Goal: Check status: Check status

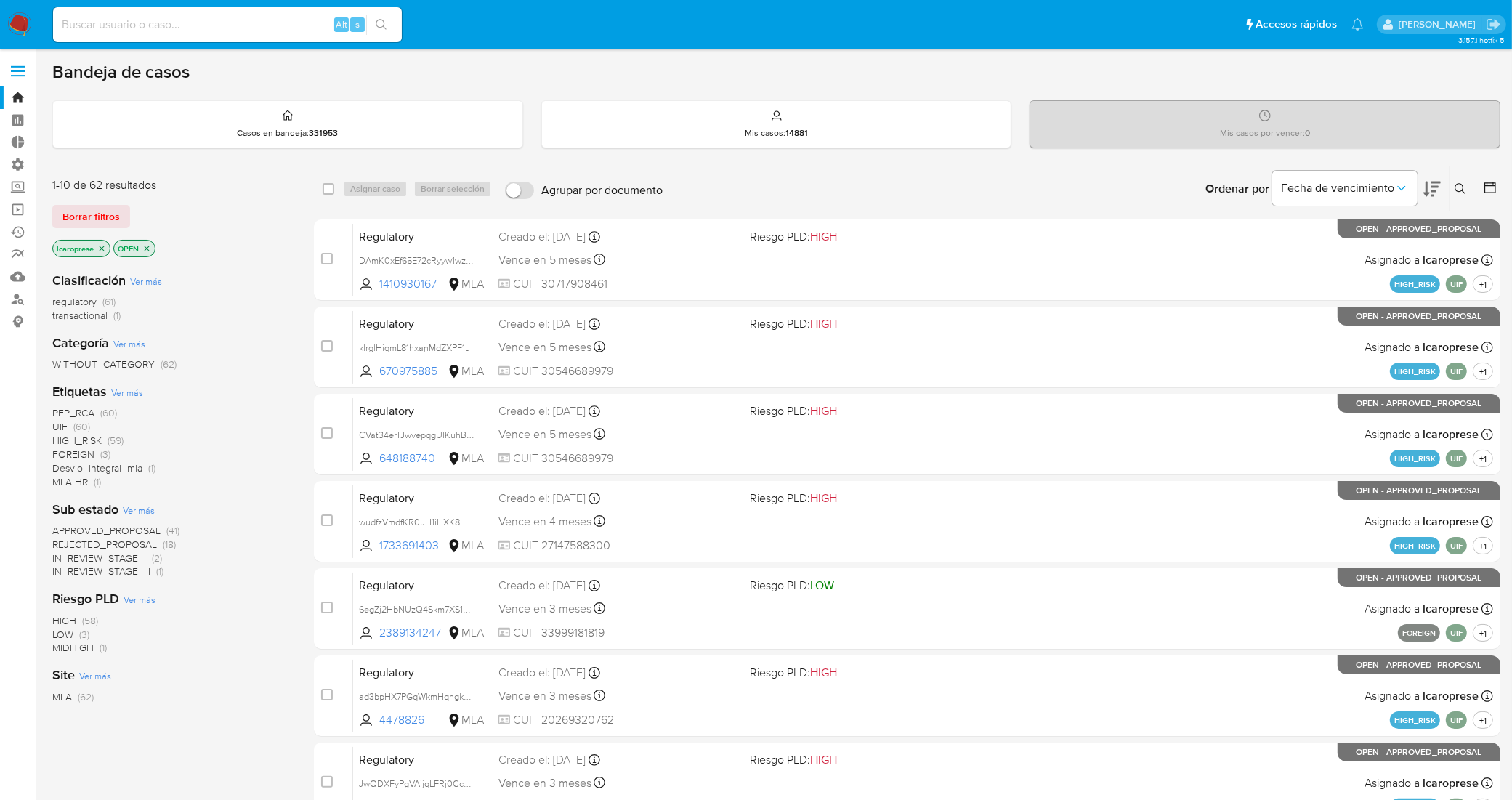
click at [276, 31] on input at bounding box center [228, 25] width 349 height 19
paste input "4VpskoYTXYaywJwfsQ9xKEA4"
type input "4VpskoYTXYaywJwfsQ9xKEA4"
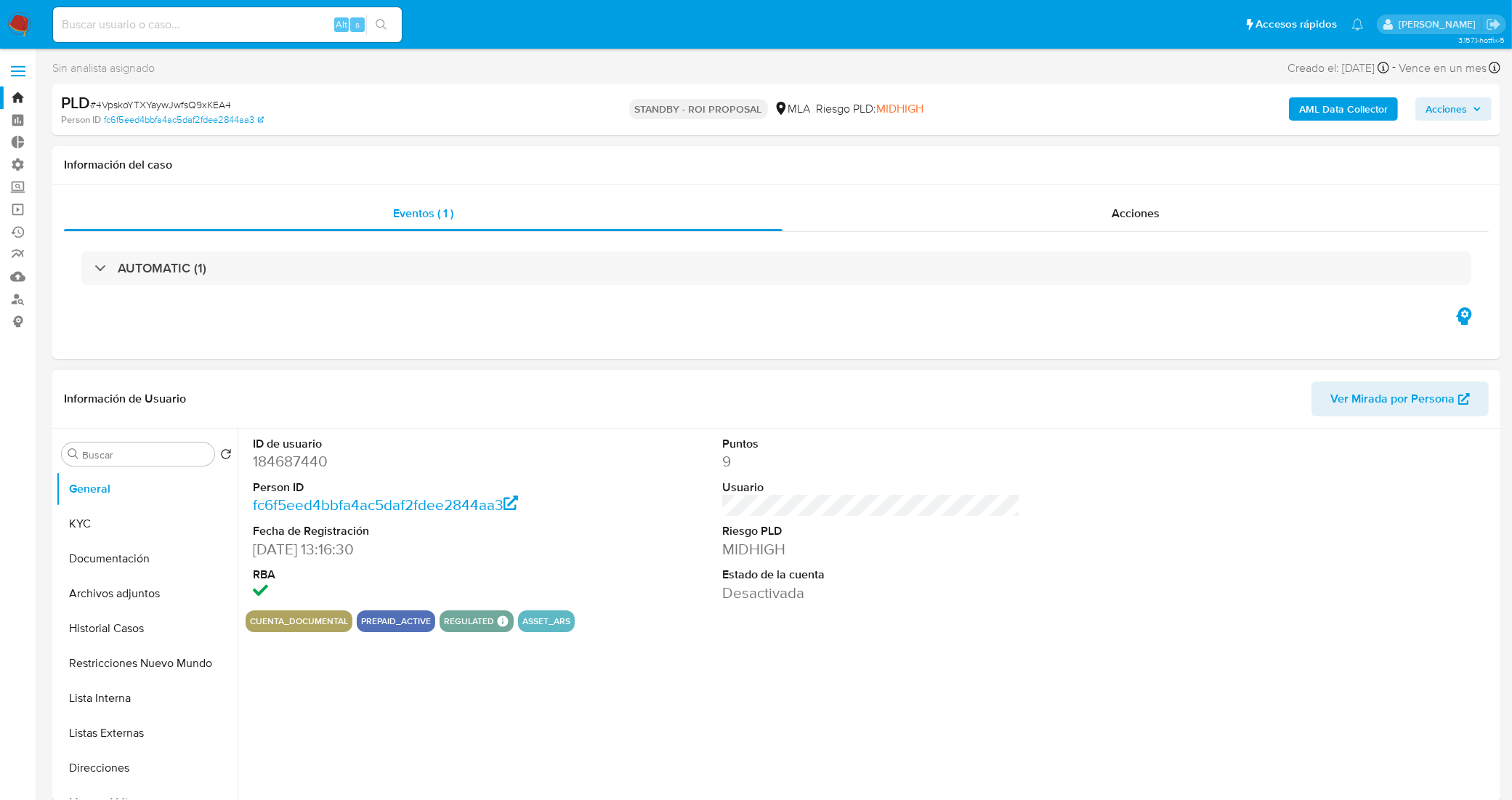
select select "10"
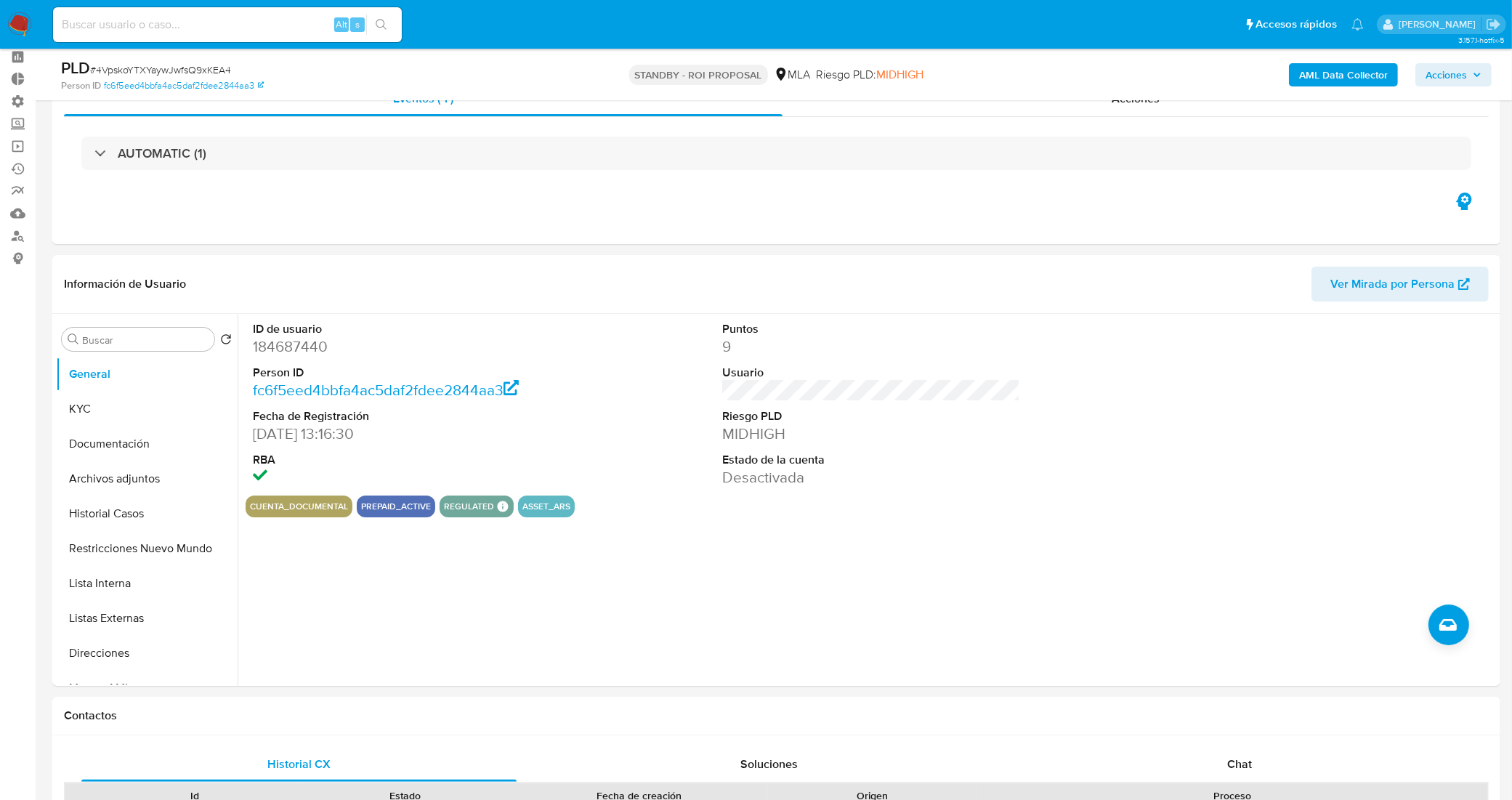
scroll to position [91, 0]
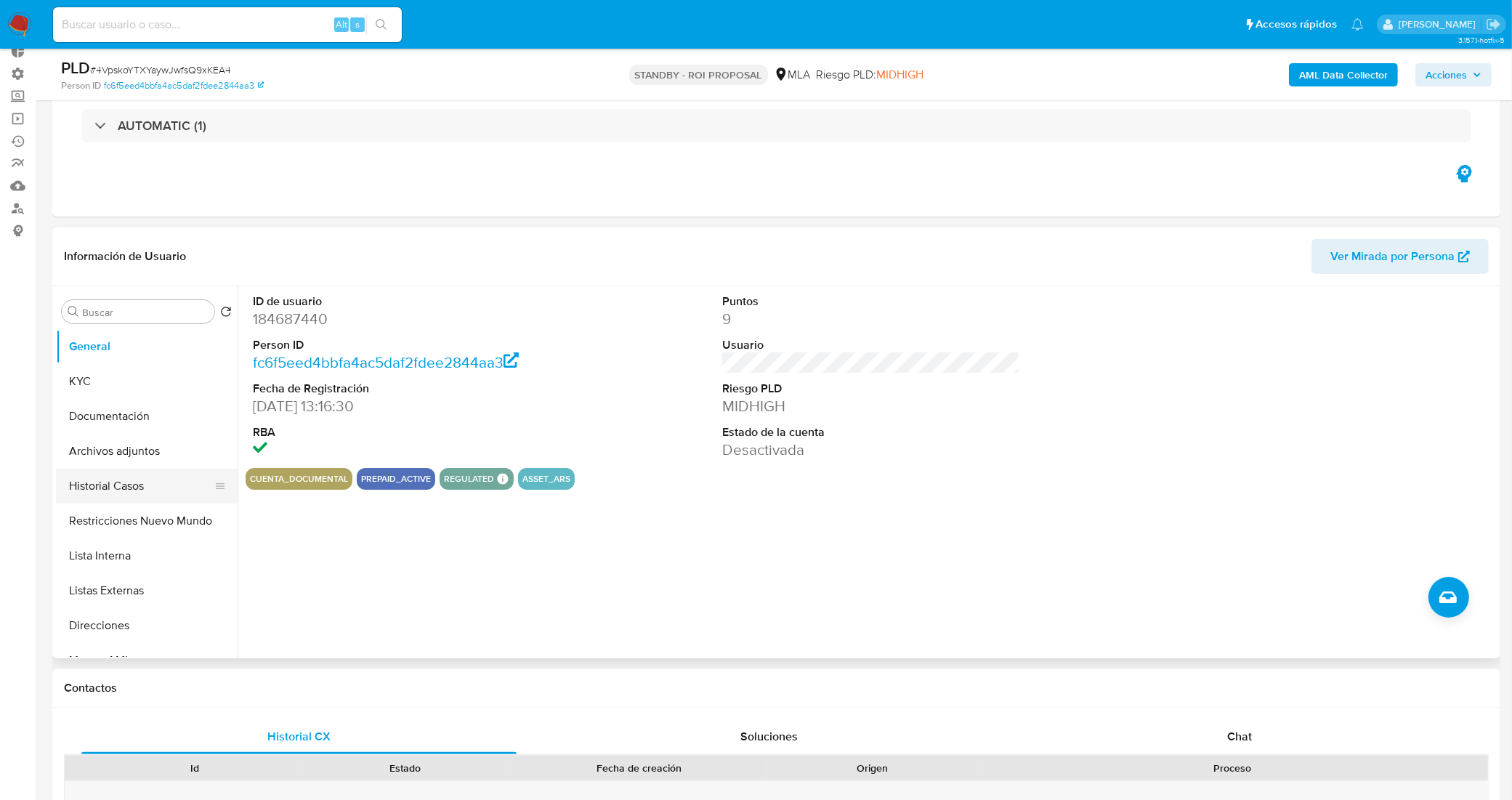
click at [131, 493] on button "Historial Casos" at bounding box center [140, 486] width 170 height 35
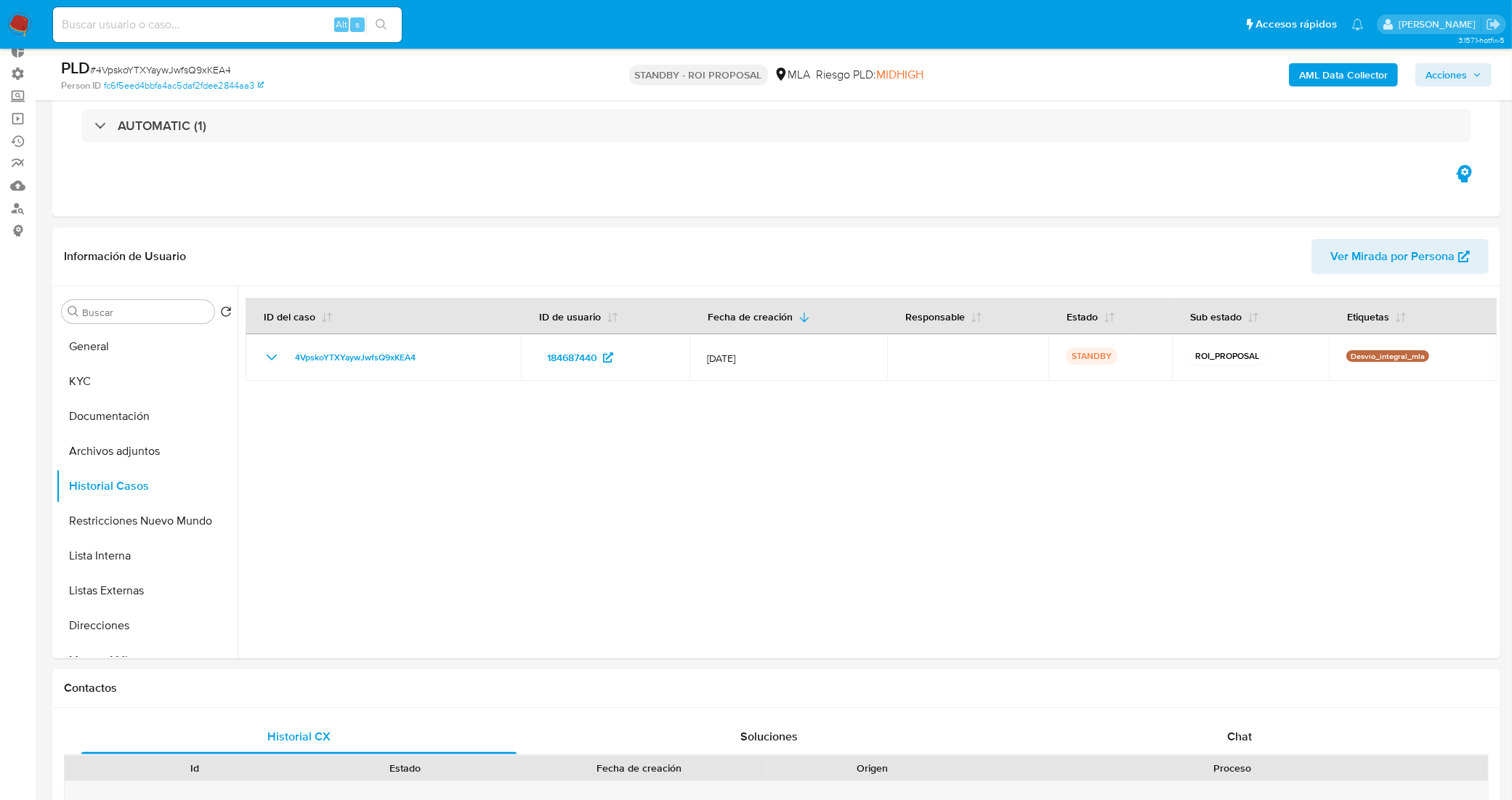
click at [203, 18] on input at bounding box center [228, 25] width 349 height 19
paste input "8IOxj3ANfx91njXkBmdEPVST"
type input "8IOxj3ANfx91njXkBmdEPVST"
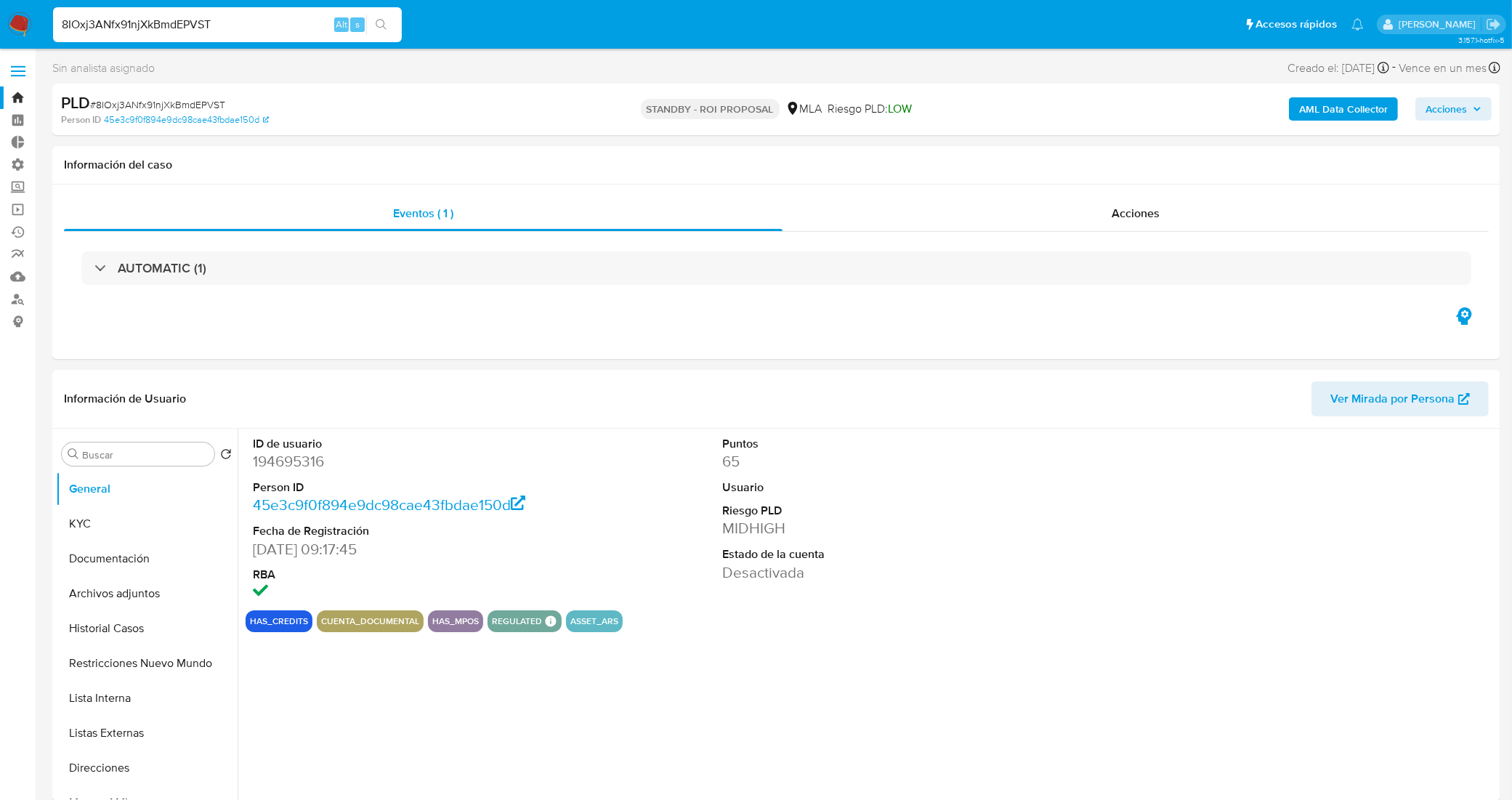
select select "10"
drag, startPoint x: 226, startPoint y: 16, endPoint x: 7, endPoint y: 24, distance: 219.1
click at [7, 24] on nav "Pausado Ver notificaciones 8IOxj3ANfx91njXkBmdEPVST Alt s Accesos rápidos Presi…" at bounding box center [756, 24] width 1512 height 48
paste input "ANKEcXa38srd820gXg5VwaGN"
type input "ANKEcXa38srd820gXg5VwaGN"
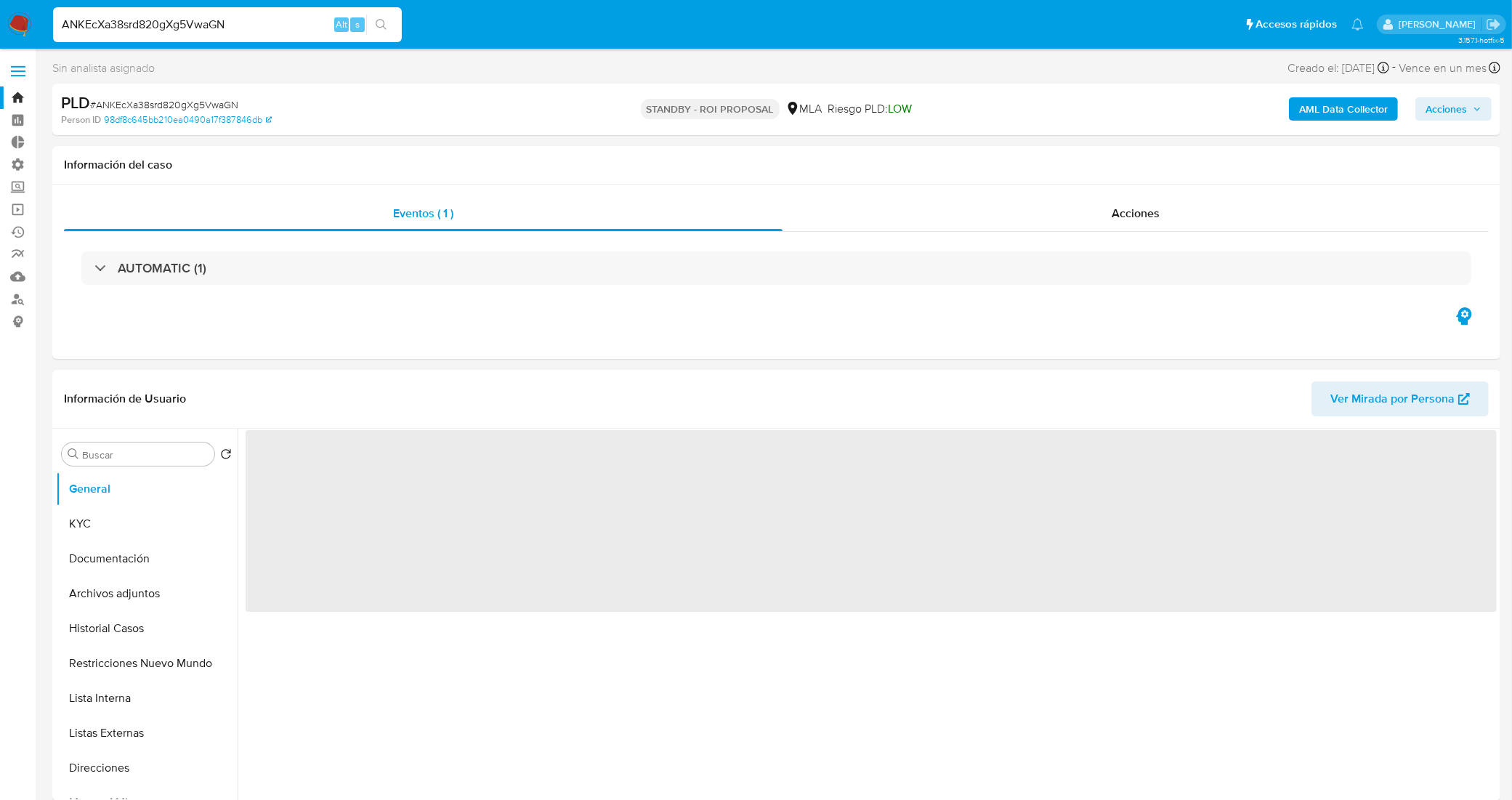
select select "10"
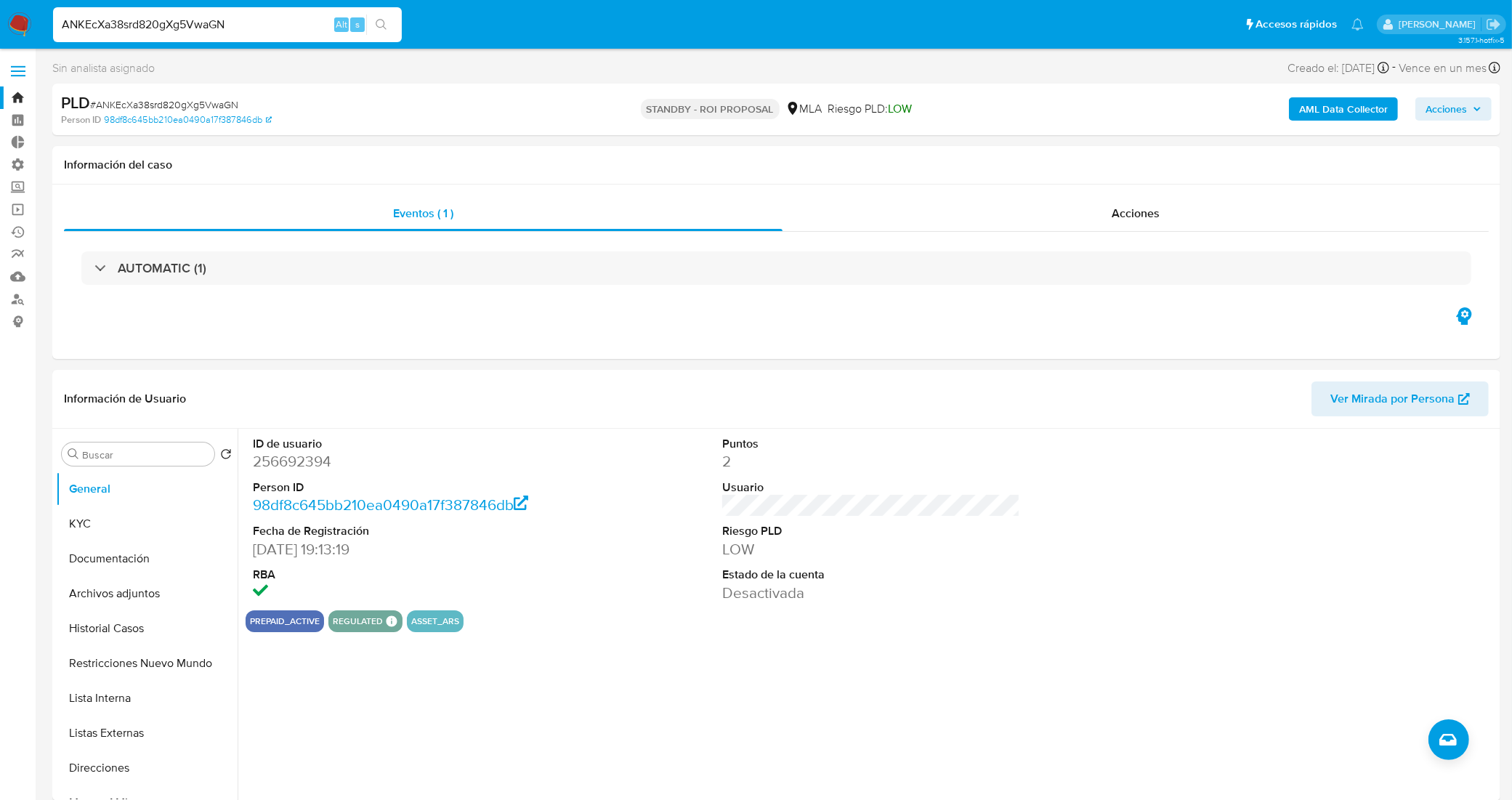
drag, startPoint x: 241, startPoint y: 23, endPoint x: 0, endPoint y: 28, distance: 241.1
click at [0, 28] on nav "Pausado Ver notificaciones ANKEcXa38srd820gXg5VwaGN Alt s Accesos rápidos Presi…" at bounding box center [756, 24] width 1512 height 48
paste input "mU20KAAMkf6GAiHMBtGkvpnD"
type input "mU20KAAMkf6GAiHMBtGkvpnD"
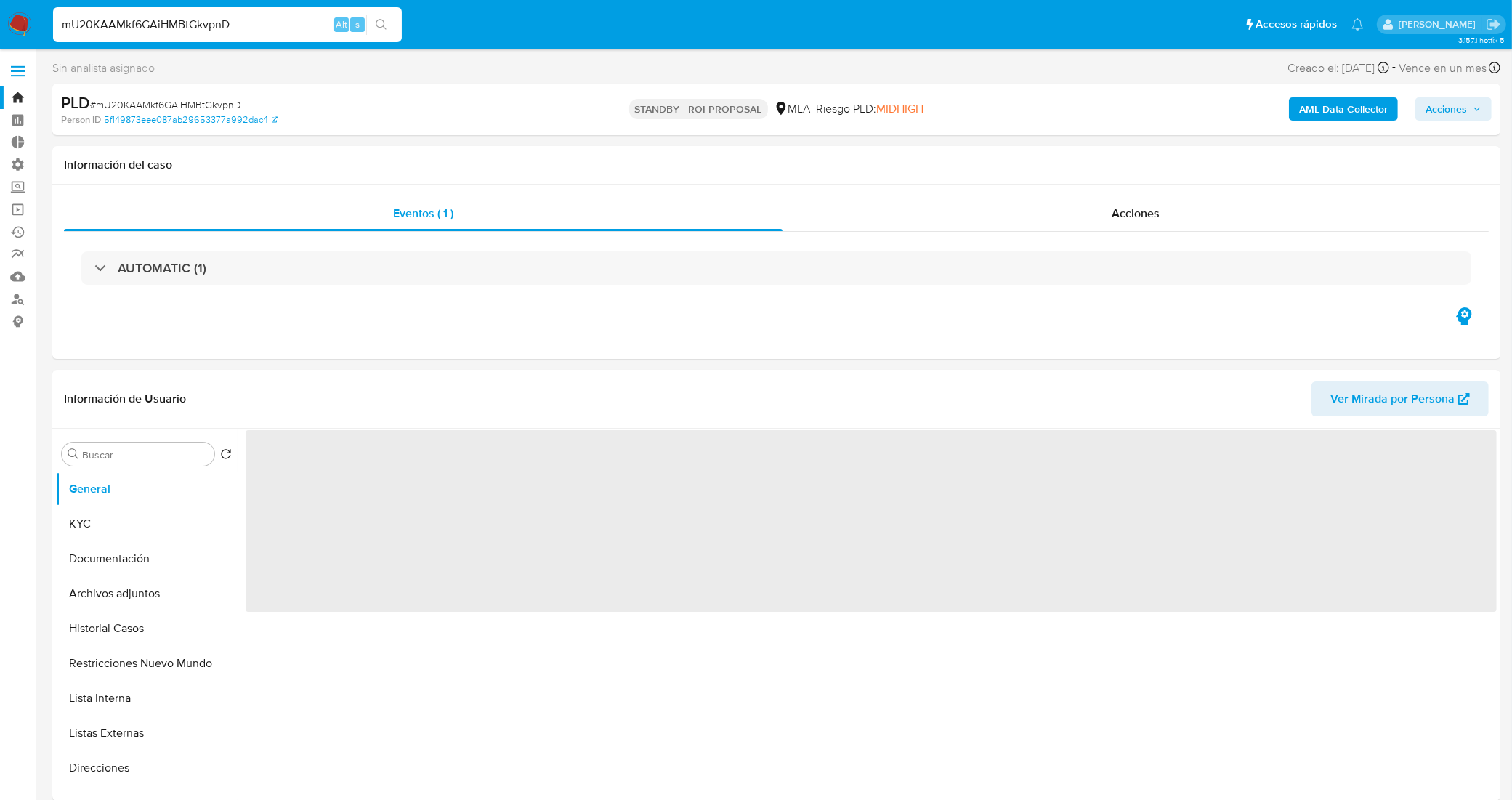
select select "10"
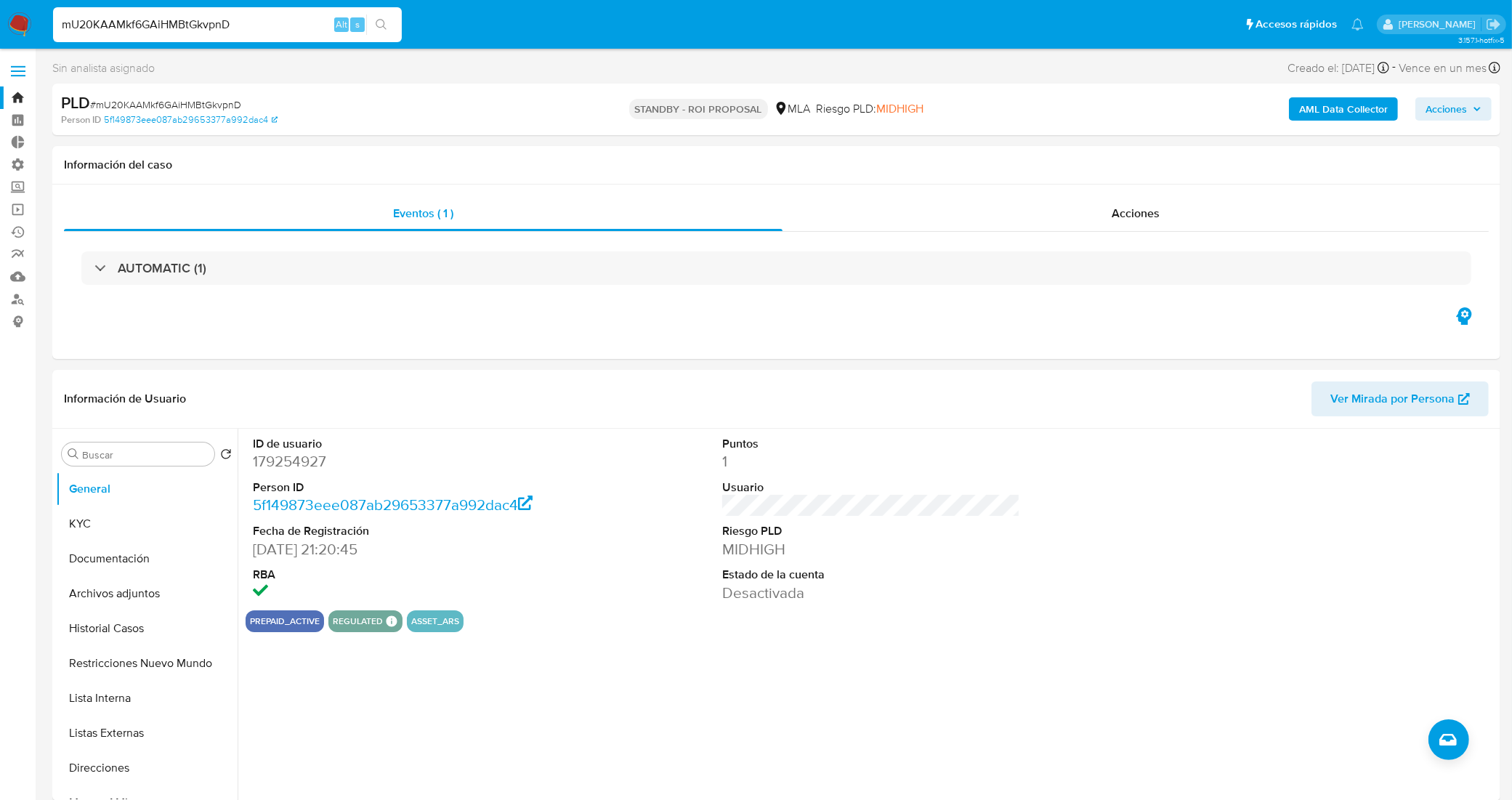
drag, startPoint x: 261, startPoint y: 19, endPoint x: 10, endPoint y: 60, distance: 254.3
paste input "I3RCGEcuKUIe9ijjZCT0XlcG"
type input "I3RCGEcuKUIe9ijjZCT0XlcG"
select select "10"
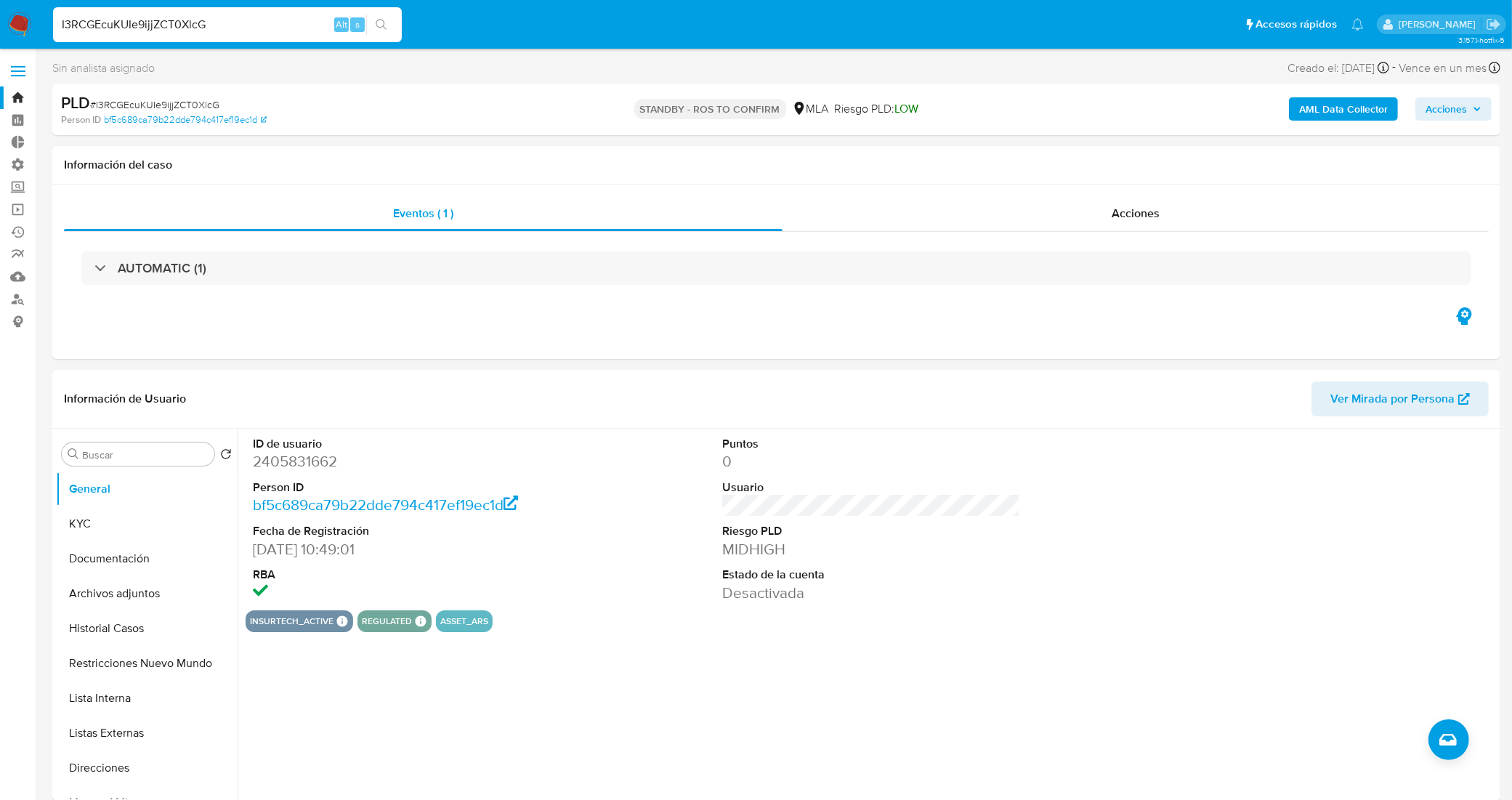
drag, startPoint x: 153, startPoint y: 16, endPoint x: 0, endPoint y: 30, distance: 153.6
click at [0, 30] on nav "Pausado Ver notificaciones I3RCGEcuKUIe9ijjZCT0XlcG Alt s Accesos rápidos Presi…" at bounding box center [756, 24] width 1512 height 48
paste input "Qk318ixqhOg7rGhrAtNdM4zl"
type input "Qk318ixqhOg7rGhrAtNdM4zl"
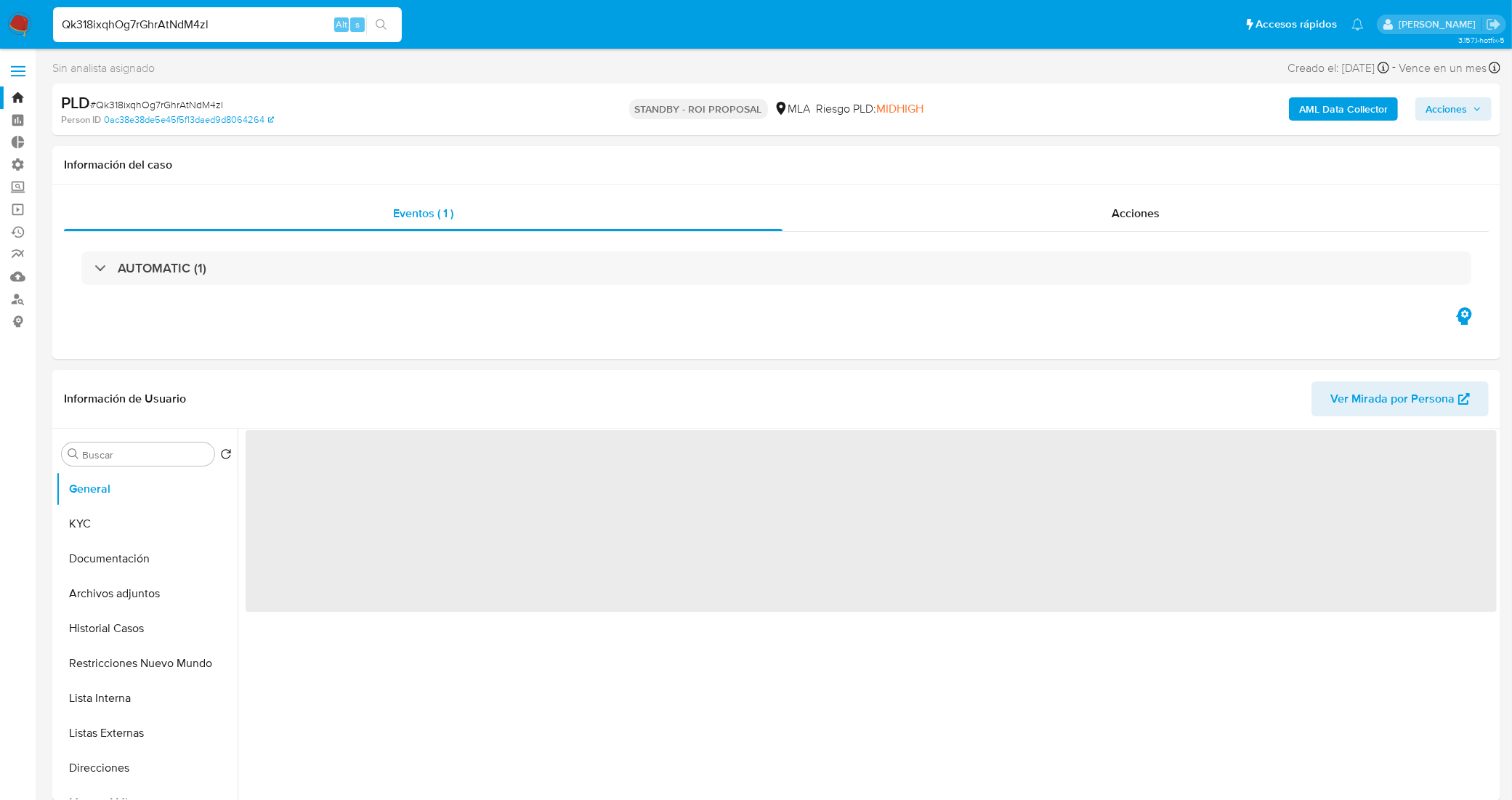
select select "10"
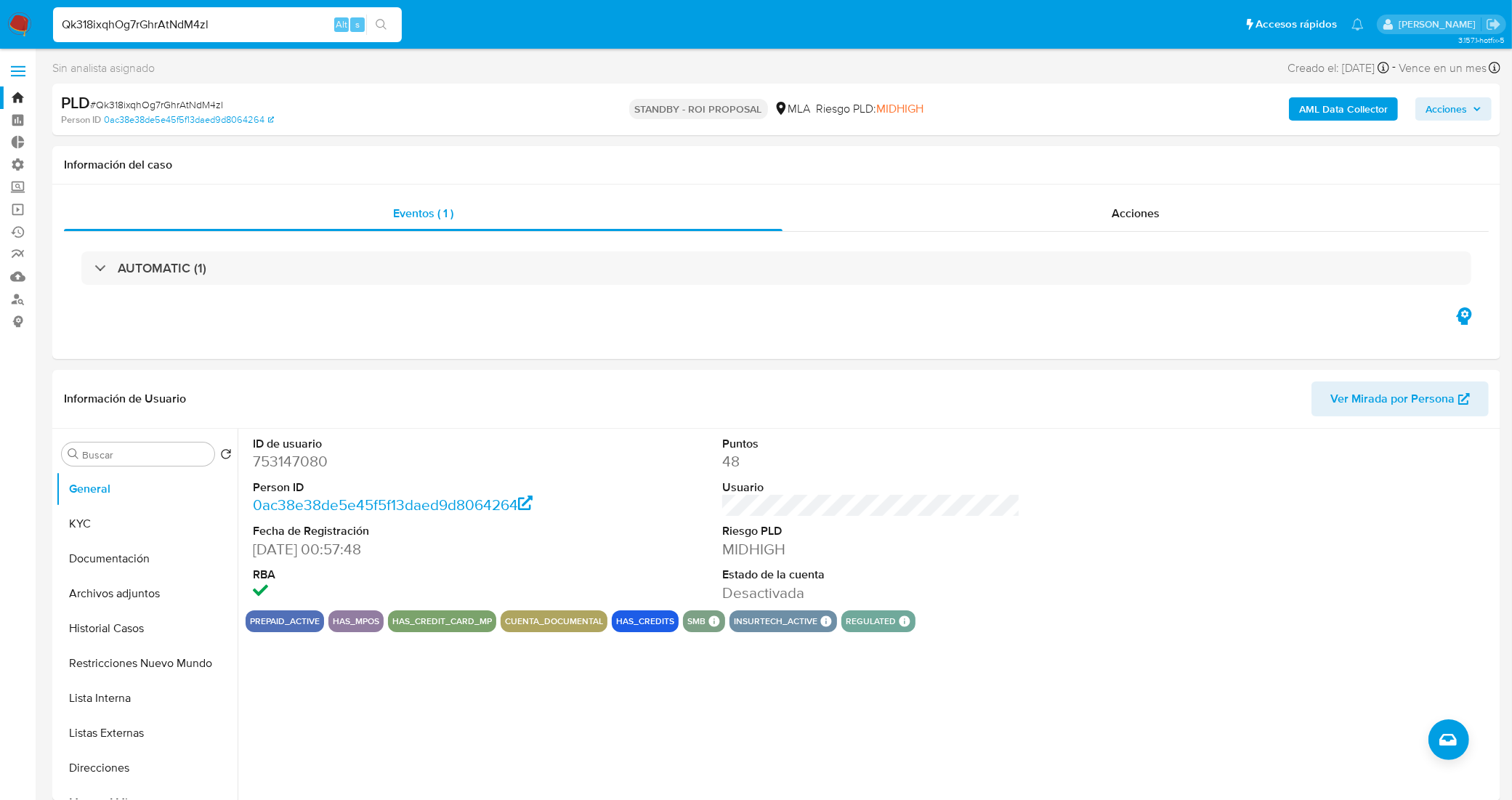
drag, startPoint x: 257, startPoint y: 30, endPoint x: 11, endPoint y: 30, distance: 246.0
click at [11, 30] on nav "Pausado Ver notificaciones Qk318ixqhOg7rGhrAtNdM4zl Alt s Accesos rápidos Presi…" at bounding box center [756, 24] width 1512 height 48
paste input "8ymK4qfiERTjUQVyjLAOCMV4"
type input "8ymK4qfiERTjUQVyjLAOCMV4"
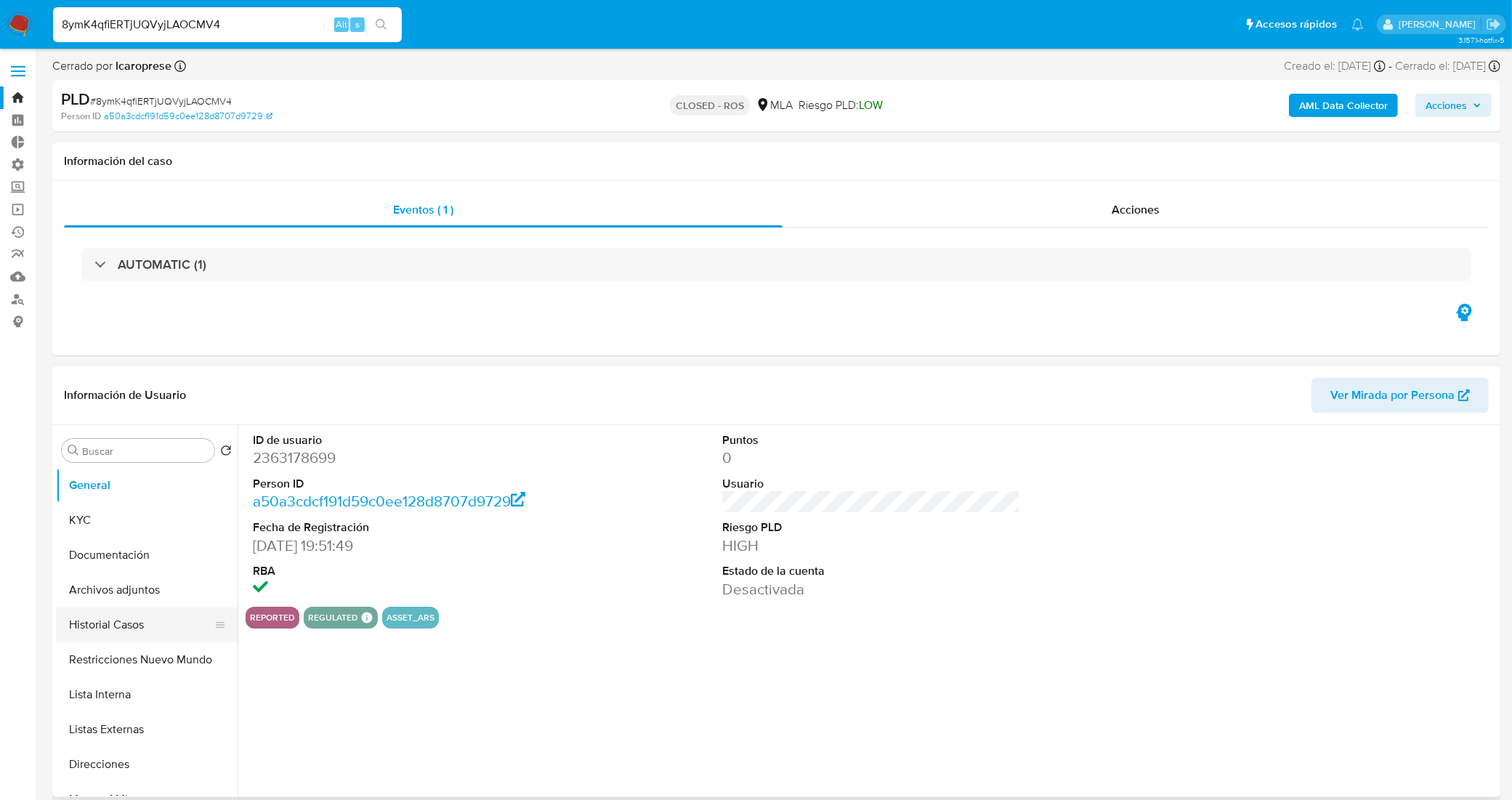
select select "10"
click at [133, 621] on button "Historial Casos" at bounding box center [140, 625] width 170 height 35
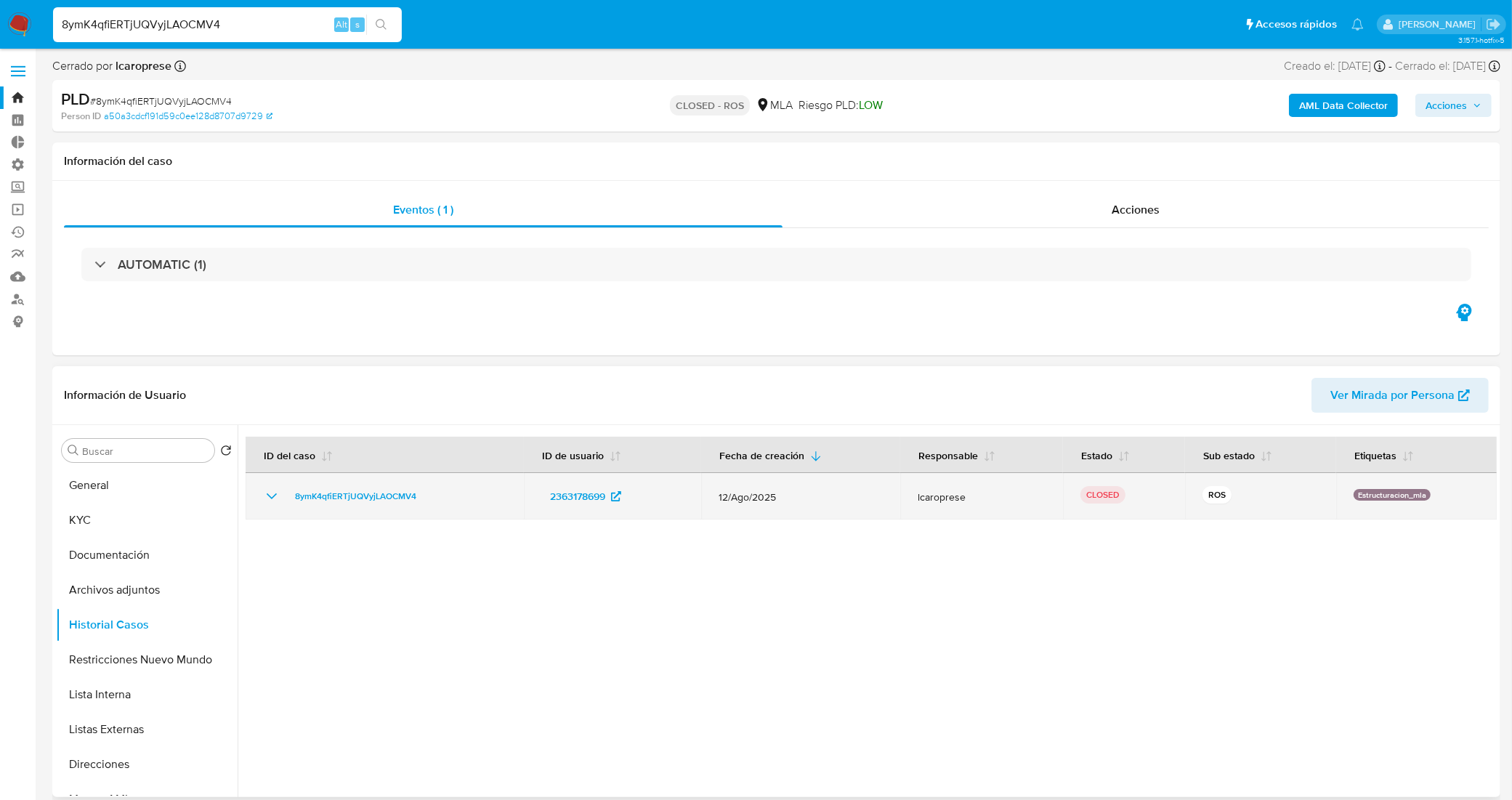
click at [272, 493] on icon "Mostrar/Ocultar" at bounding box center [271, 496] width 17 height 17
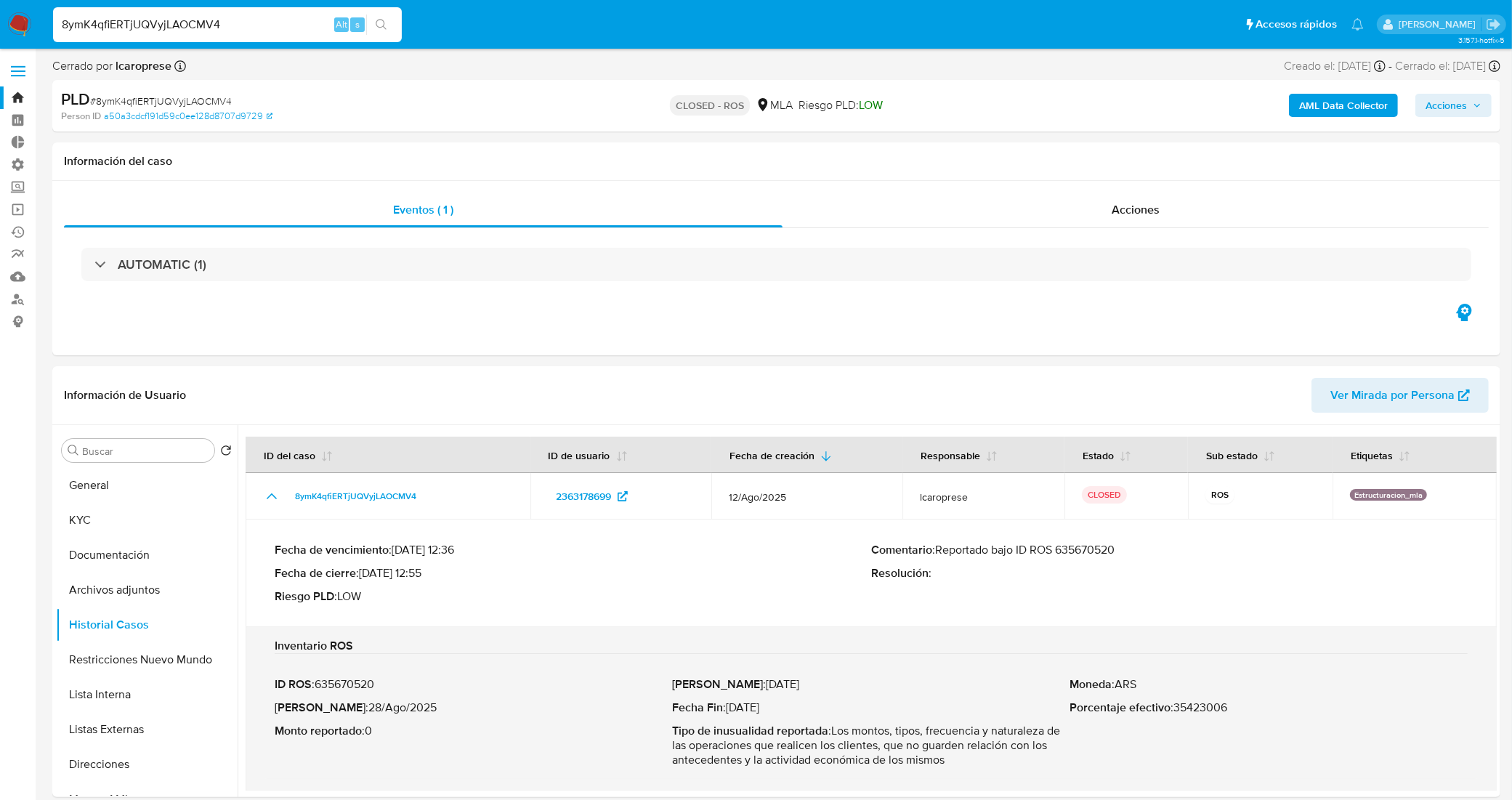
drag, startPoint x: 229, startPoint y: 23, endPoint x: 0, endPoint y: 57, distance: 231.5
paste input "p41cBEOi7zq9zSpOzFZGgflY"
type input "p41cBEOi7zq9zSpOzFZGgflY"
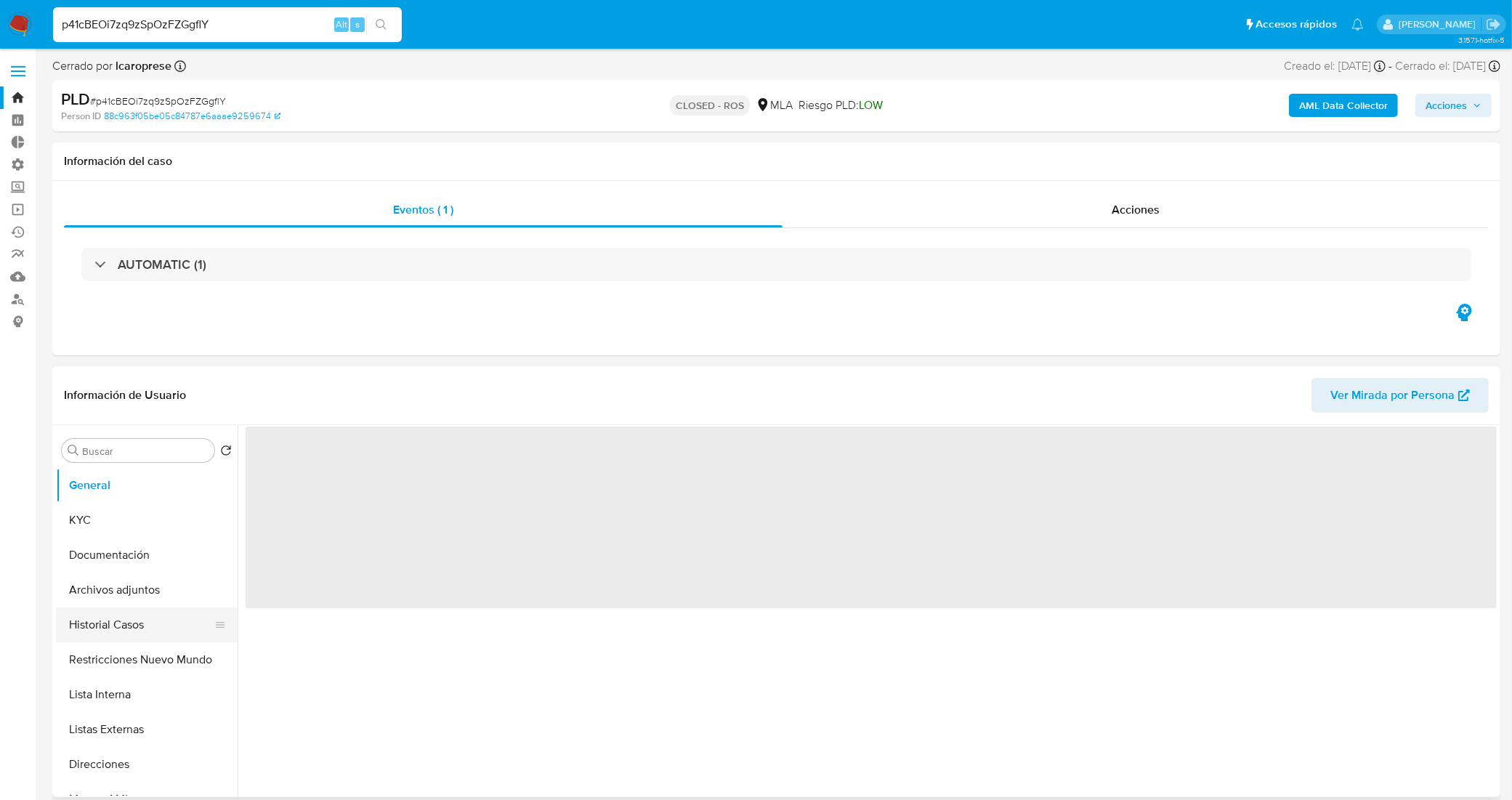
click at [140, 630] on button "Historial Casos" at bounding box center [140, 625] width 170 height 35
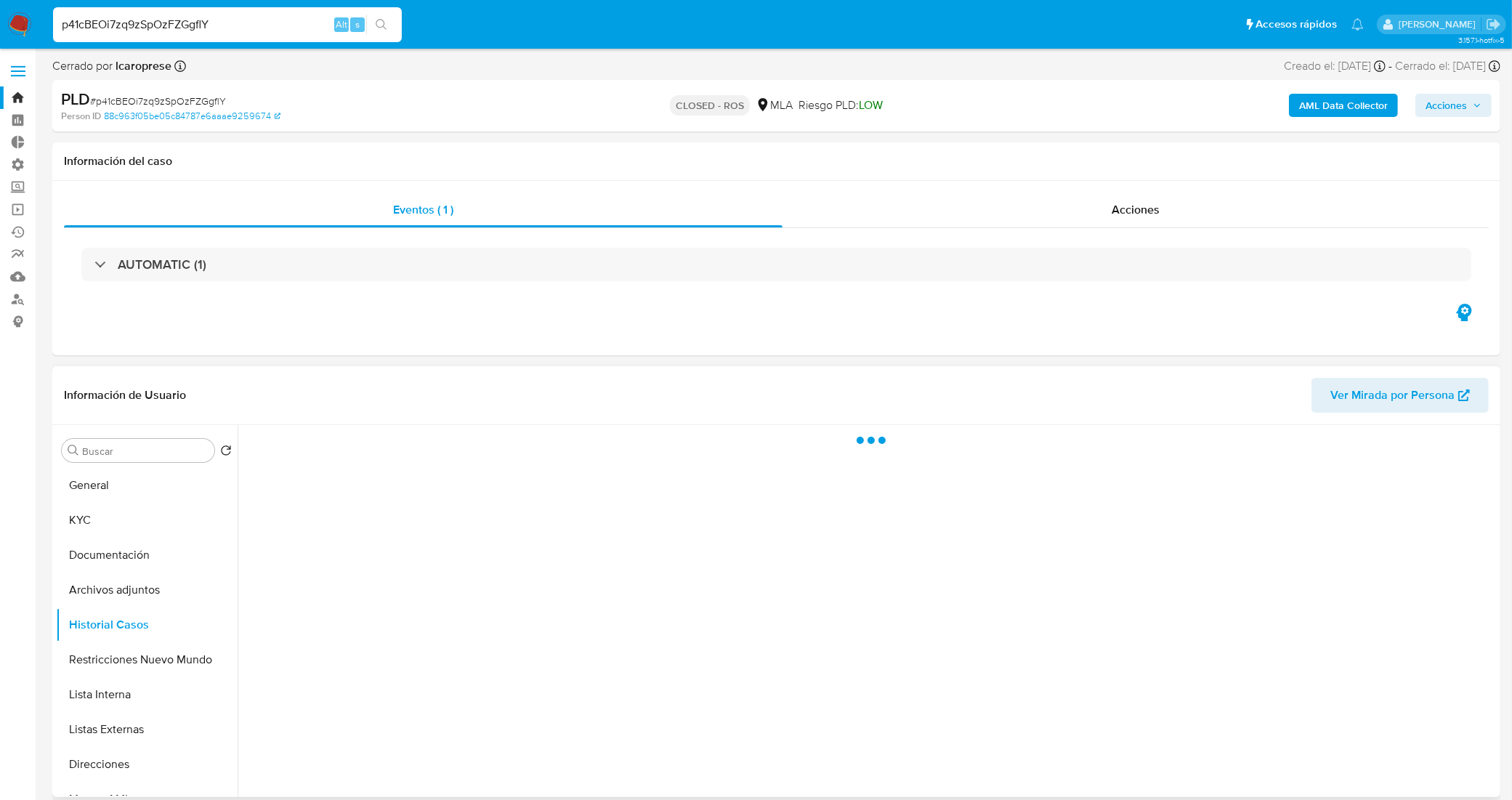
select select "10"
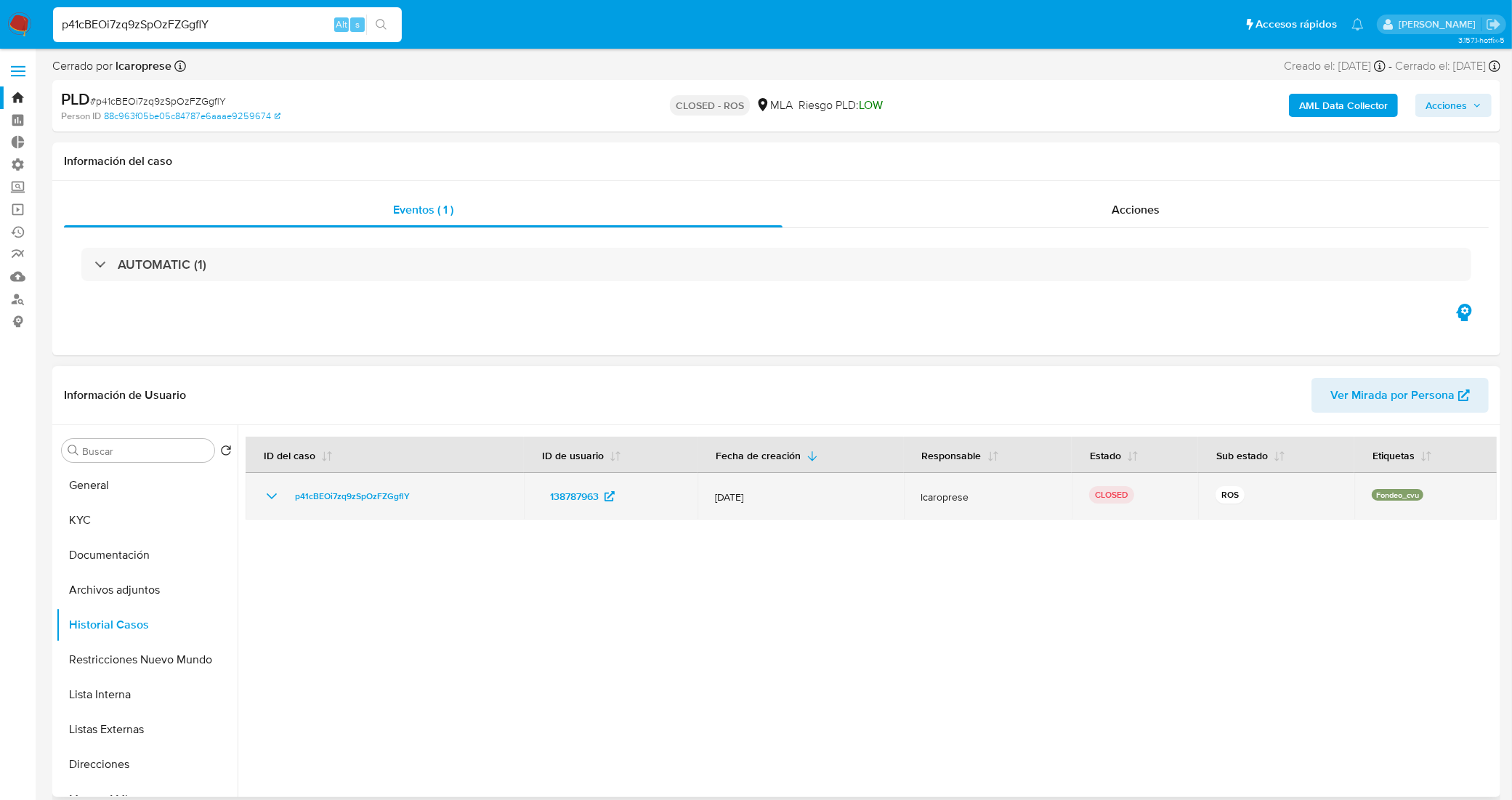
click at [272, 498] on icon "Mostrar/Ocultar" at bounding box center [271, 496] width 17 height 17
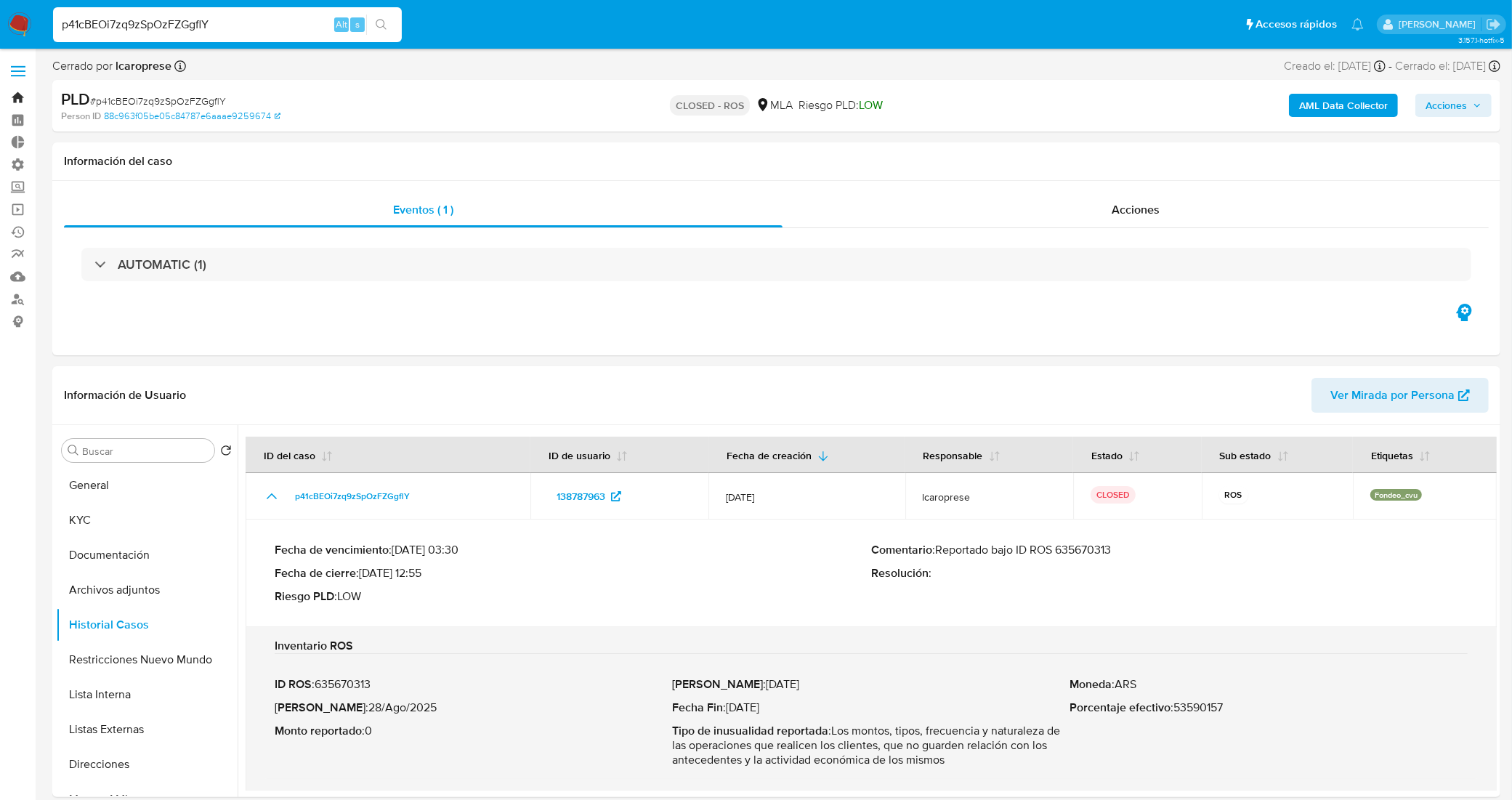
click at [16, 98] on link "Bandeja" at bounding box center [86, 97] width 173 height 22
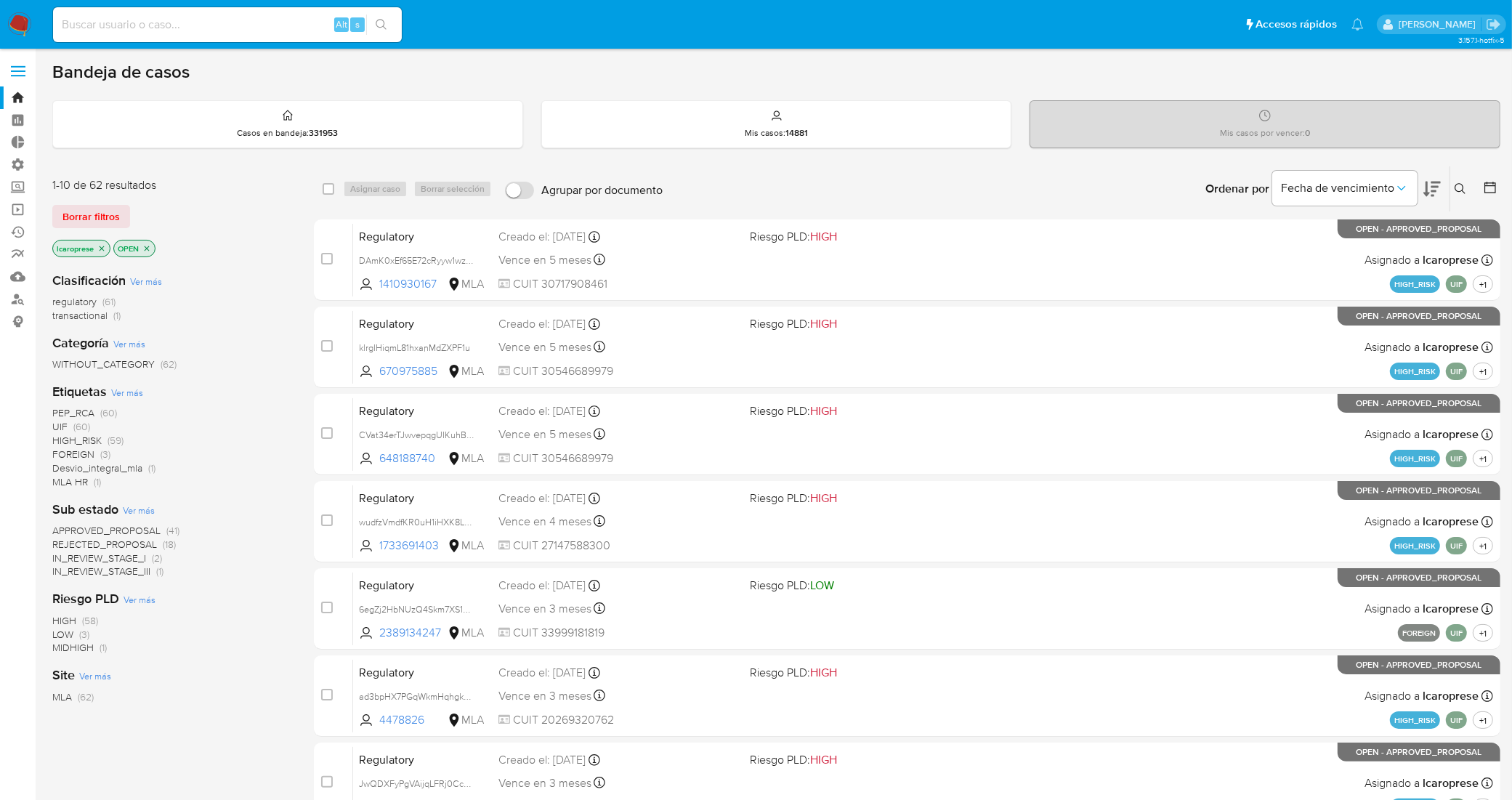
click at [172, 35] on div "Alt s" at bounding box center [228, 25] width 349 height 35
click at [175, 28] on input at bounding box center [228, 25] width 349 height 19
paste input "179218609"
type input "179218609"
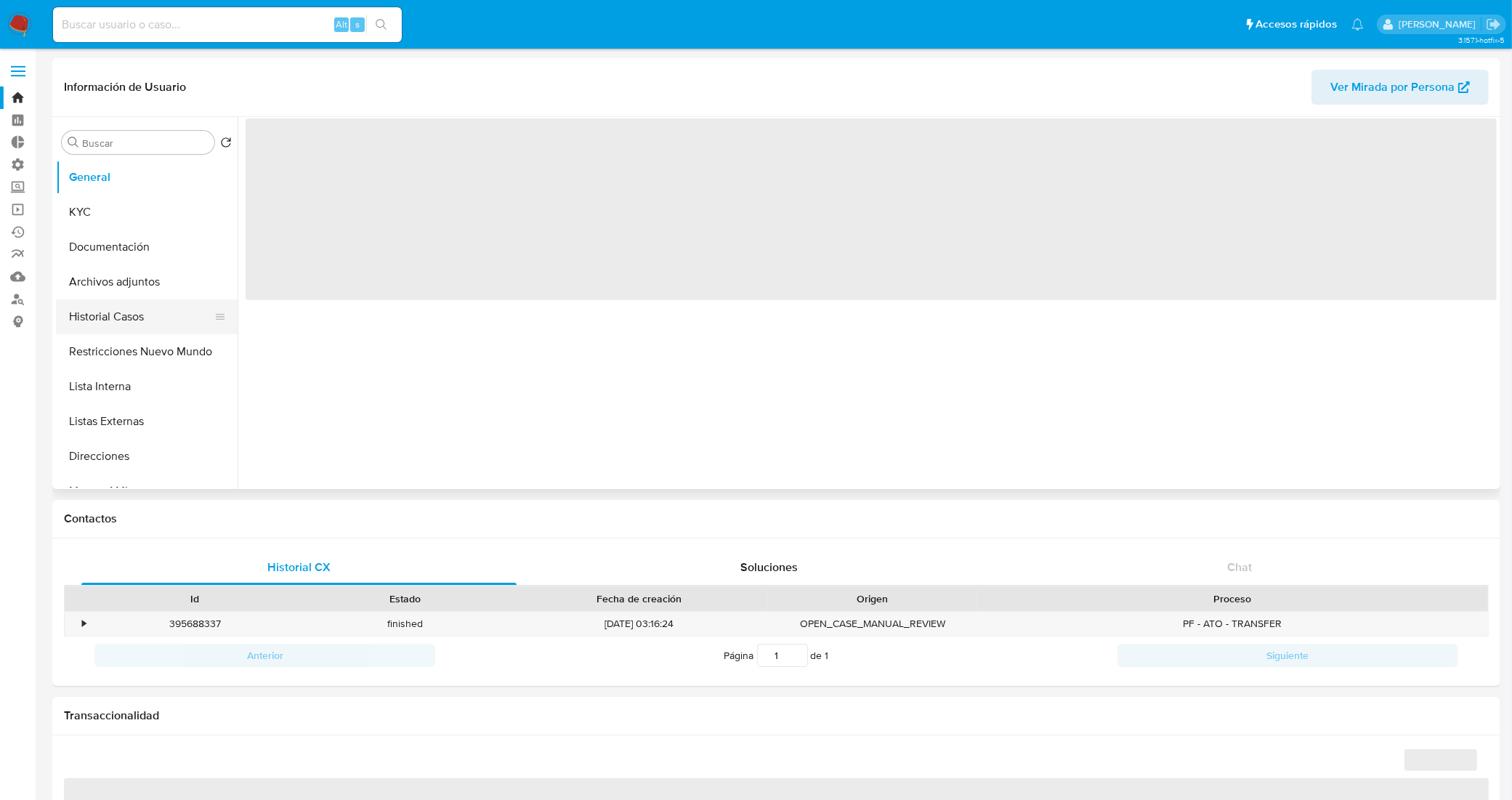
click at [127, 328] on button "Historial Casos" at bounding box center [140, 316] width 170 height 35
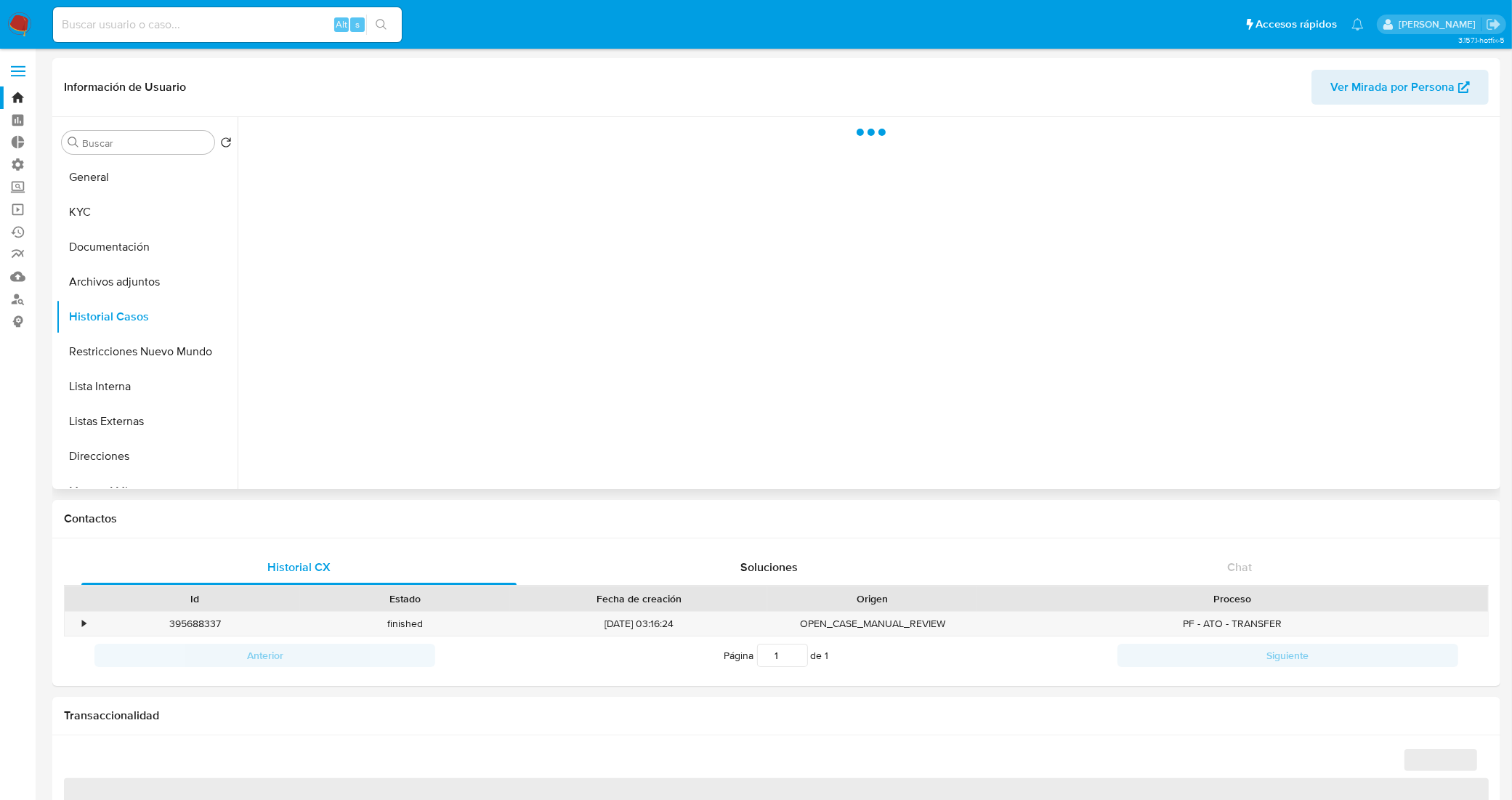
select select "10"
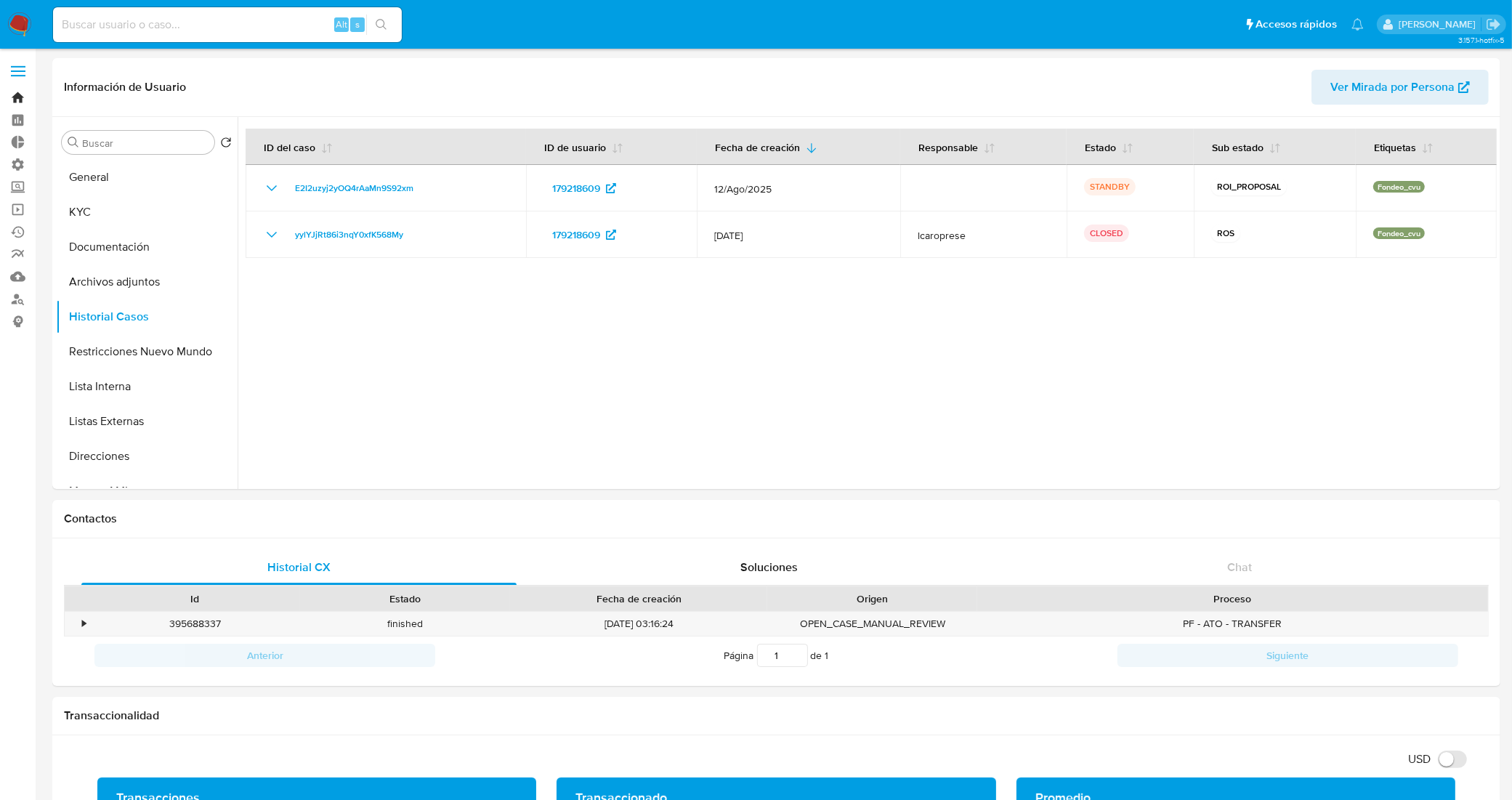
click at [10, 99] on link "Bandeja" at bounding box center [86, 97] width 173 height 22
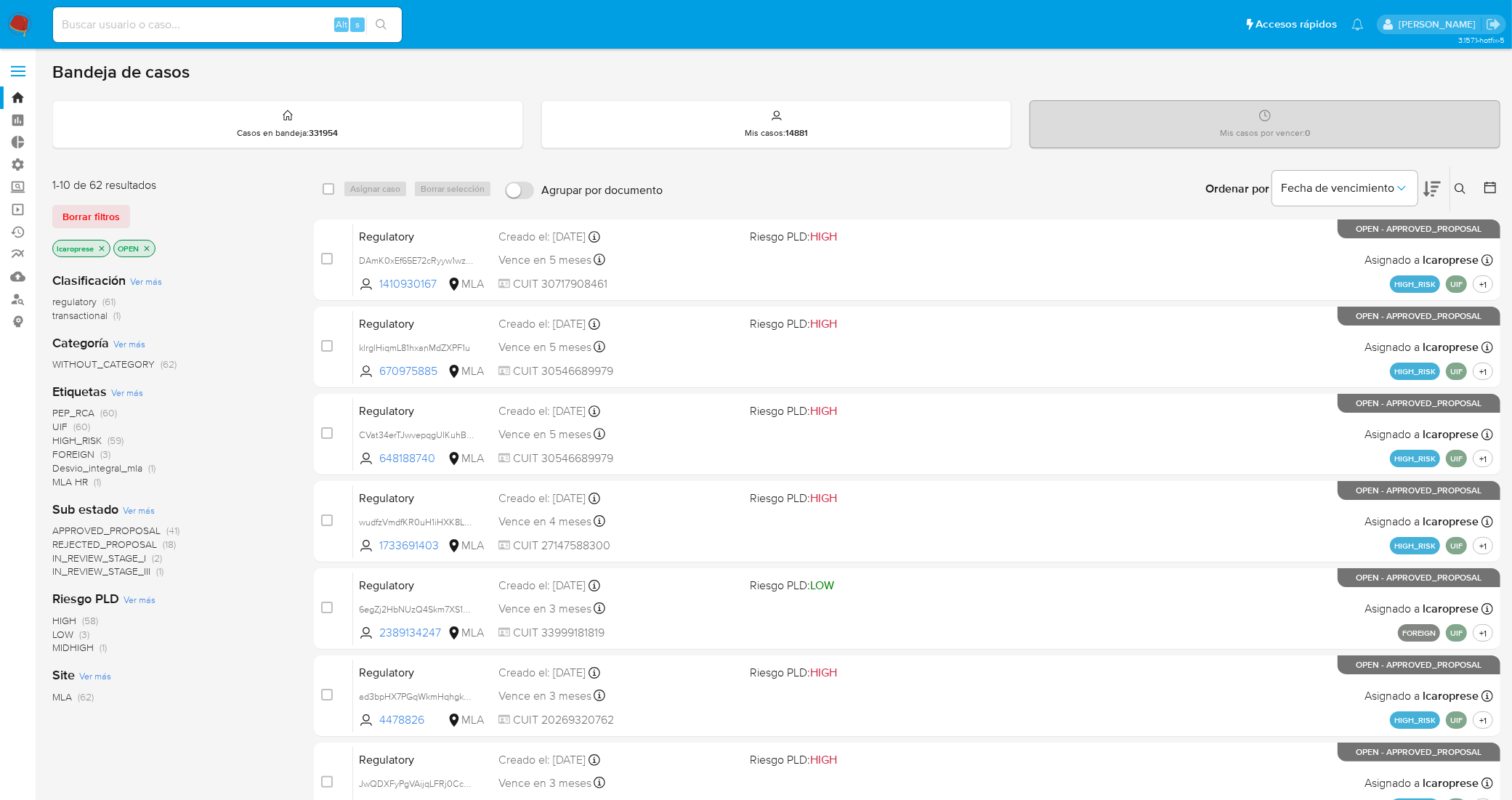
click at [253, 19] on input at bounding box center [228, 25] width 349 height 19
paste input "318087720"
type input "318087720"
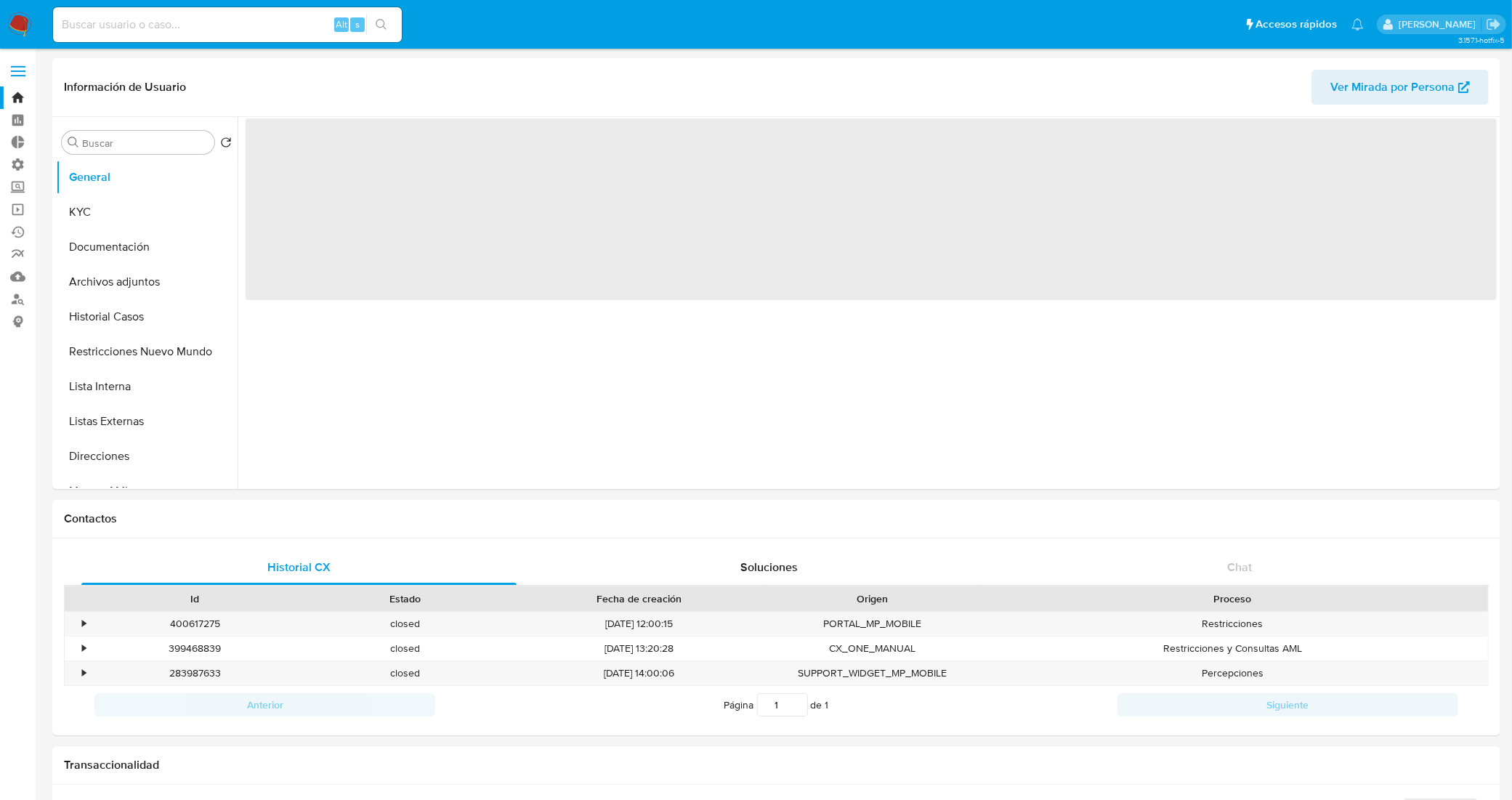
select select "10"
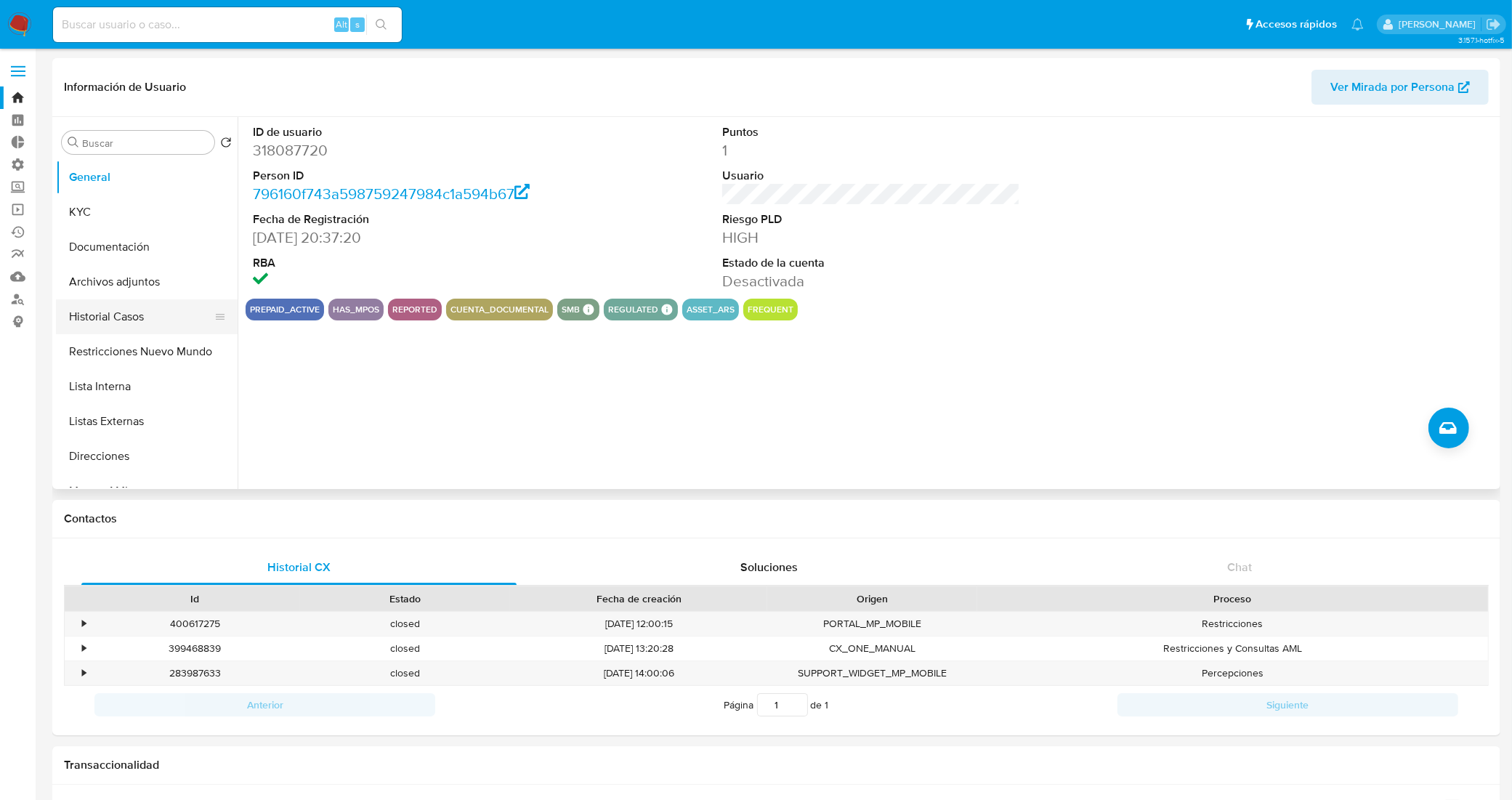
click at [111, 318] on button "Historial Casos" at bounding box center [140, 316] width 170 height 35
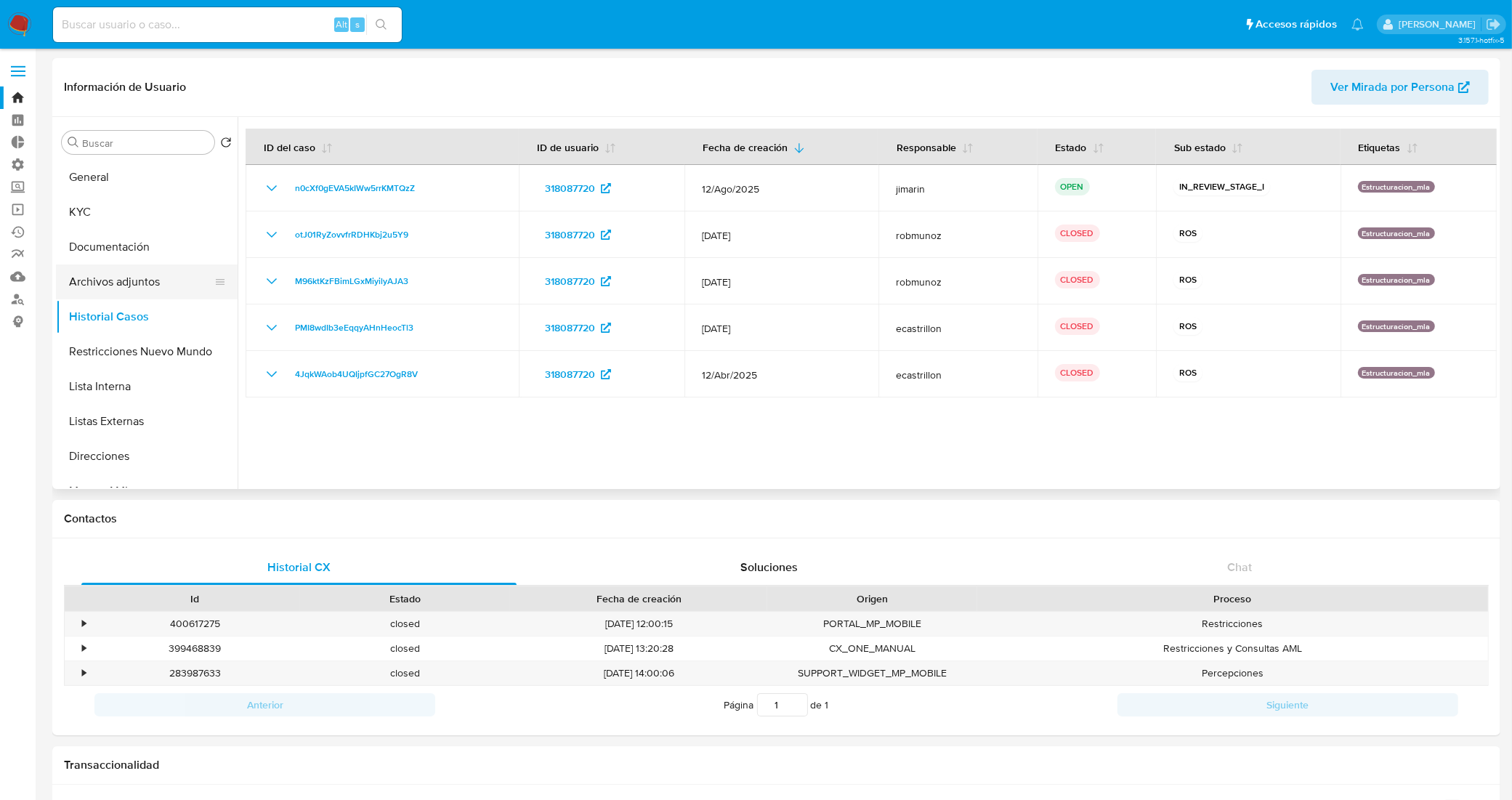
click at [164, 293] on button "Archivos adjuntos" at bounding box center [140, 282] width 170 height 35
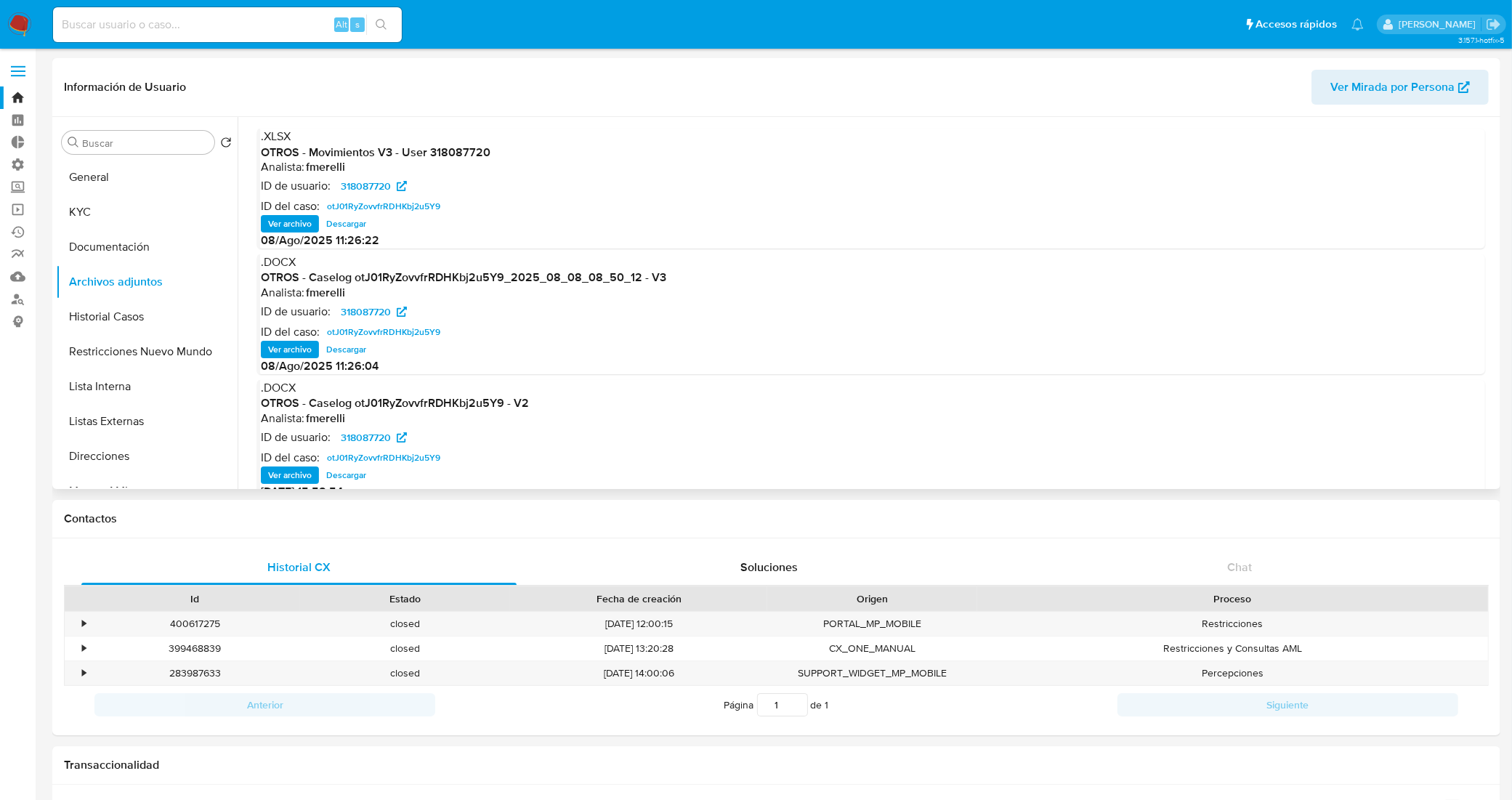
scroll to position [121, 0]
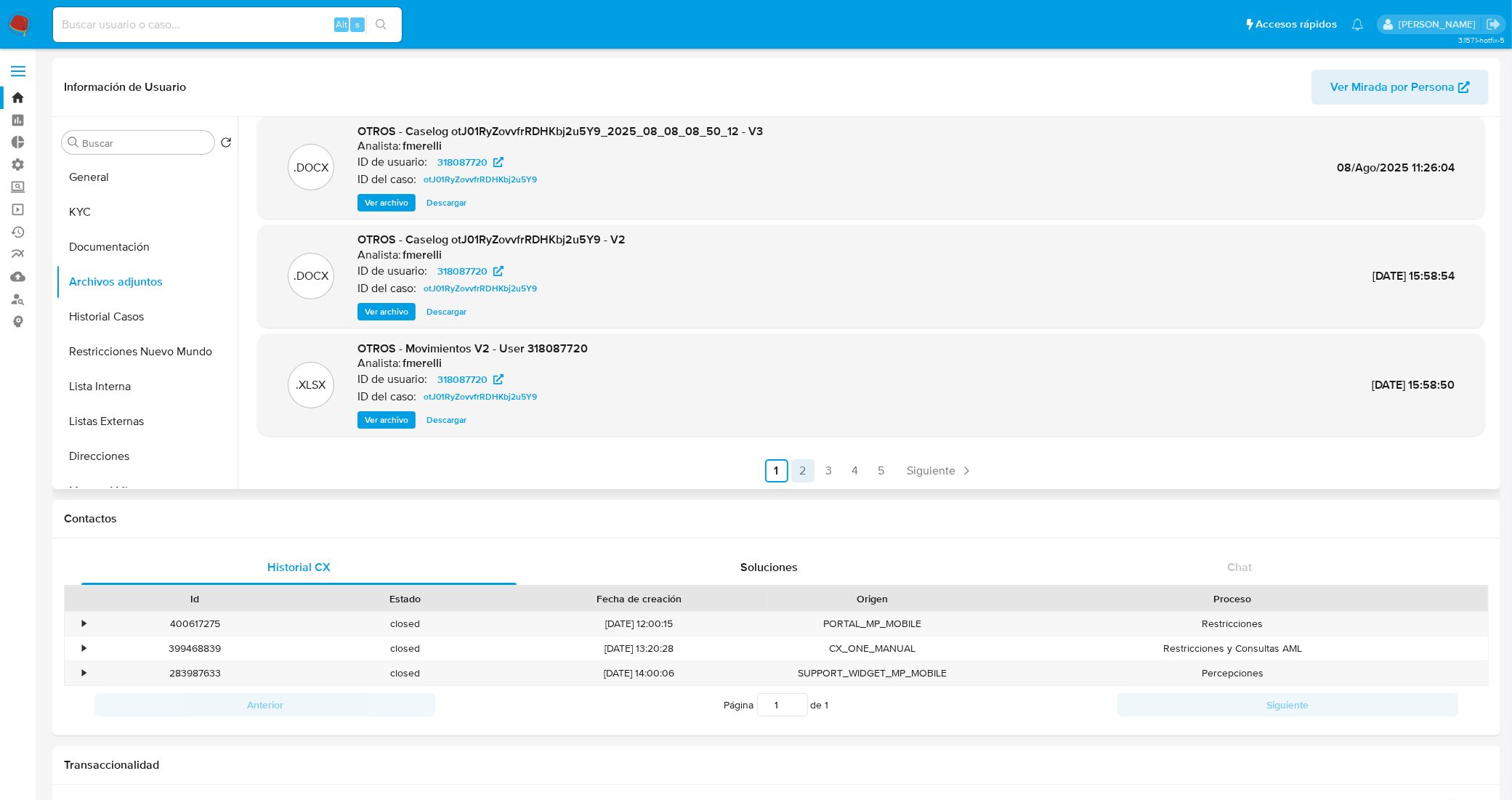
click at [835, 465] on link "3" at bounding box center [829, 470] width 23 height 23
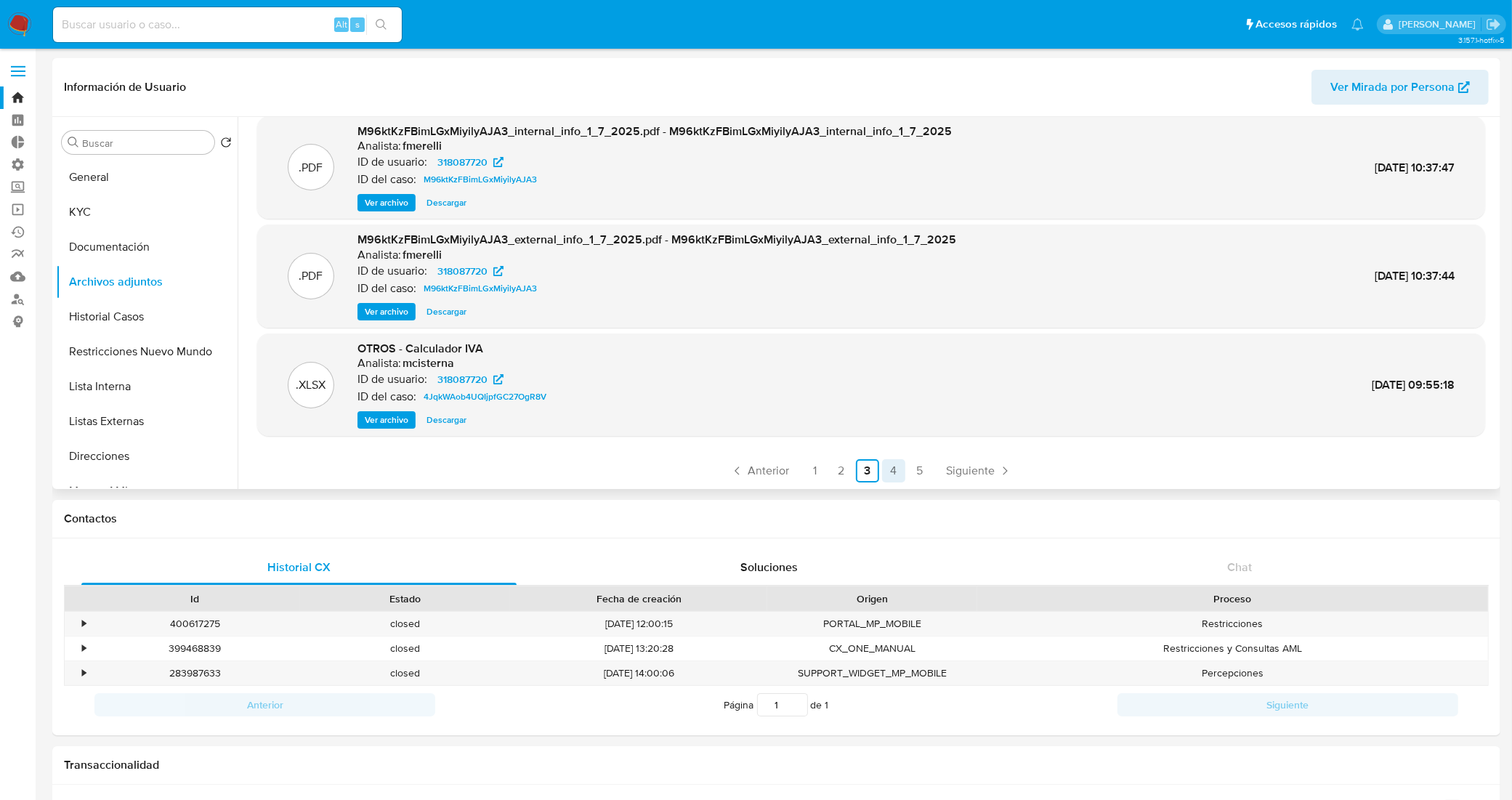
click at [894, 474] on link "4" at bounding box center [893, 470] width 23 height 23
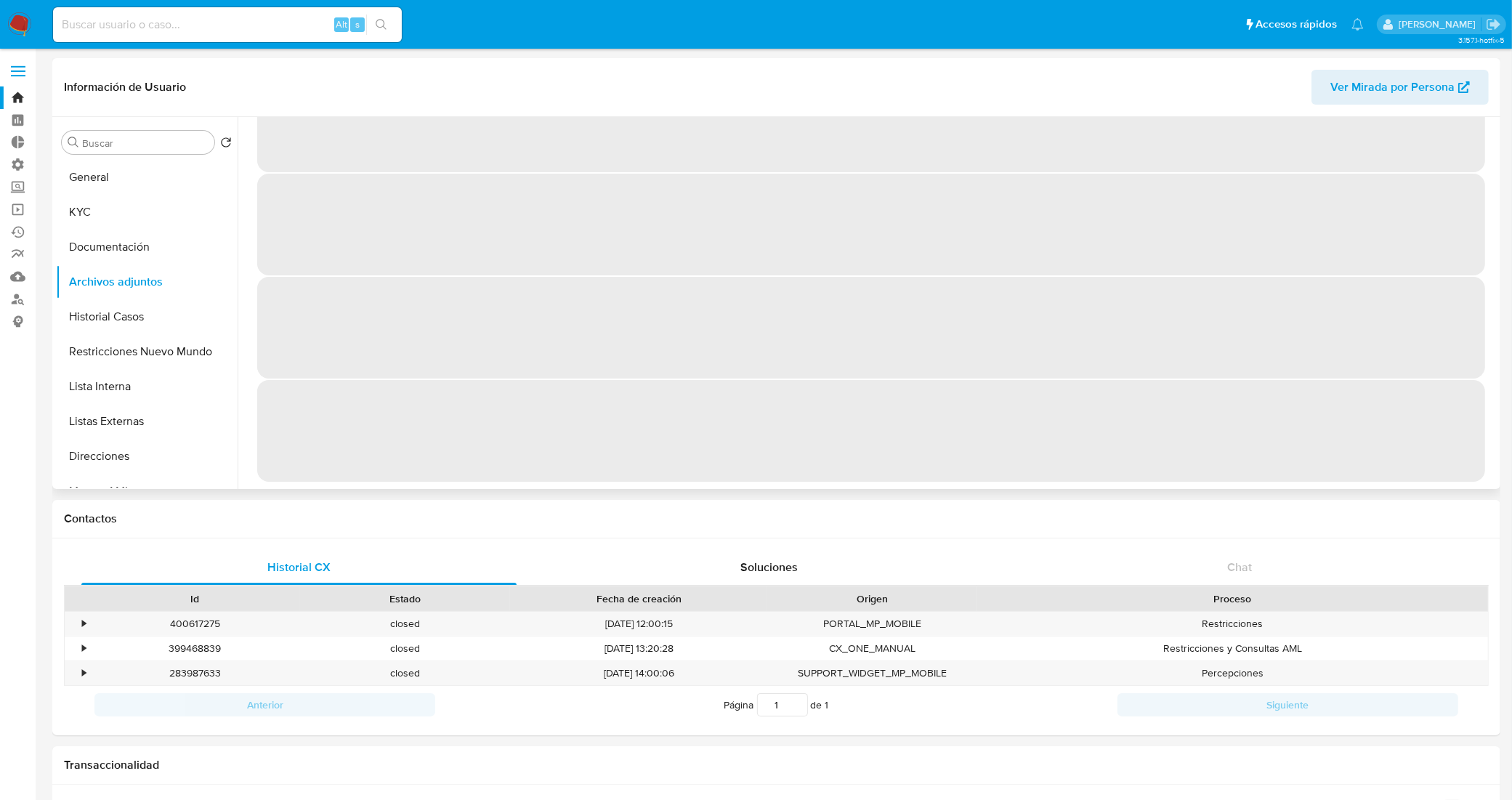
scroll to position [0, 0]
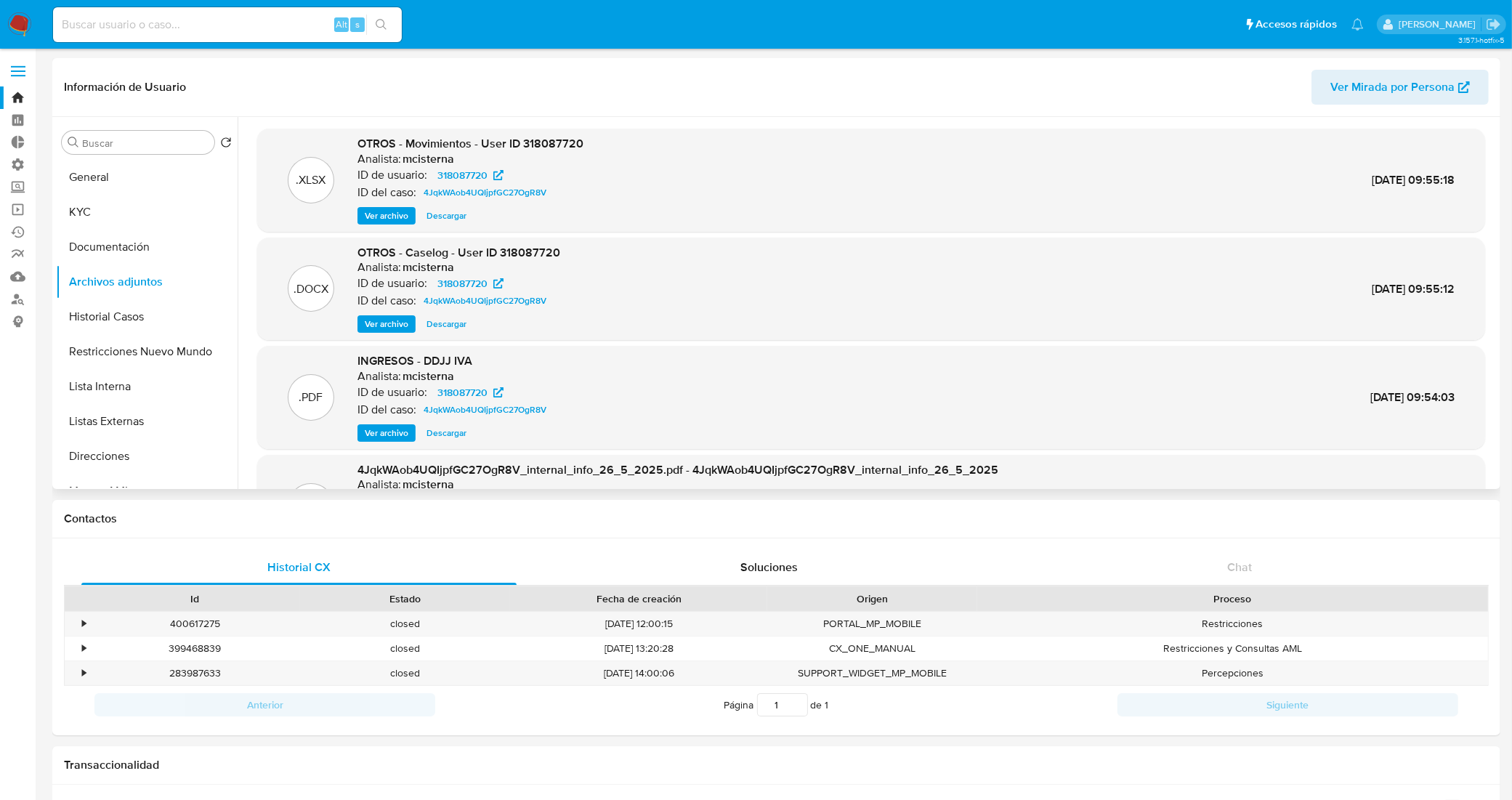
click at [448, 325] on span "Descargar" at bounding box center [446, 325] width 40 height 15
click at [448, 215] on span "Descargar" at bounding box center [446, 216] width 40 height 15
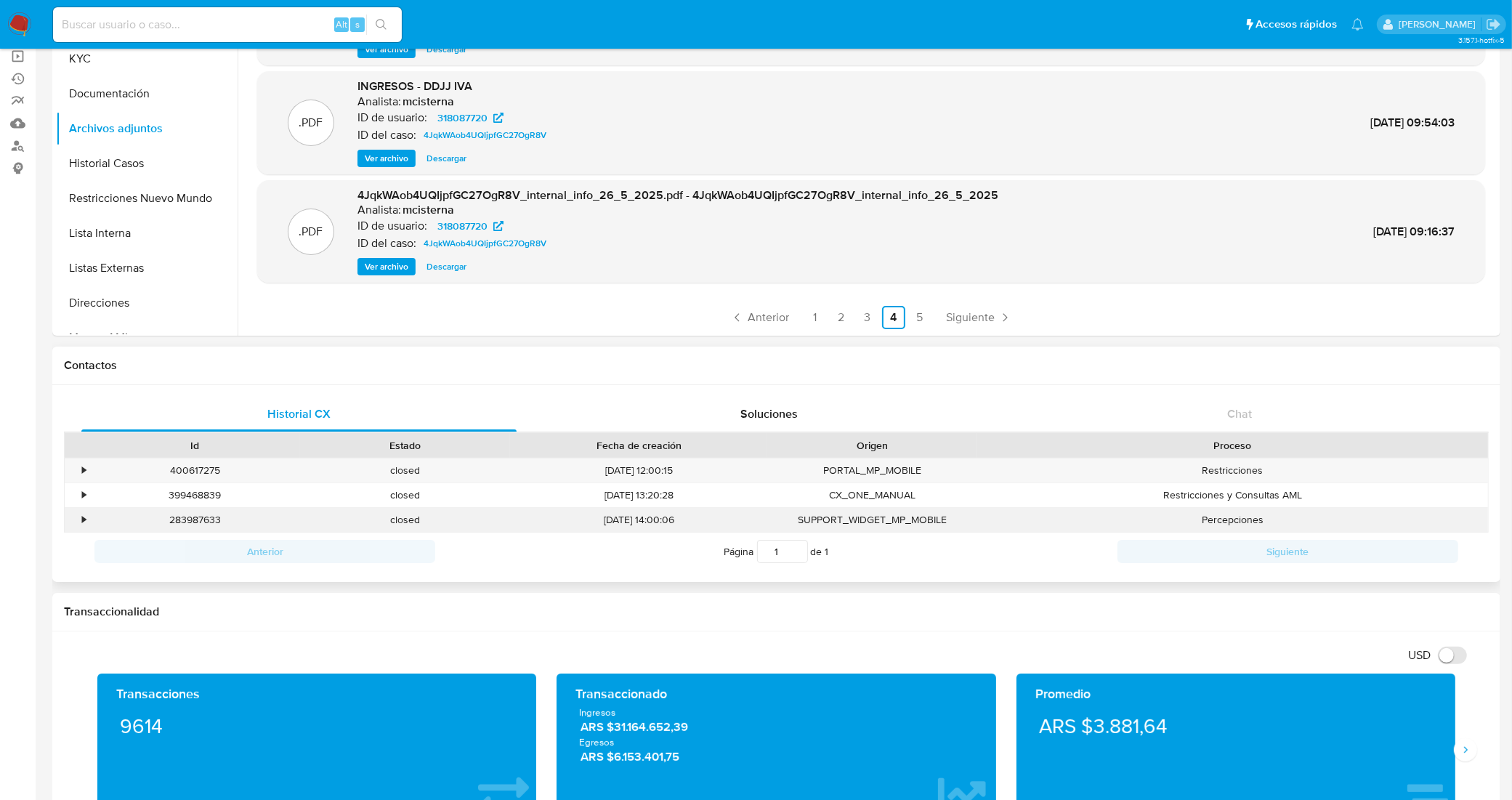
scroll to position [272, 0]
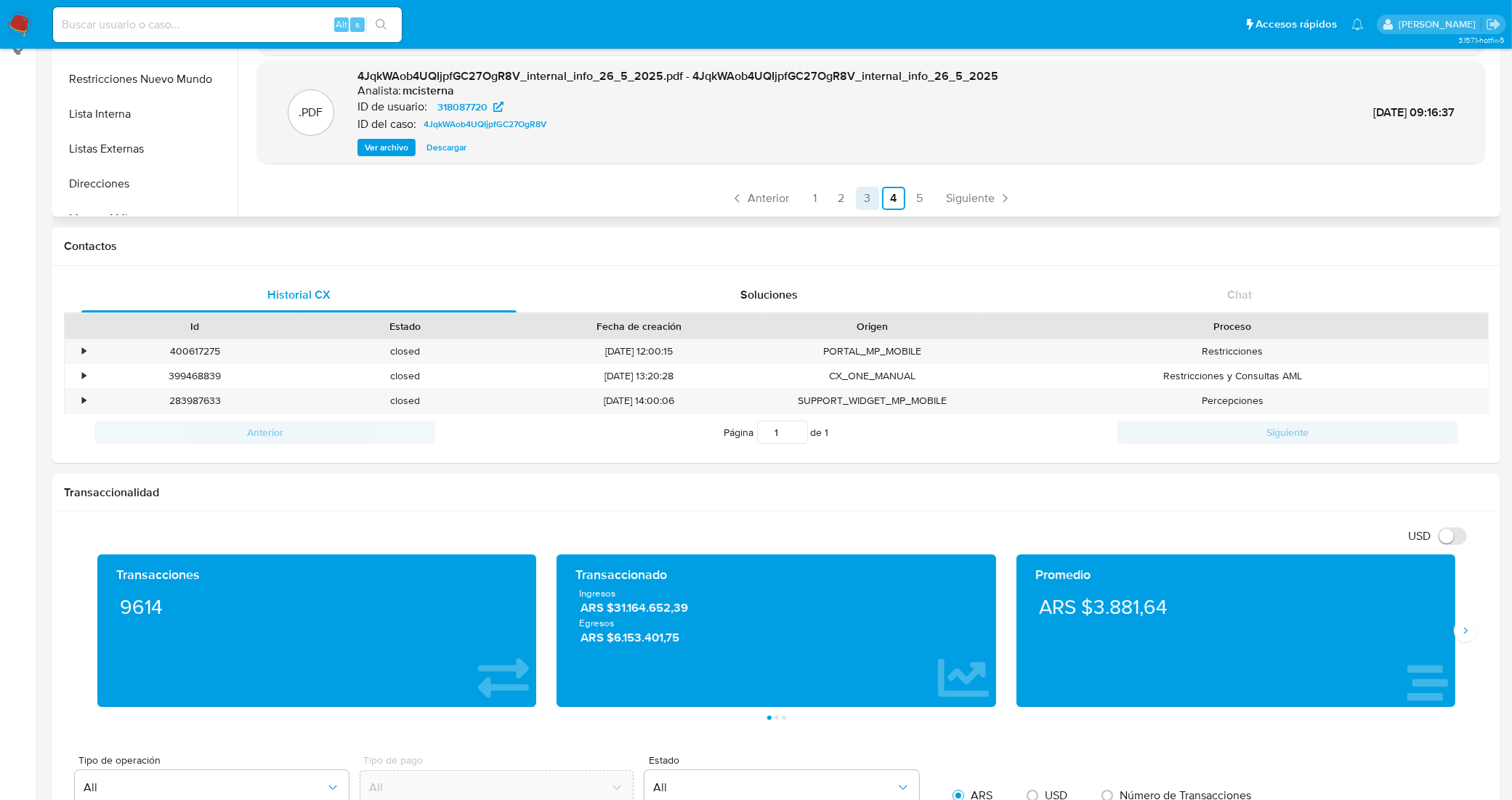
click at [863, 196] on link "3" at bounding box center [867, 198] width 23 height 23
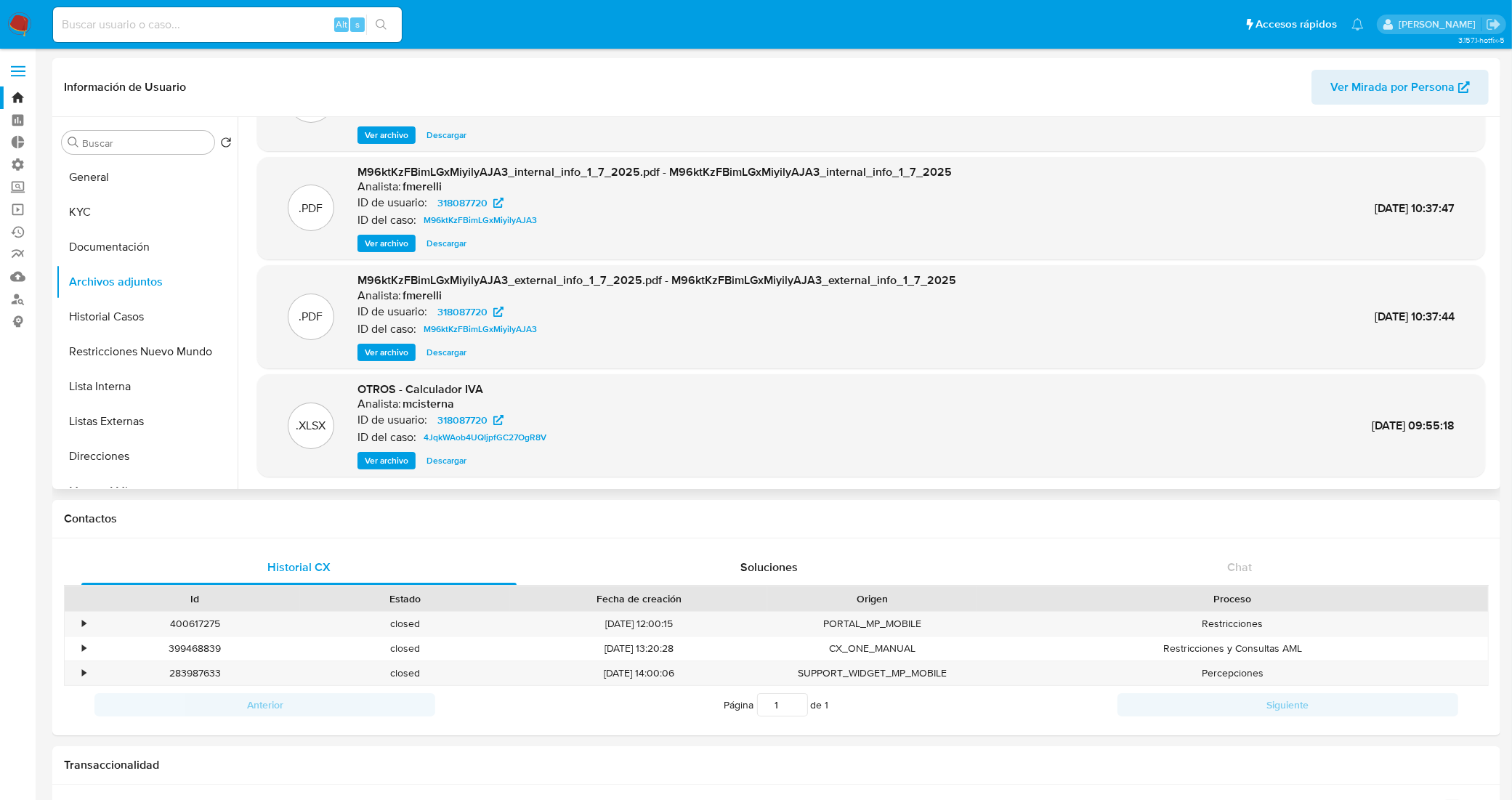
scroll to position [121, 0]
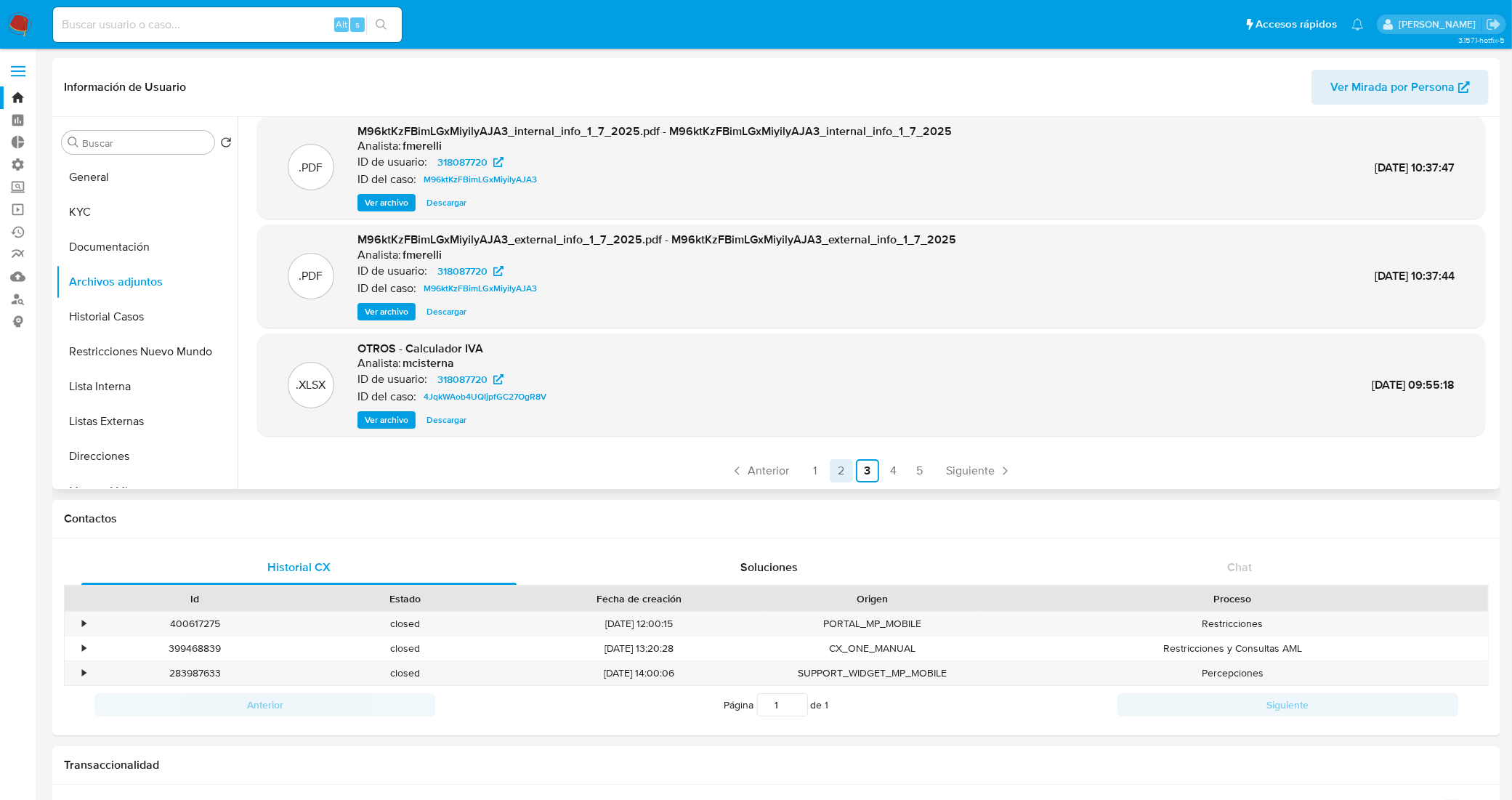
click at [842, 473] on link "2" at bounding box center [841, 470] width 23 height 23
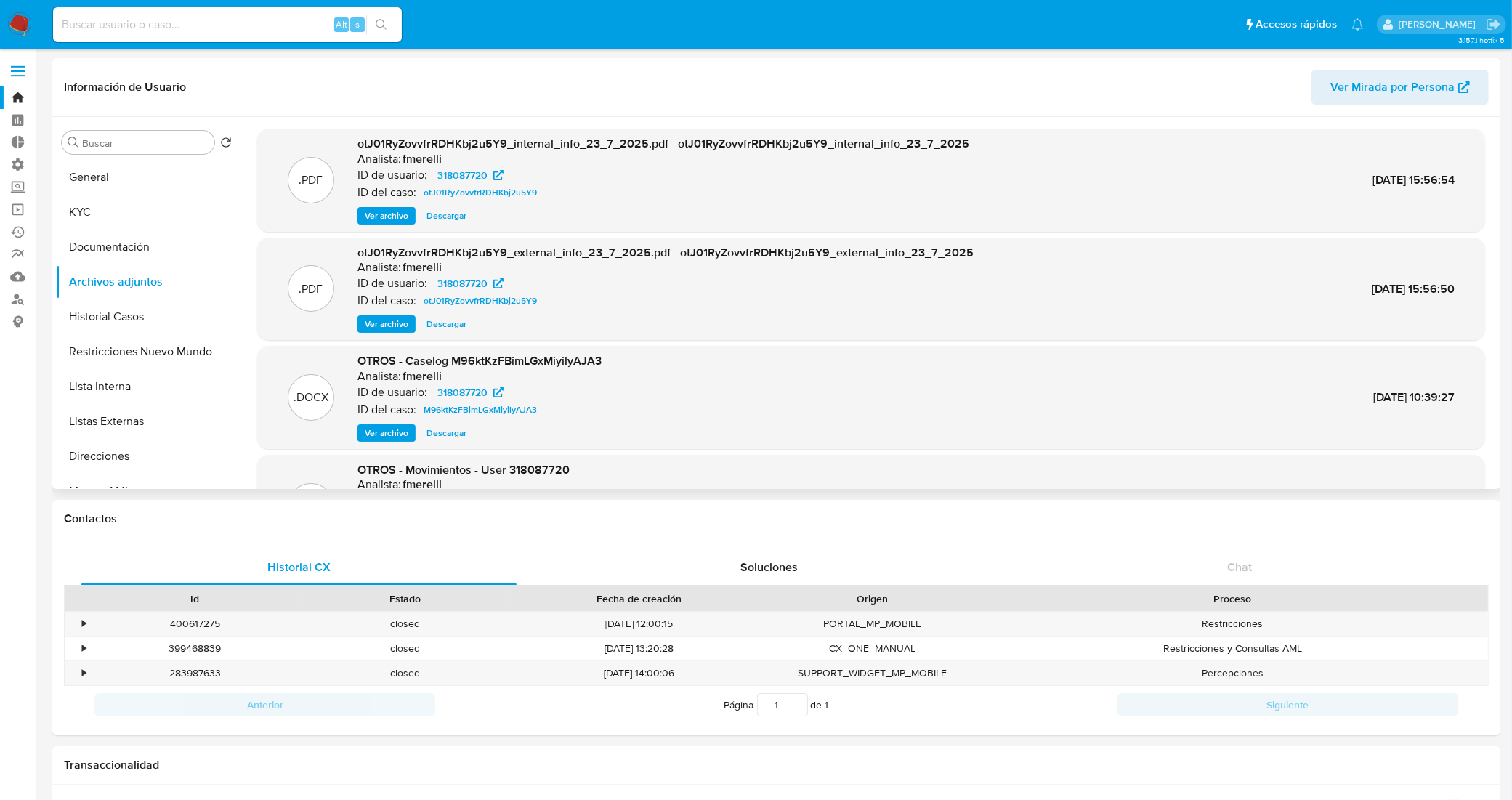
click at [442, 431] on span "Descargar" at bounding box center [446, 433] width 40 height 15
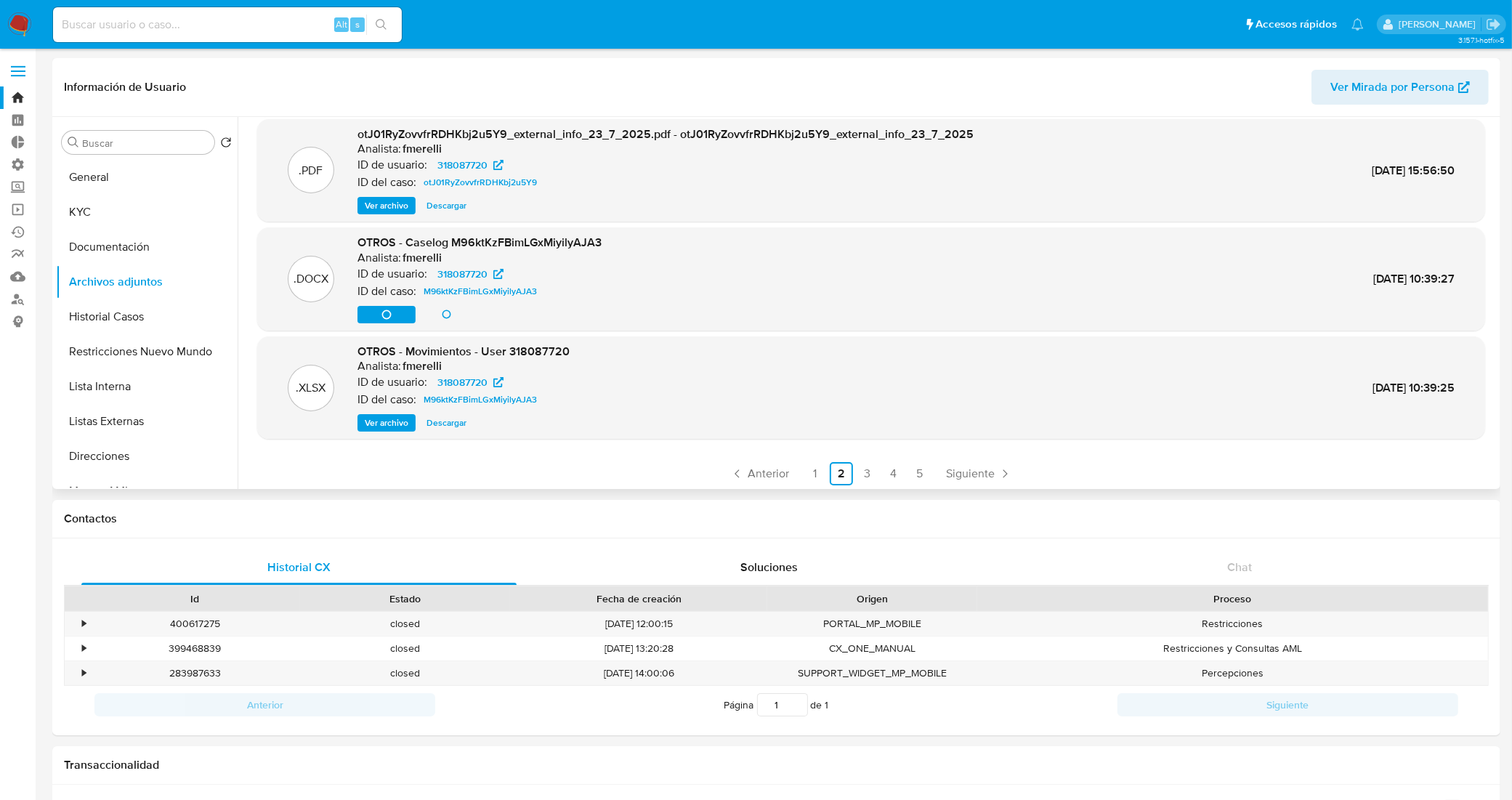
scroll to position [121, 0]
click at [445, 415] on span "Descargar" at bounding box center [446, 420] width 40 height 15
click at [810, 470] on link "1" at bounding box center [815, 470] width 23 height 23
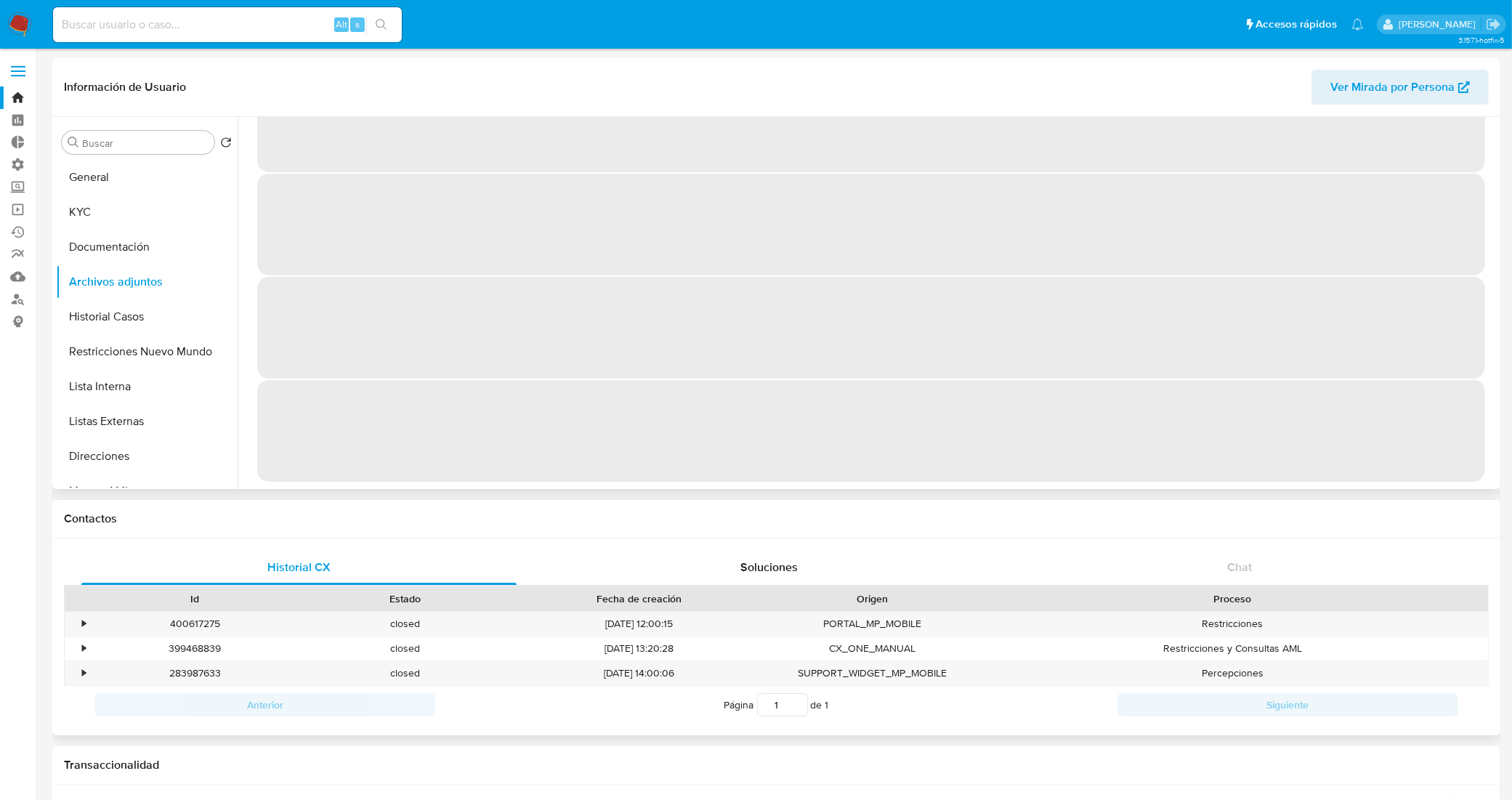
scroll to position [0, 0]
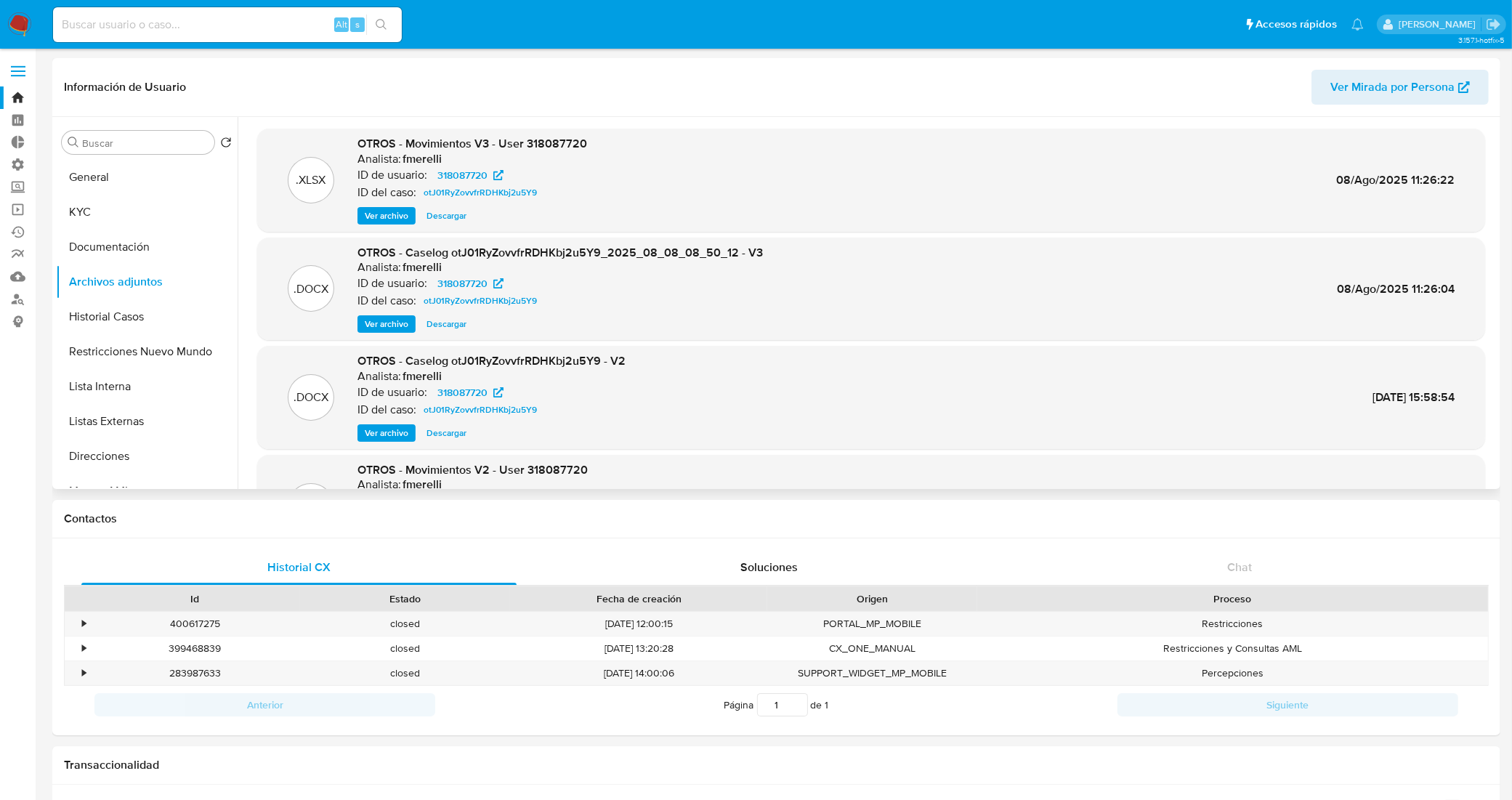
click at [440, 322] on span "Descargar" at bounding box center [446, 325] width 40 height 15
click at [454, 211] on span "Descargar" at bounding box center [446, 216] width 40 height 15
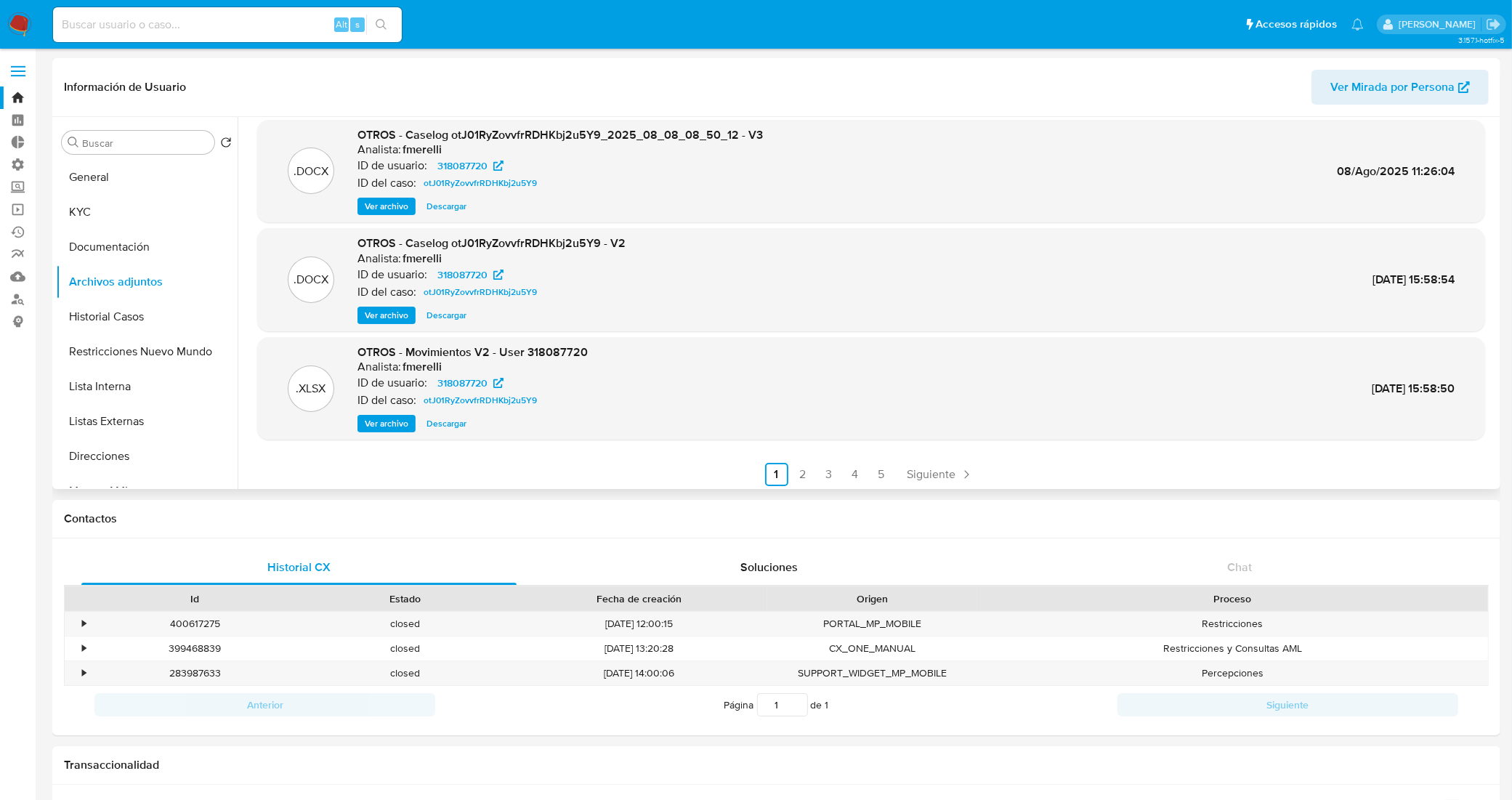
scroll to position [121, 0]
click at [803, 476] on link "2" at bounding box center [802, 470] width 23 height 23
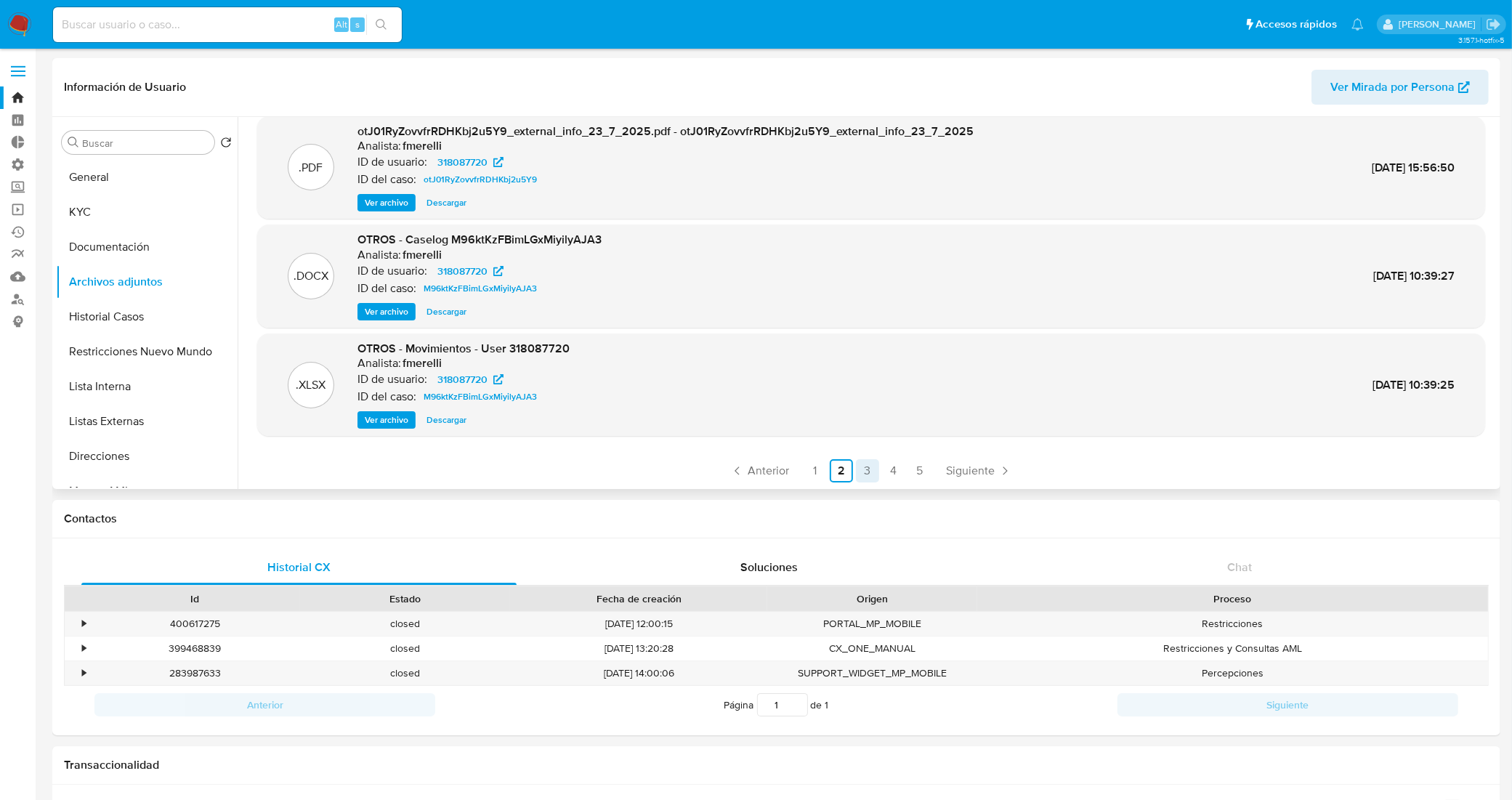
click at [868, 466] on link "3" at bounding box center [867, 470] width 23 height 23
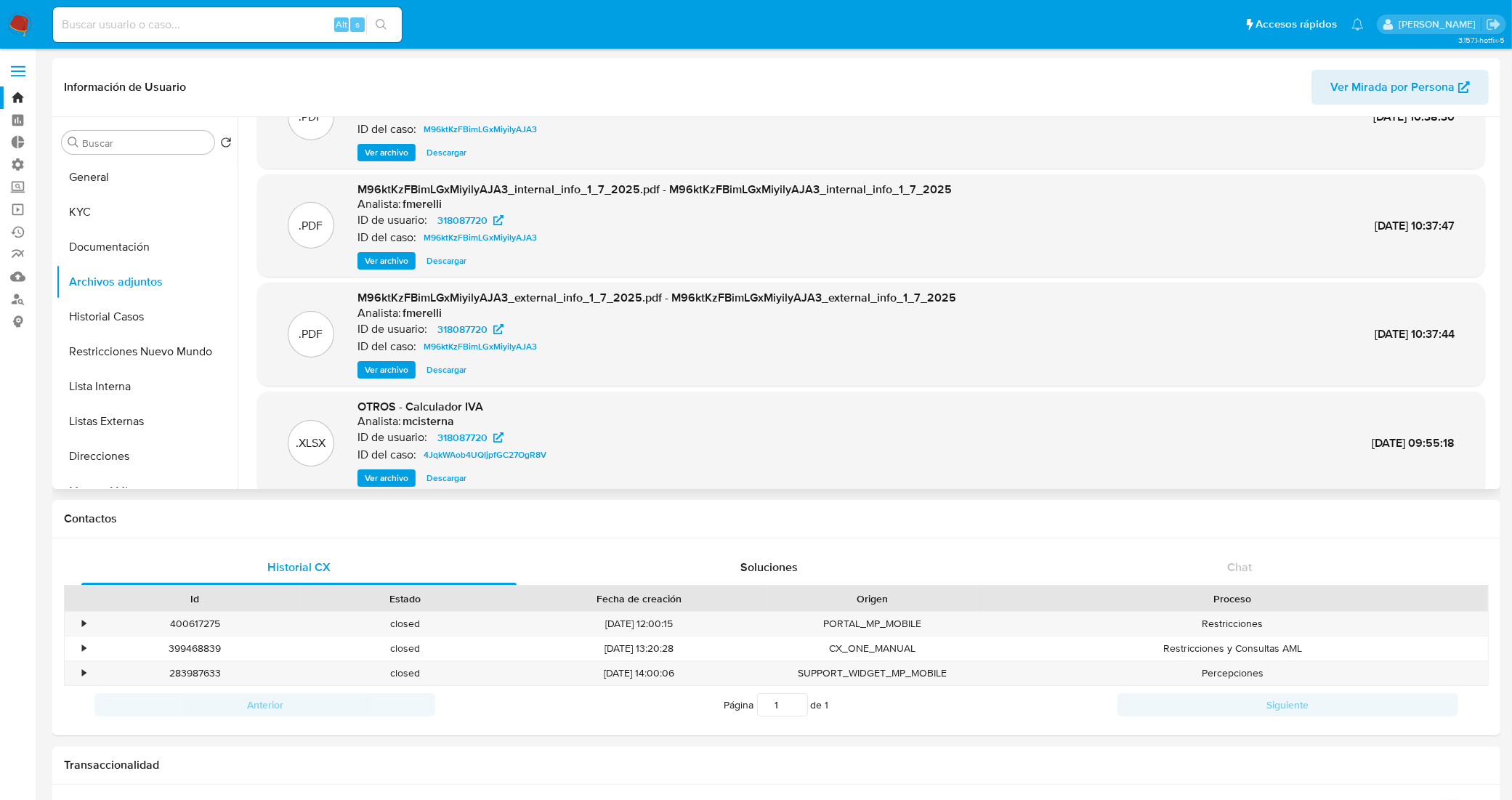
scroll to position [0, 0]
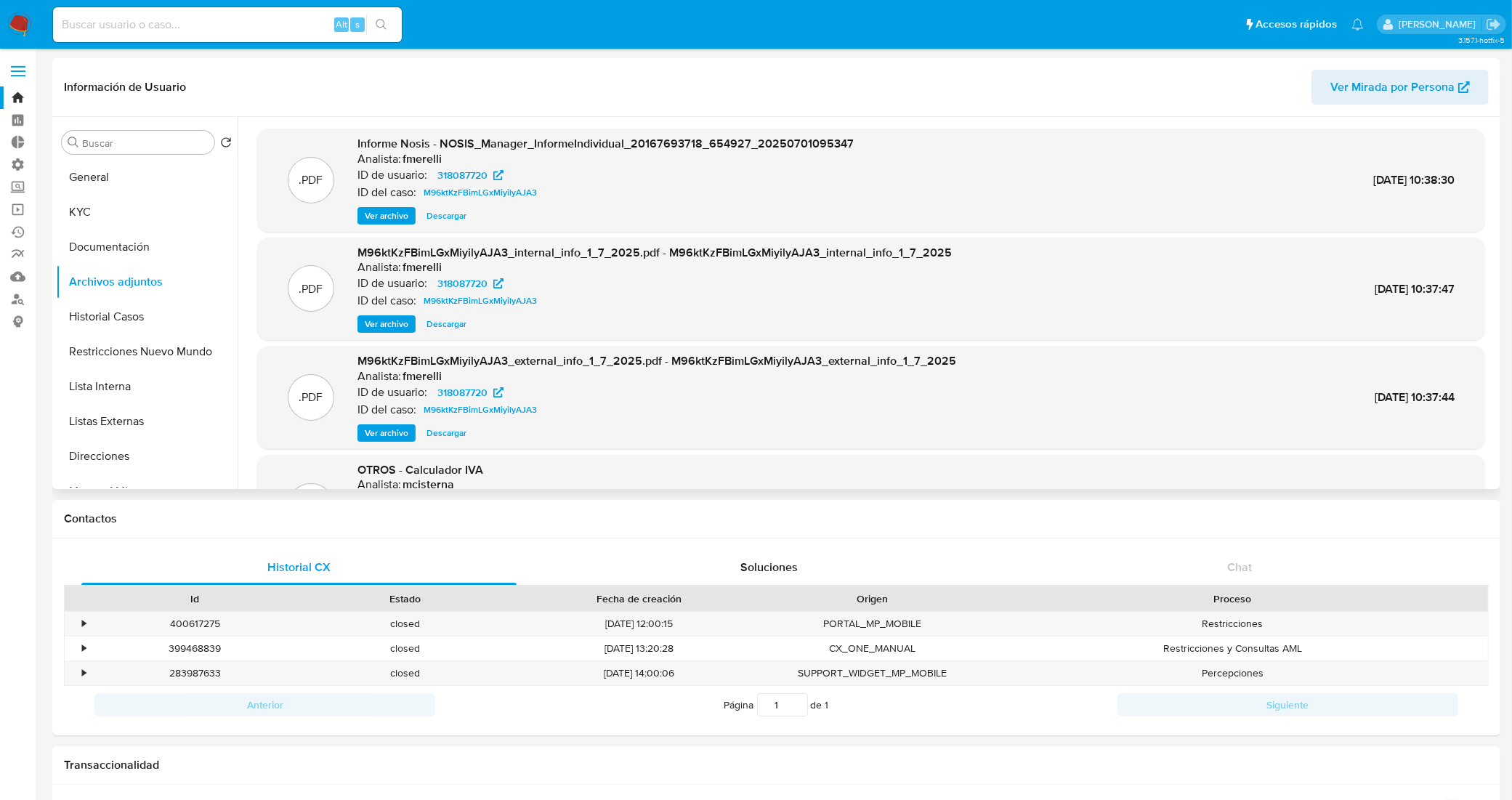
click at [431, 213] on span "Descargar" at bounding box center [446, 216] width 40 height 15
click at [143, 175] on button "General" at bounding box center [140, 177] width 170 height 35
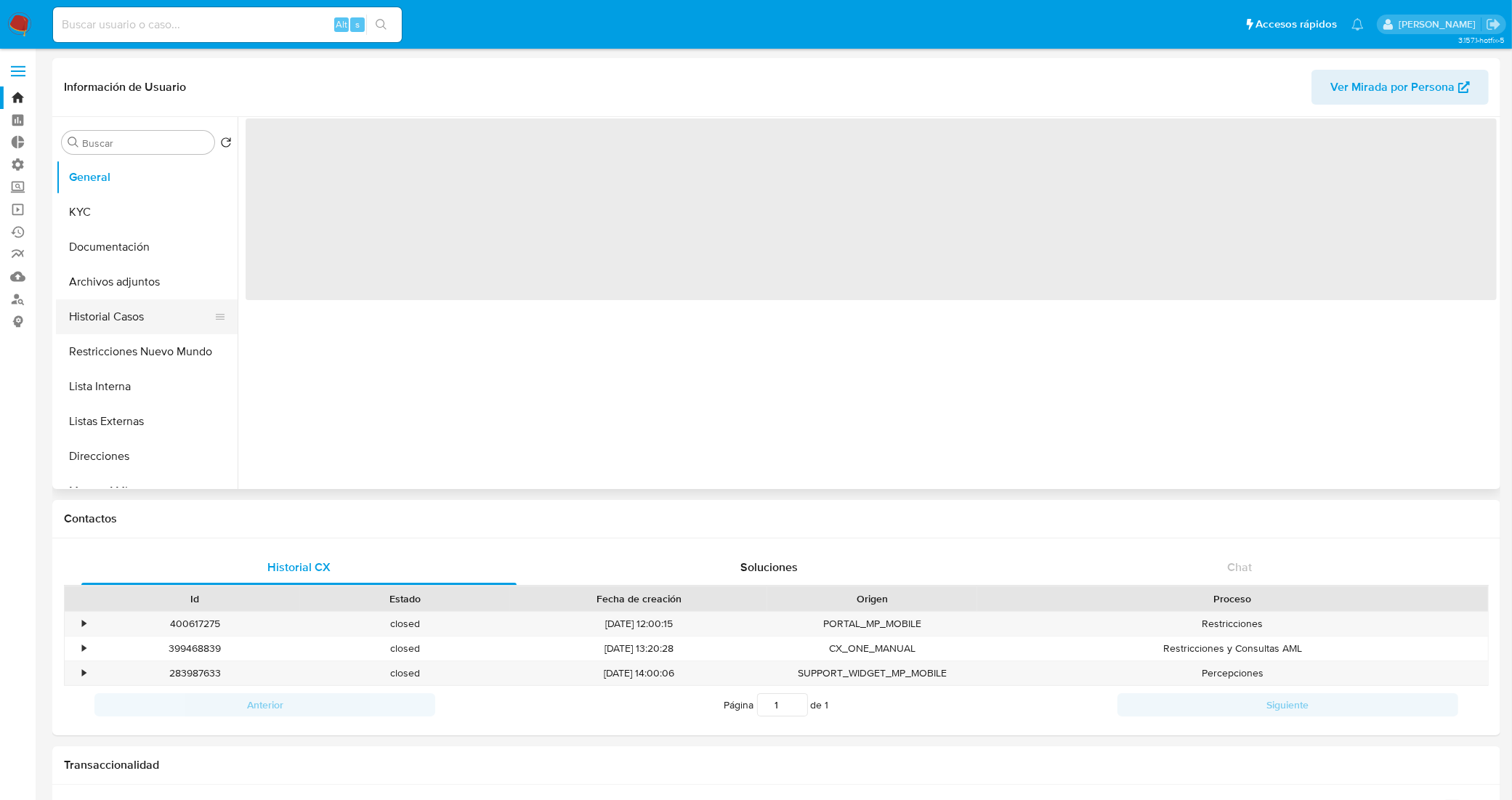
click at [153, 306] on button "Historial Casos" at bounding box center [140, 316] width 170 height 35
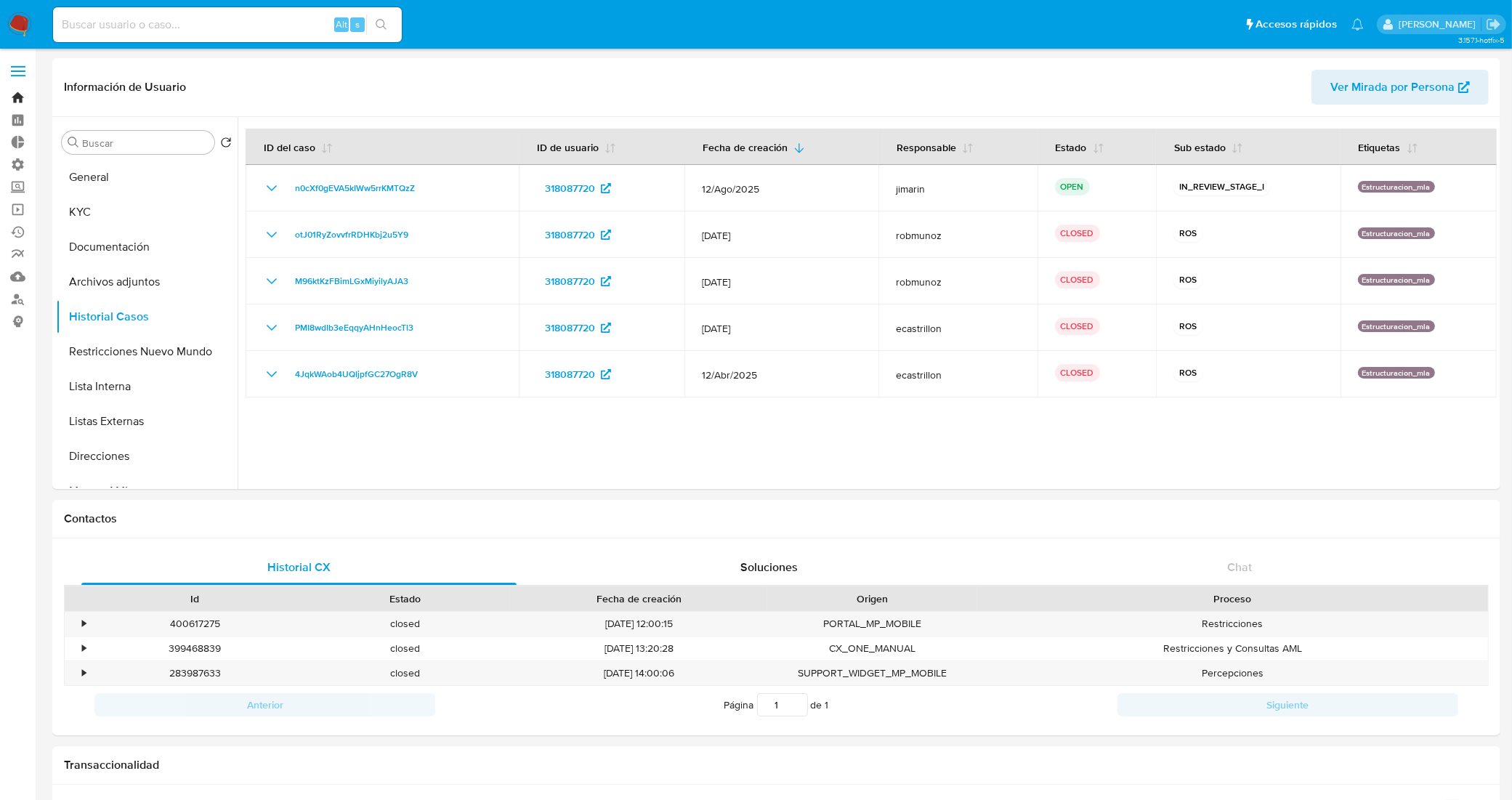
click at [22, 102] on link "Bandeja" at bounding box center [86, 97] width 173 height 22
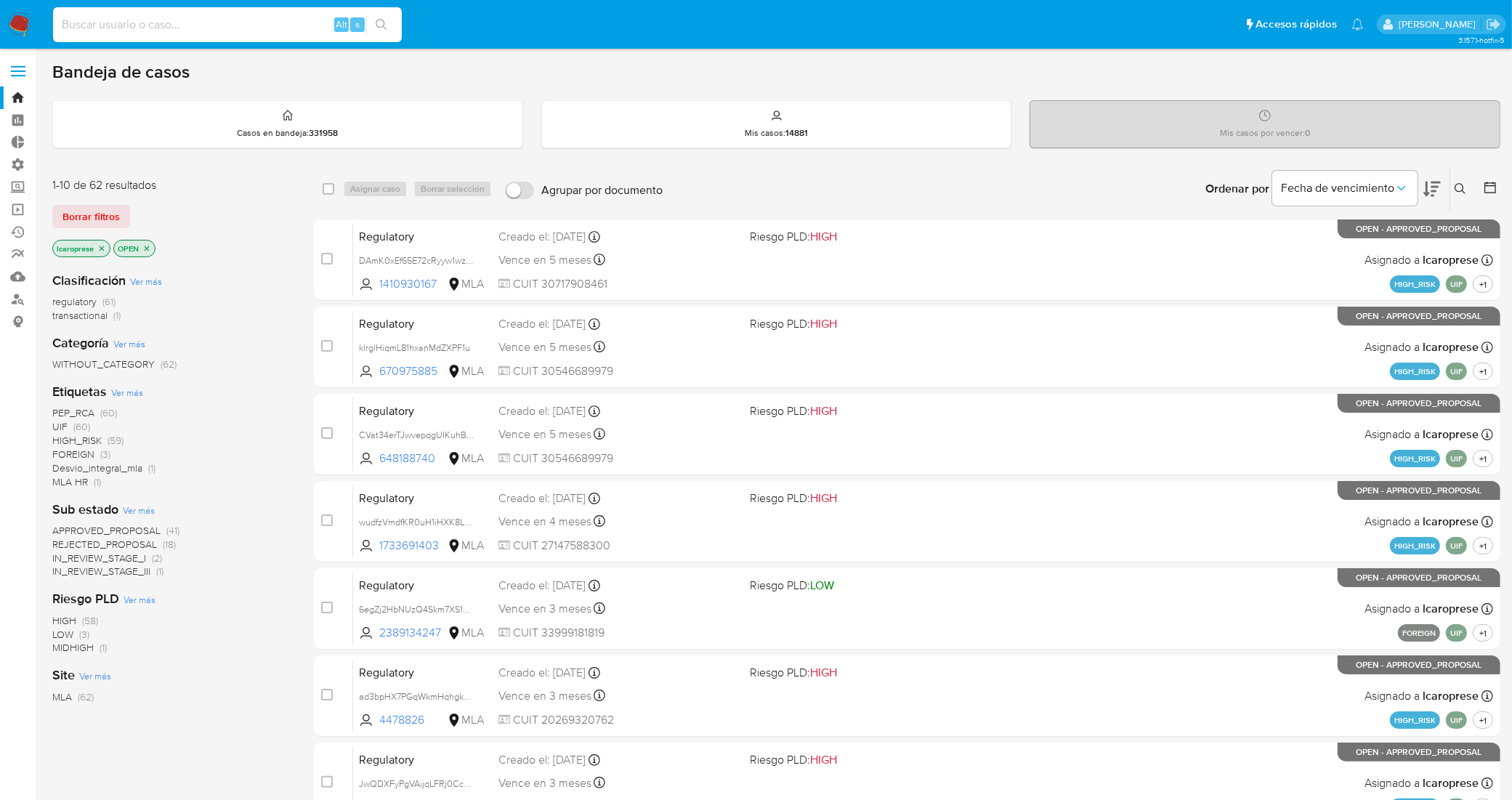
click at [203, 26] on input at bounding box center [228, 25] width 349 height 19
paste input "tusRXaeEaVEcZZYZGkCxSa96"
type input "tusRXaeEaVEcZZYZGkCxSa96"
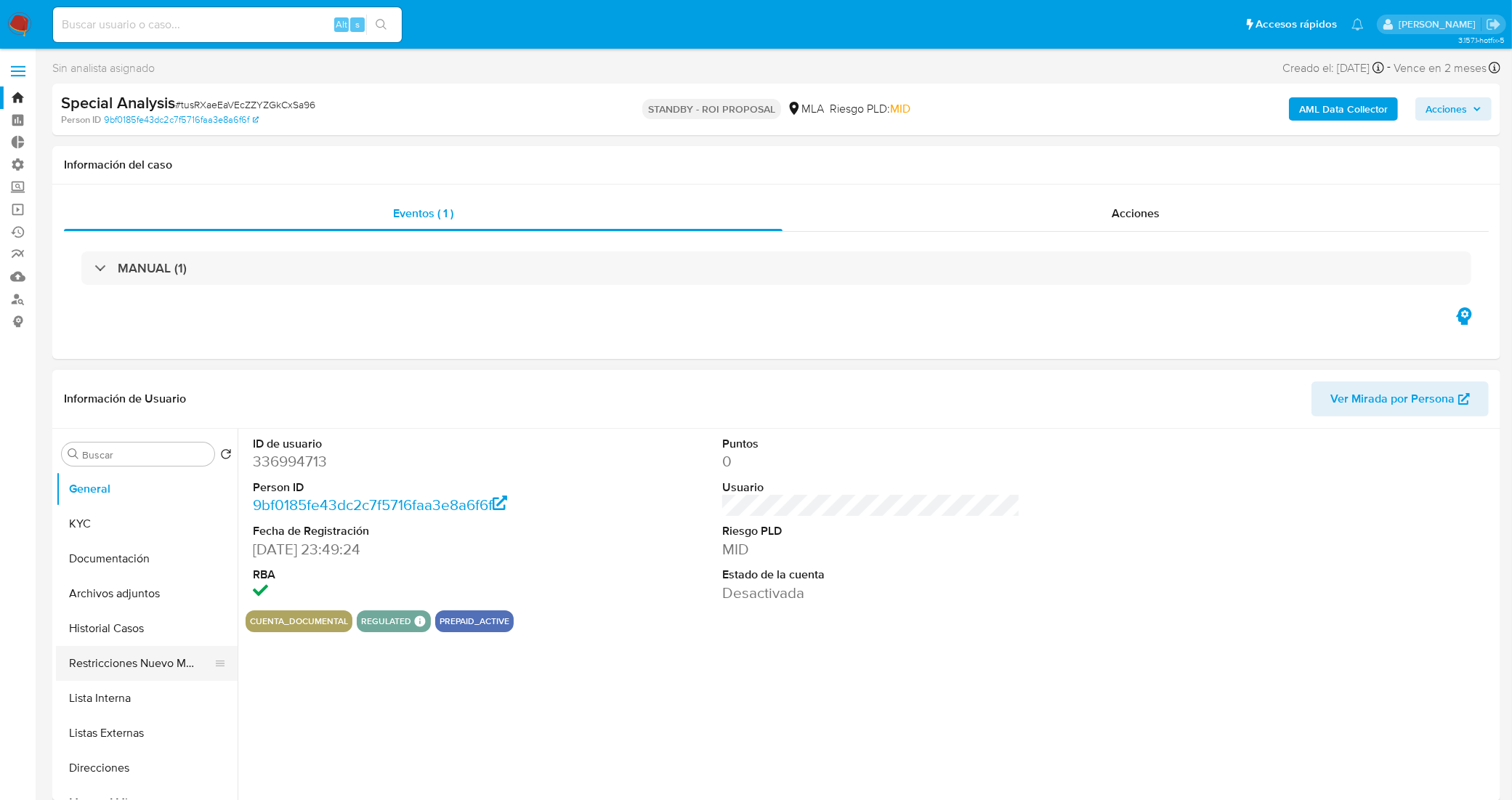
select select "10"
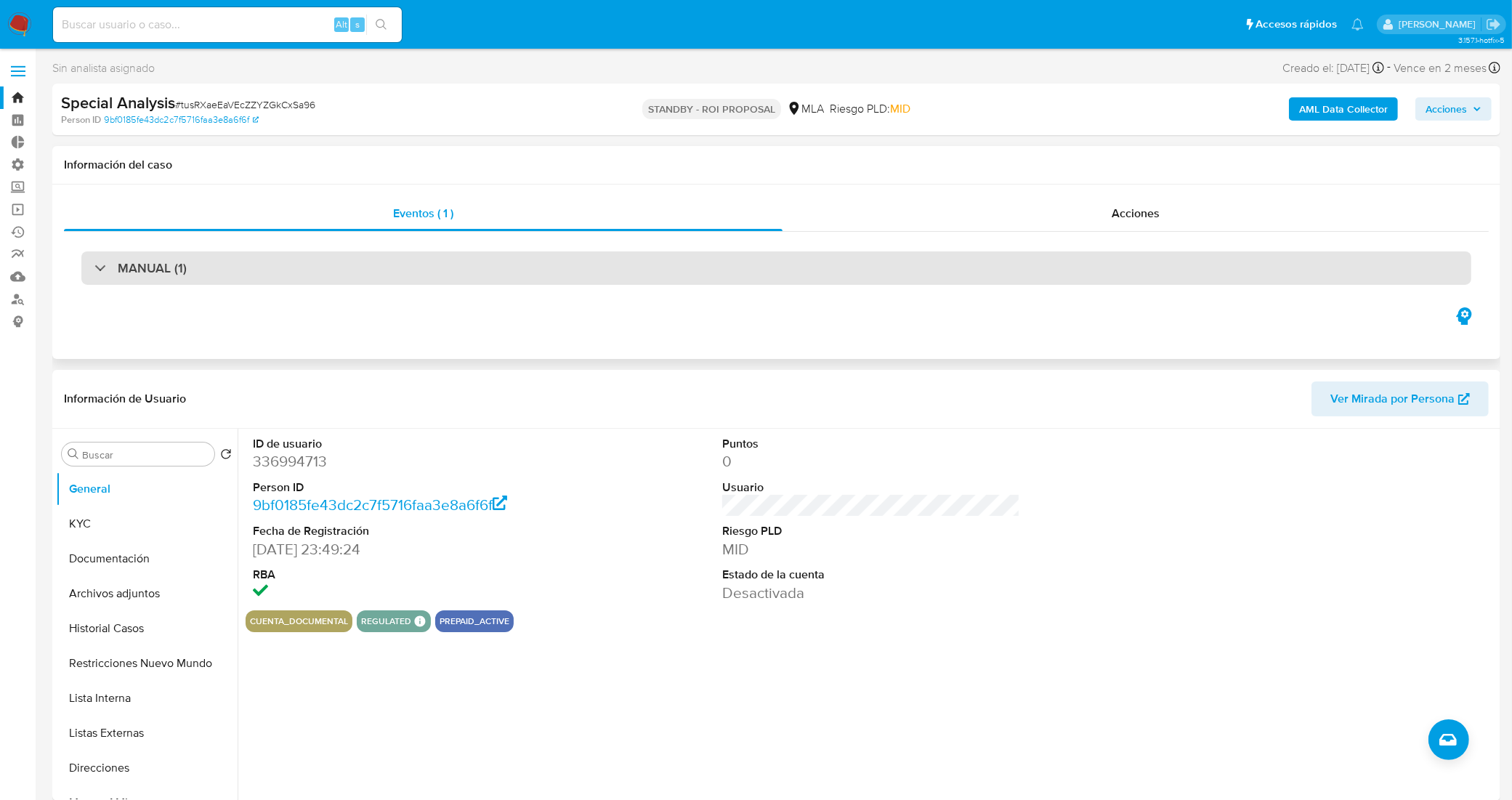
drag, startPoint x: 381, startPoint y: 248, endPoint x: 380, endPoint y: 262, distance: 14.0
click at [381, 248] on div "MANUAL (1)" at bounding box center [776, 268] width 1424 height 73
click at [381, 263] on div "MANUAL (1)" at bounding box center [776, 268] width 1390 height 34
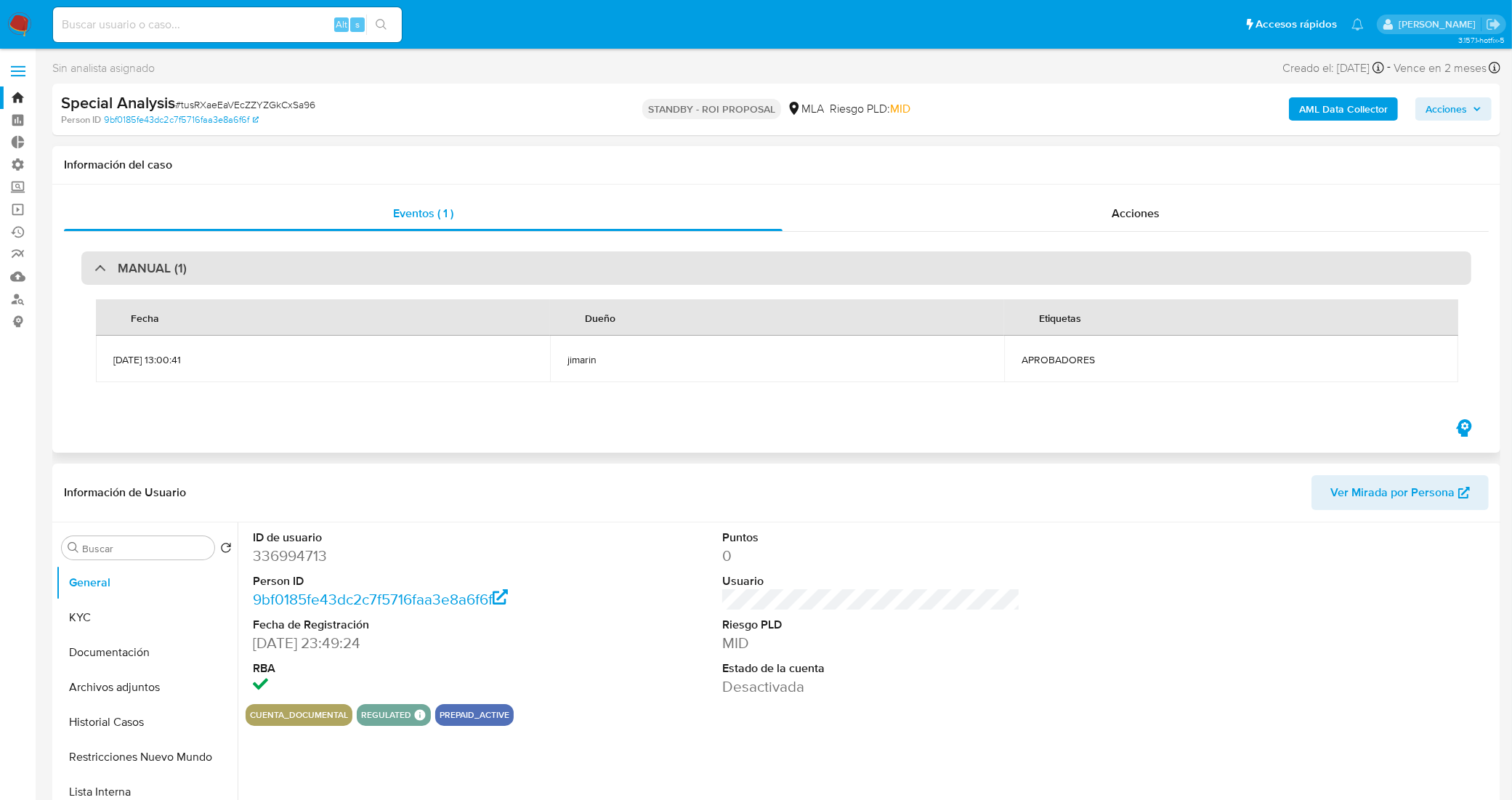
click at [382, 263] on div "MANUAL (1)" at bounding box center [776, 268] width 1390 height 34
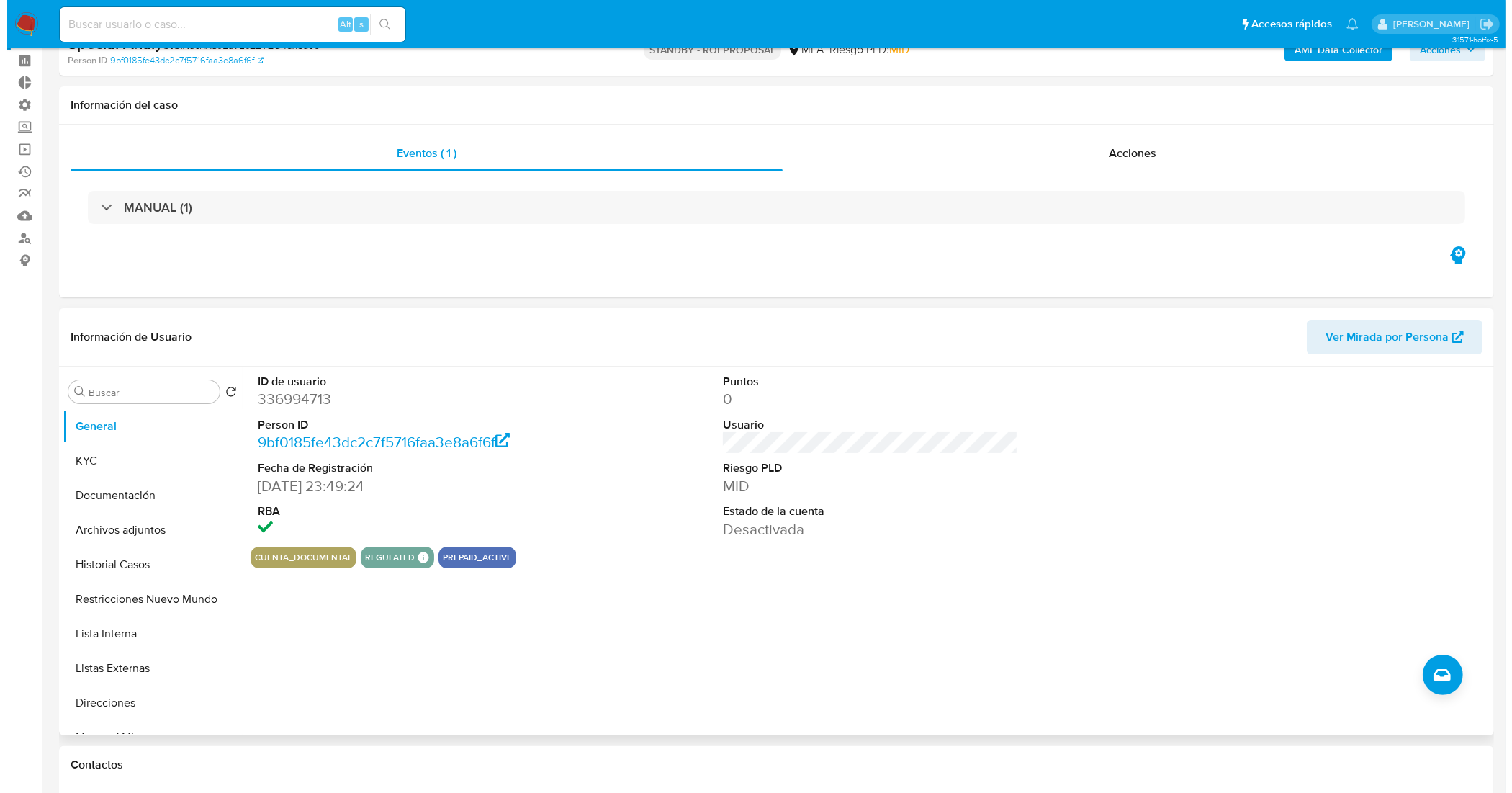
scroll to position [90, 0]
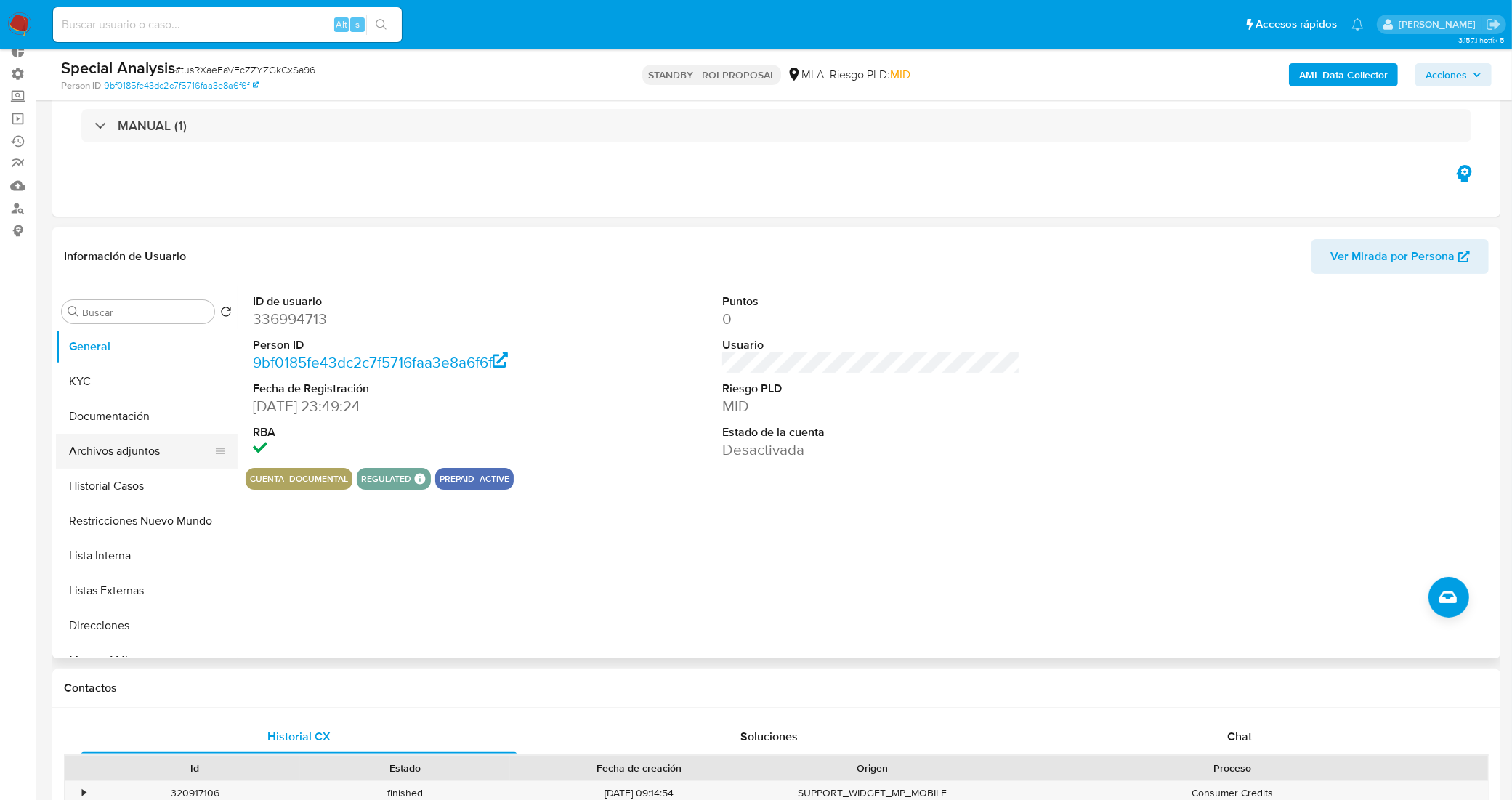
click at [158, 466] on button "Archivos adjuntos" at bounding box center [140, 451] width 170 height 35
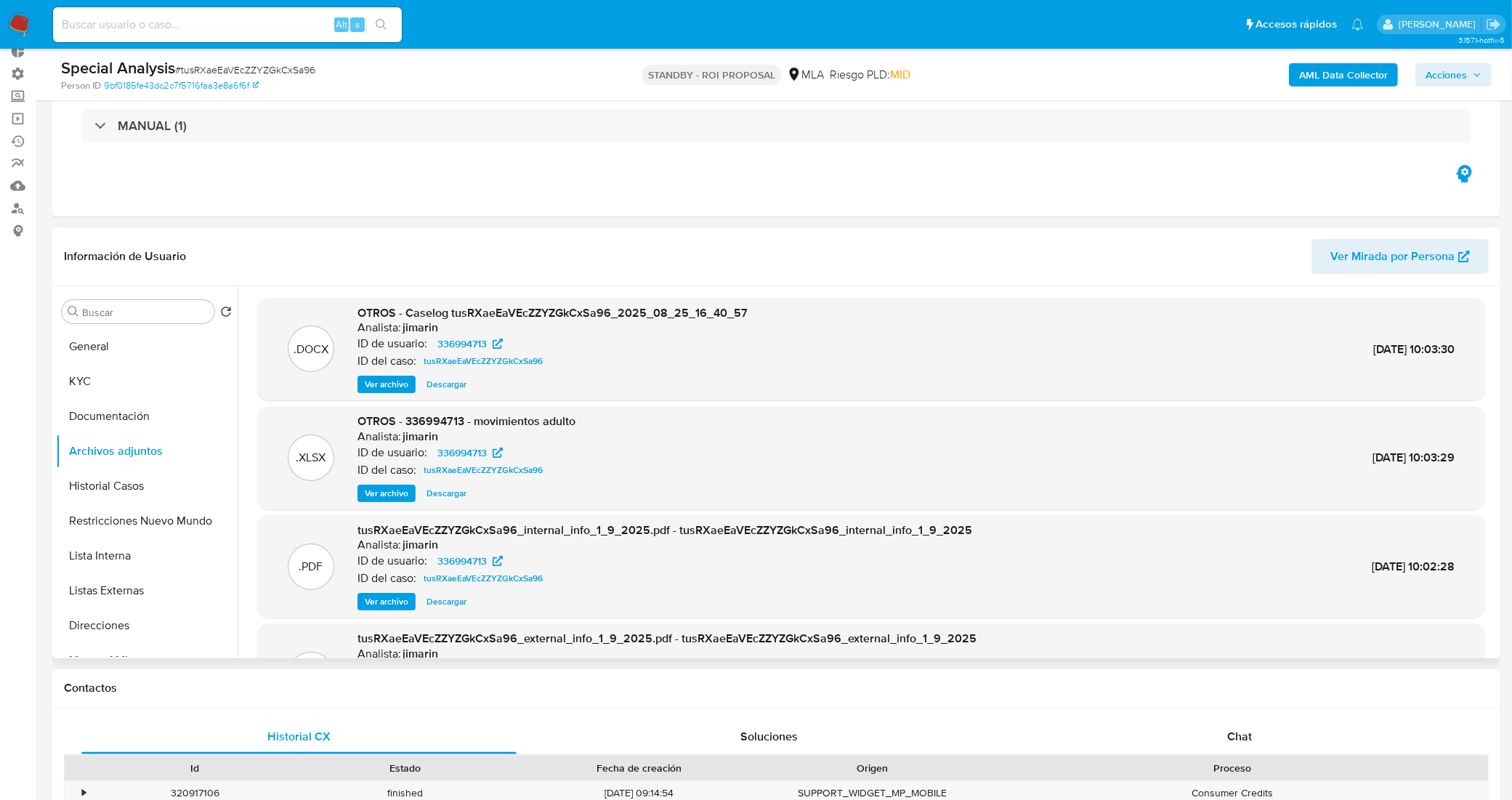
click at [389, 389] on span "Ver archivo" at bounding box center [386, 384] width 43 height 15
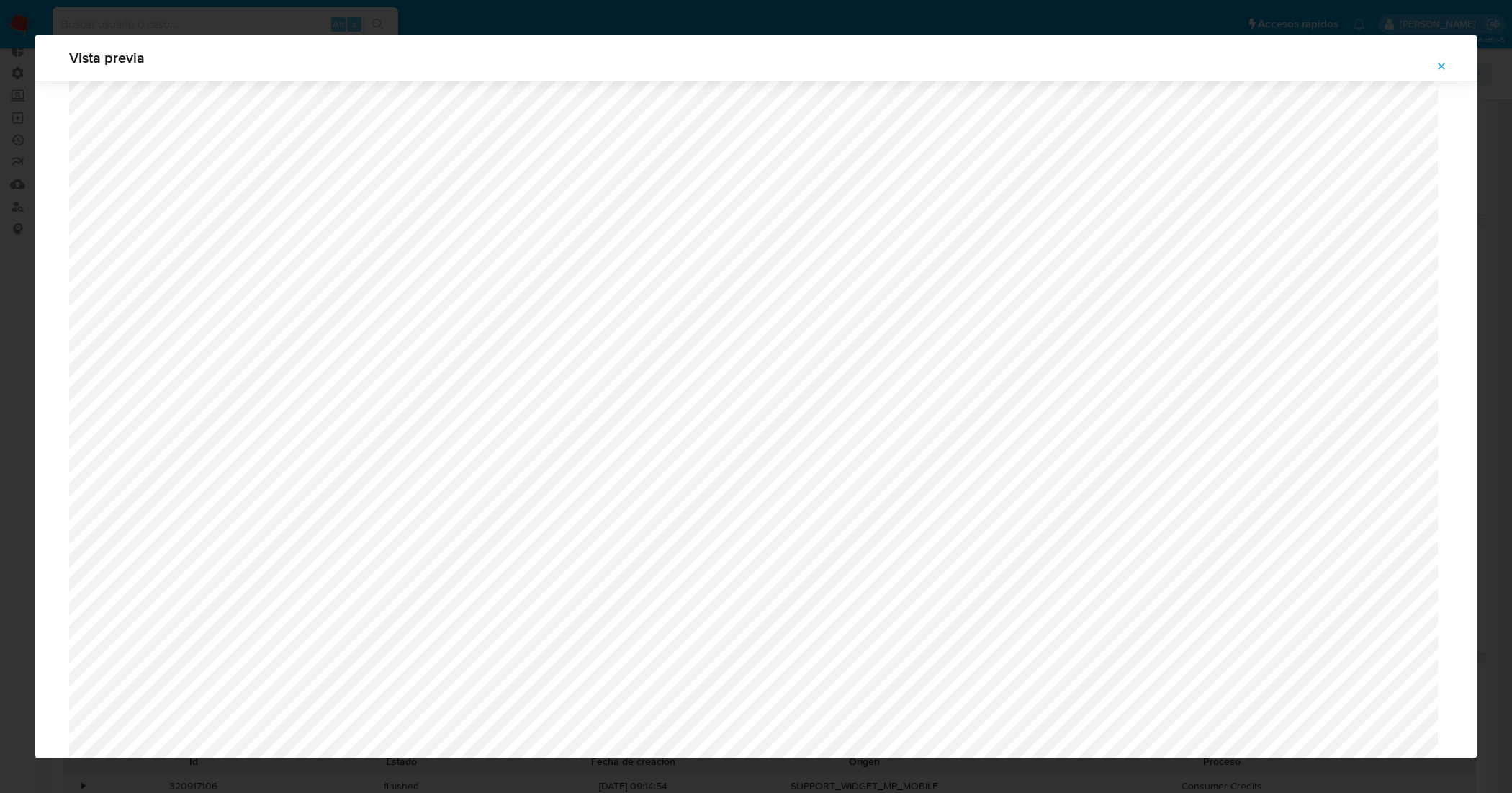
scroll to position [1232, 0]
click at [1443, 62] on icon "Attachment preview" at bounding box center [1441, 66] width 11 height 11
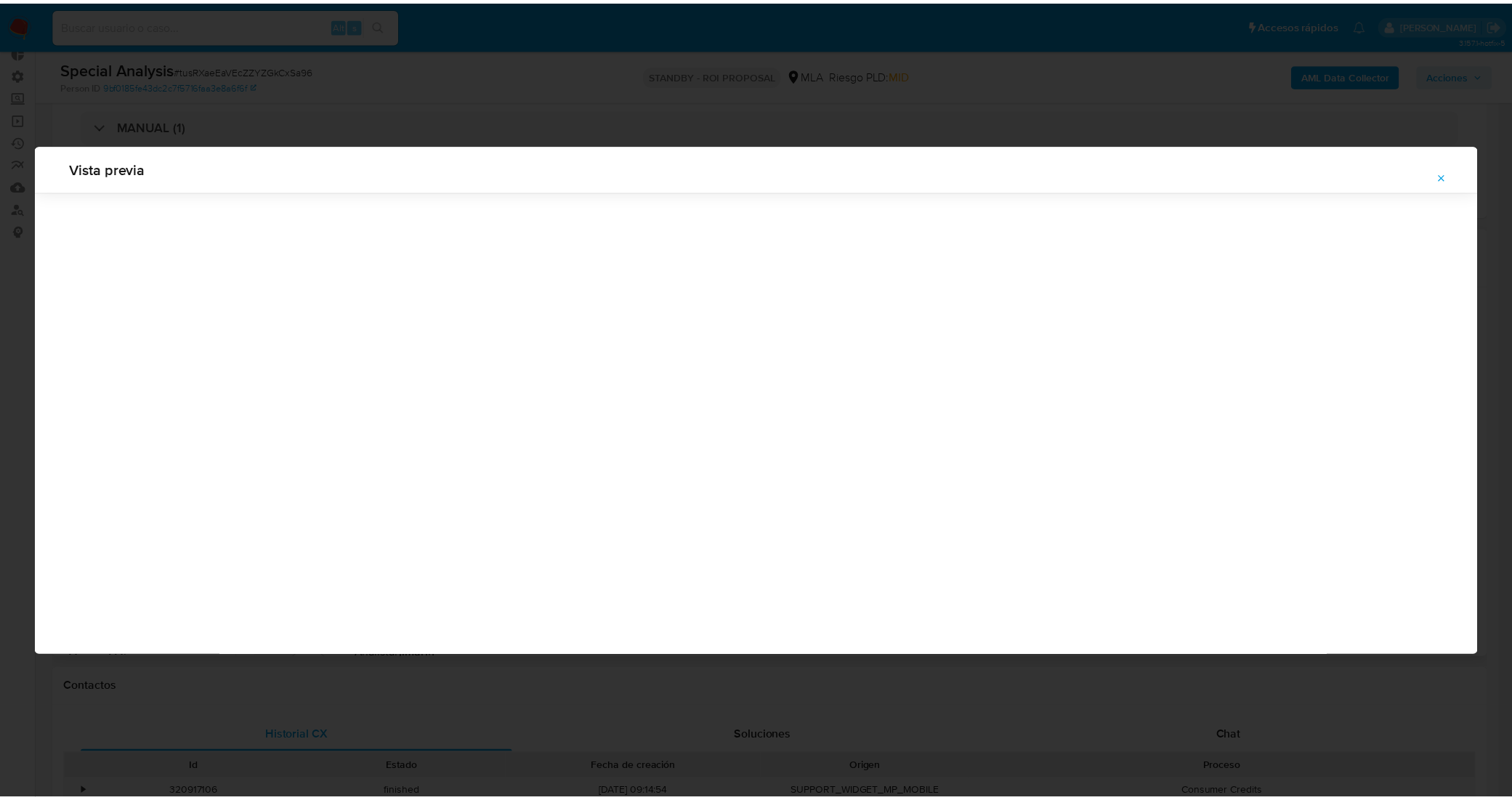
scroll to position [0, 0]
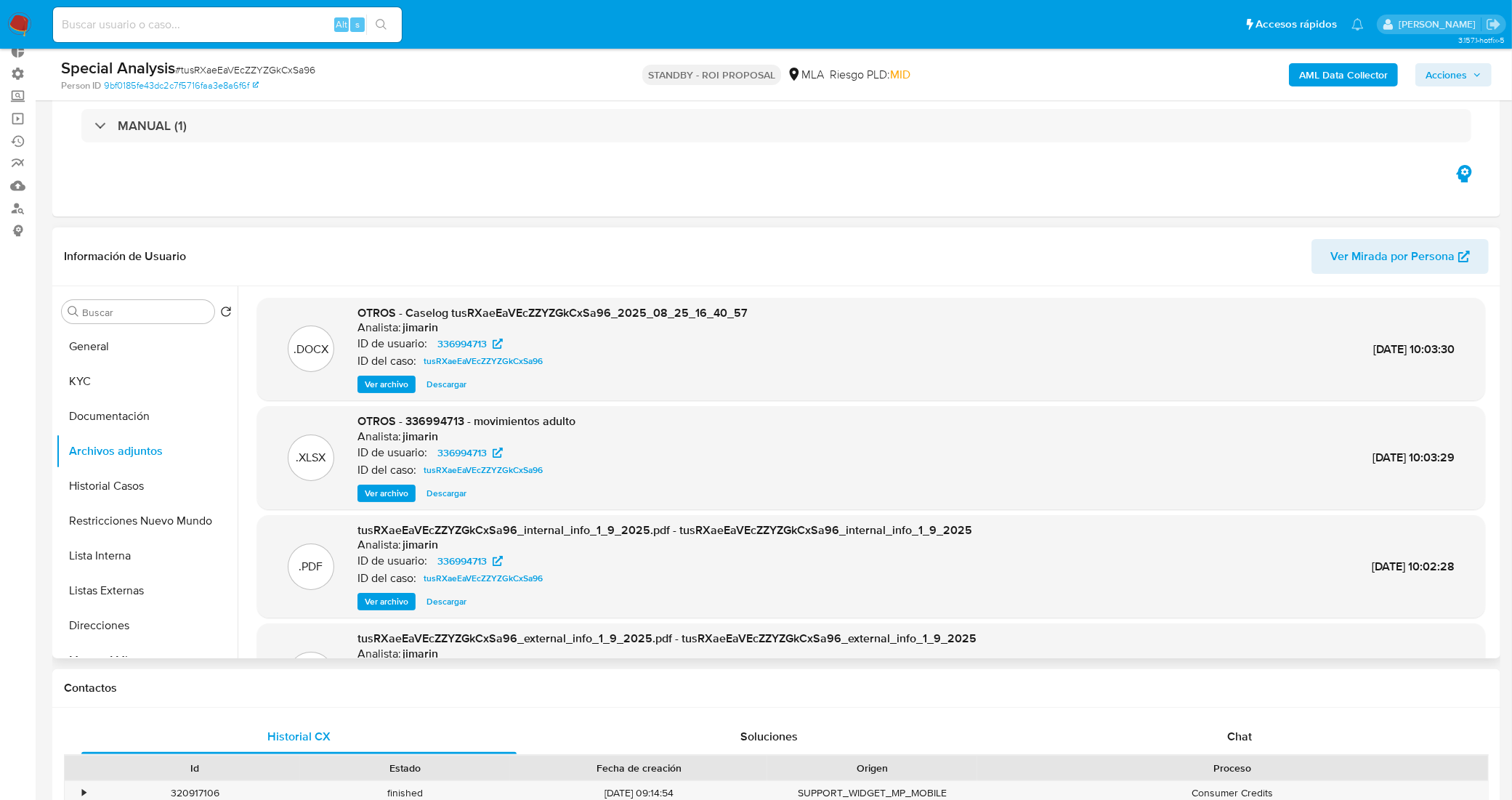
click at [227, 28] on input at bounding box center [228, 25] width 349 height 19
paste input "idQJBbBki45KC1cXdfpCf3Xp"
type input "idQJBbBki45KC1cXdfpCf3Xp"
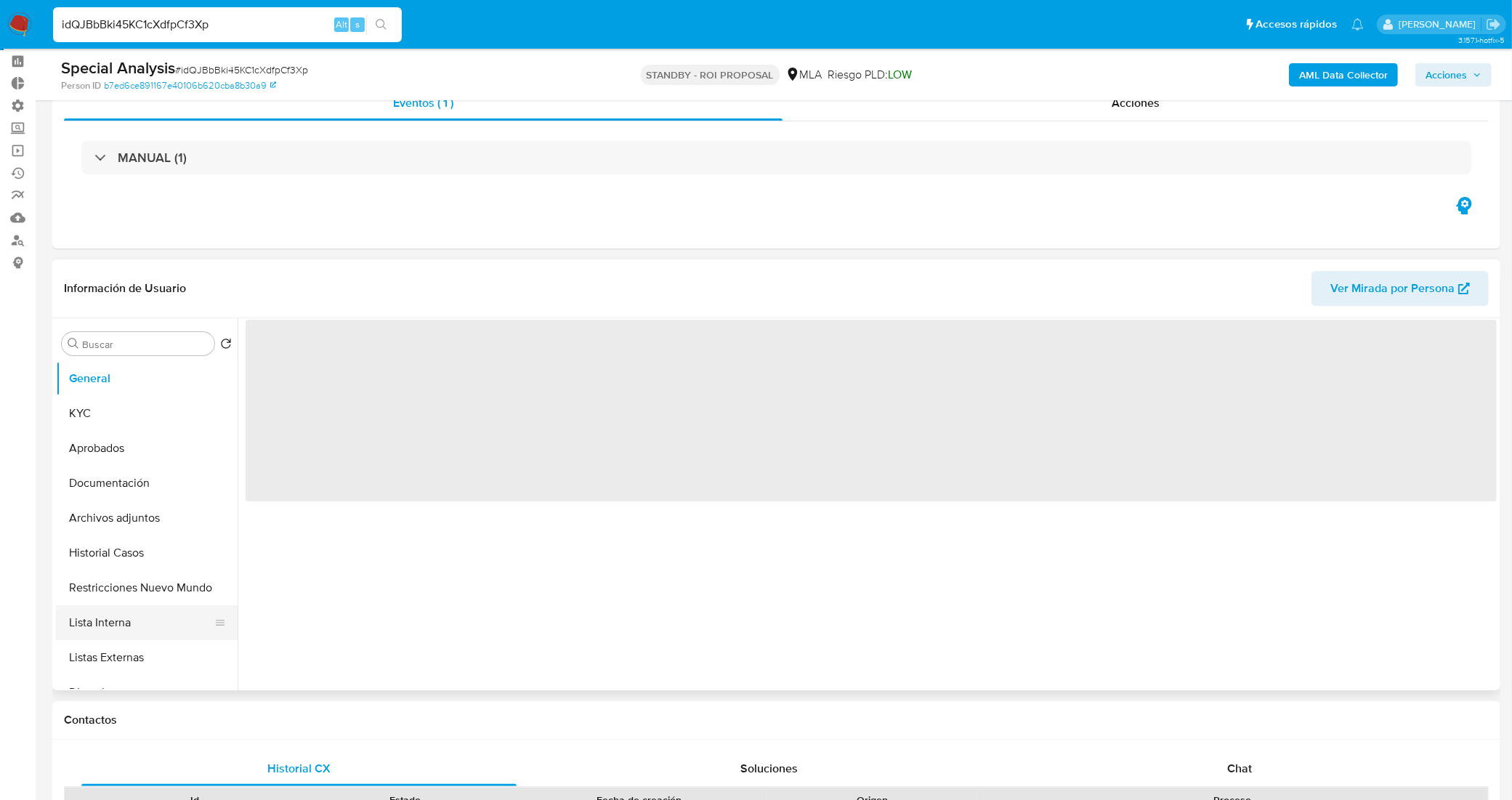
scroll to position [91, 0]
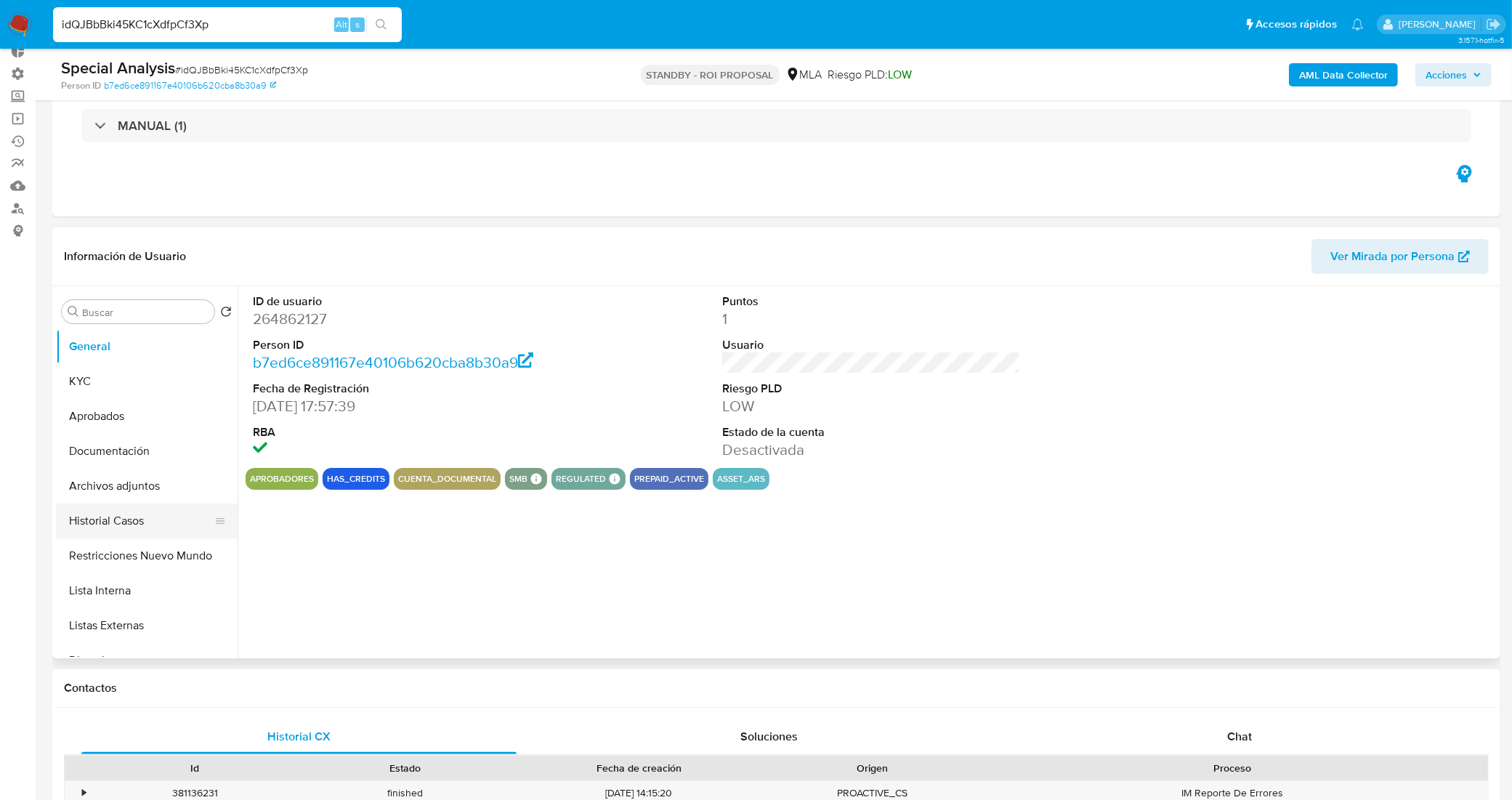
select select "10"
click at [138, 429] on button "Aprobados" at bounding box center [140, 416] width 170 height 35
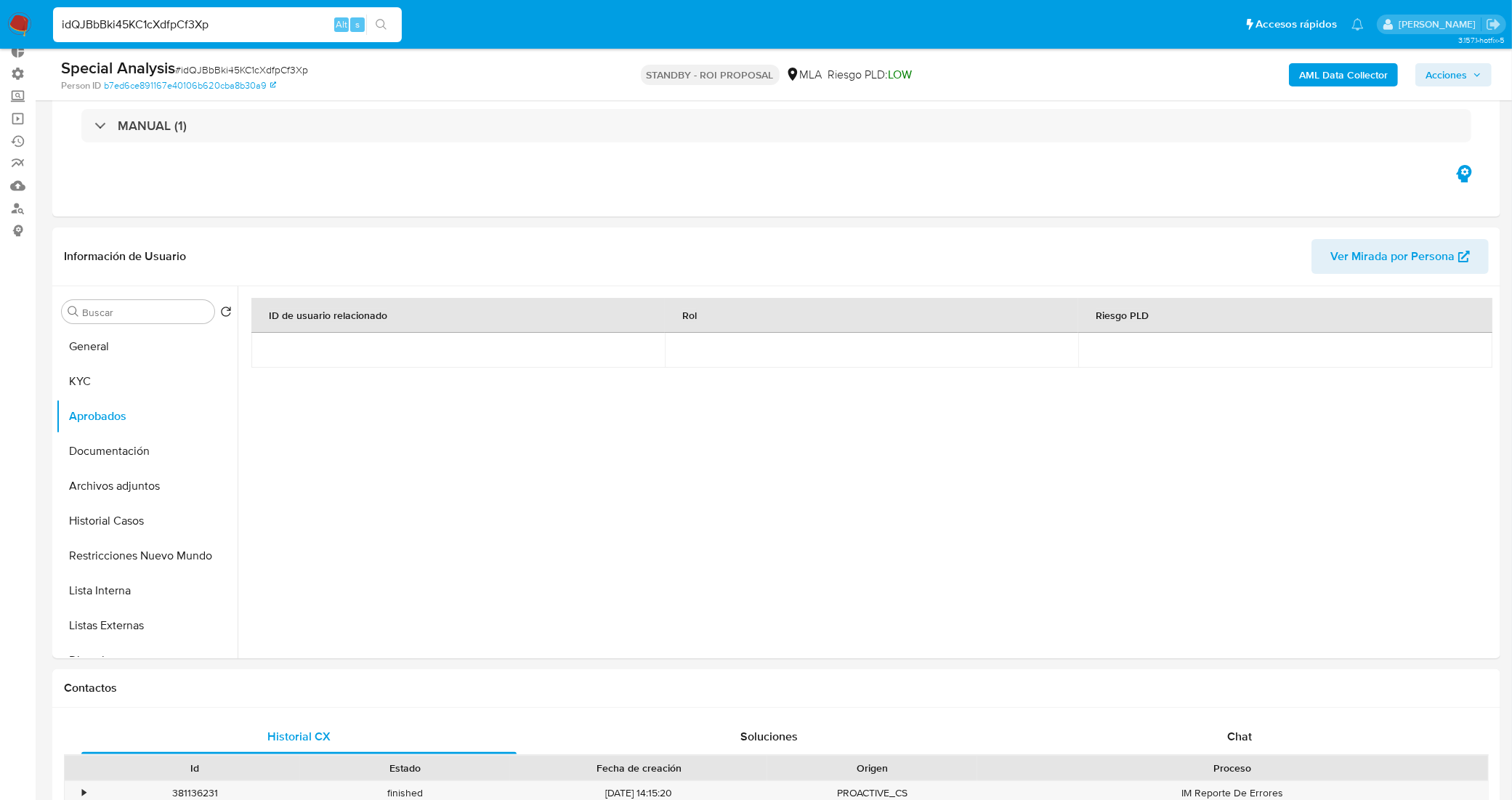
drag, startPoint x: 218, startPoint y: 28, endPoint x: 0, endPoint y: 10, distance: 218.7
click at [0, 10] on nav "Pausado Ver notificaciones idQJBbBki45KC1cXdfpCf3Xp Alt s Accesos rápidos Presi…" at bounding box center [756, 24] width 1512 height 48
paste input "yWvVPy9ADTtUgUC7Il9hqCaC"
type input "yWvVPy9ADTtUgUC7Il9hqCaC"
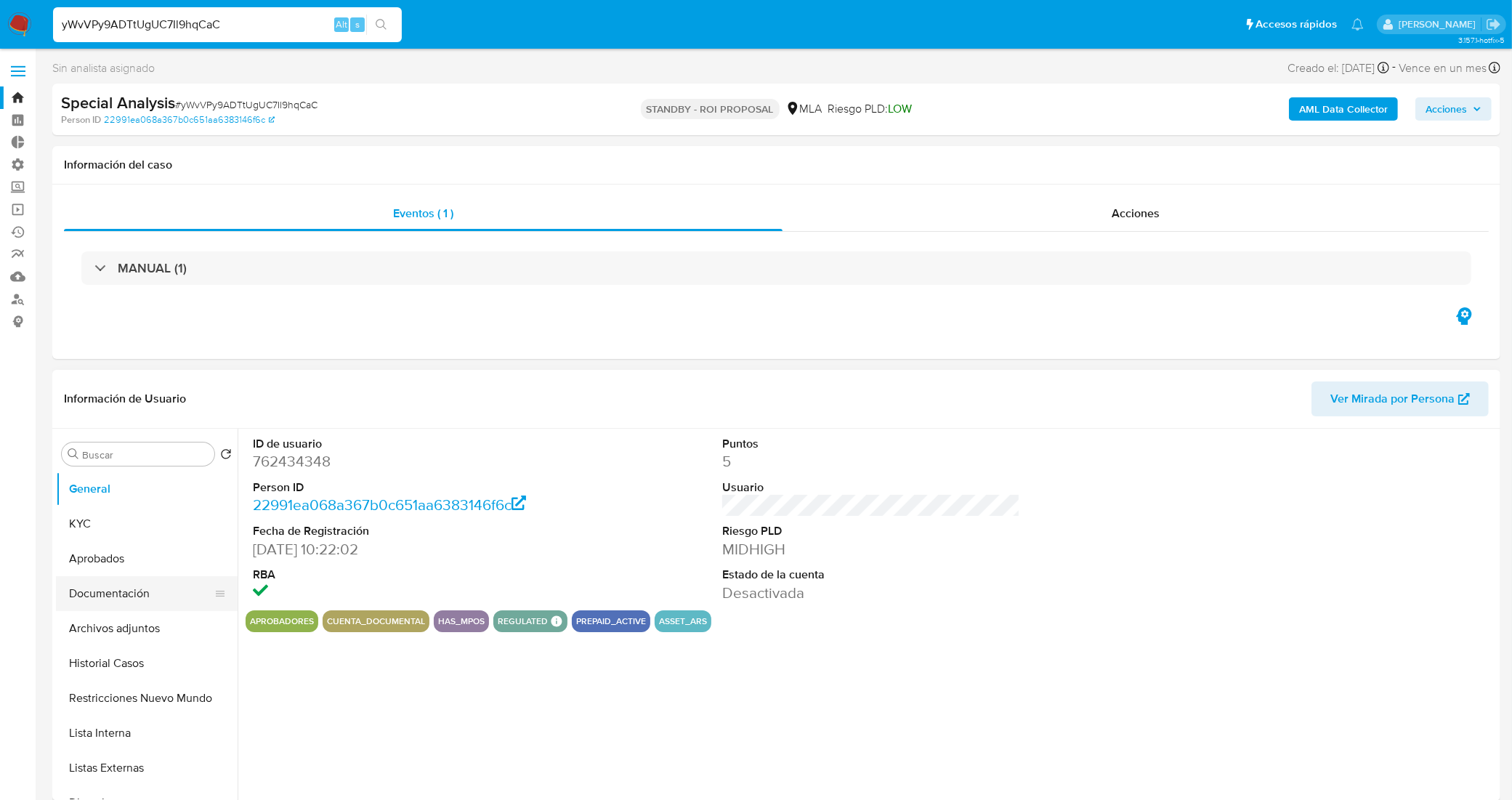
select select "10"
click at [146, 557] on button "Aprobados" at bounding box center [140, 558] width 170 height 35
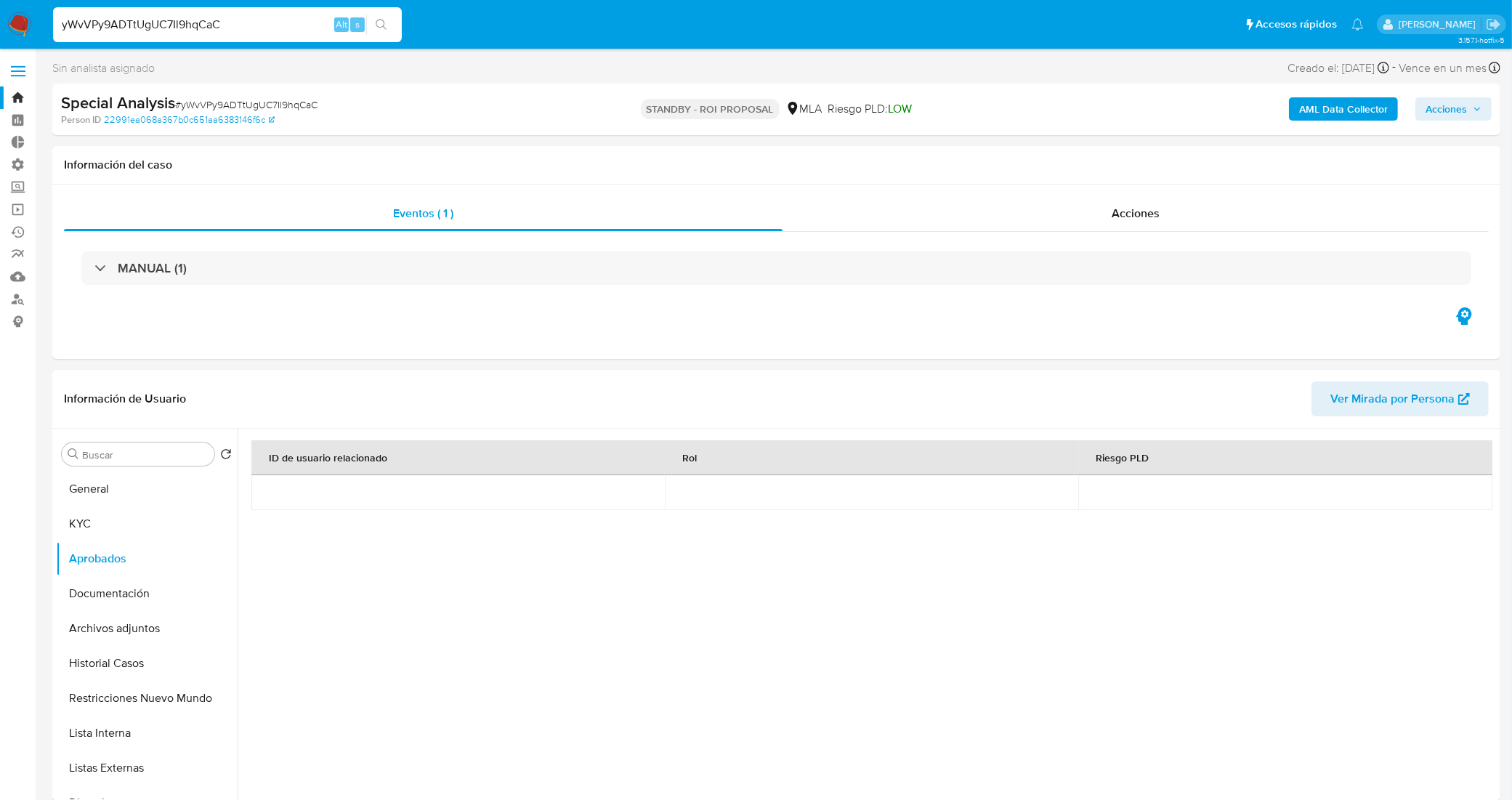
drag, startPoint x: 237, startPoint y: 22, endPoint x: 18, endPoint y: 28, distance: 219.1
click at [18, 28] on nav "Pausado Ver notificaciones yWvVPy9ADTtUgUC7Il9hqCaC Alt s Accesos rápidos Presi…" at bounding box center [756, 24] width 1512 height 48
paste input "58PK1amE6V9ccPWPAdX341Ti"
type input "58PK1amE6V9ccPWPAdX341Ti"
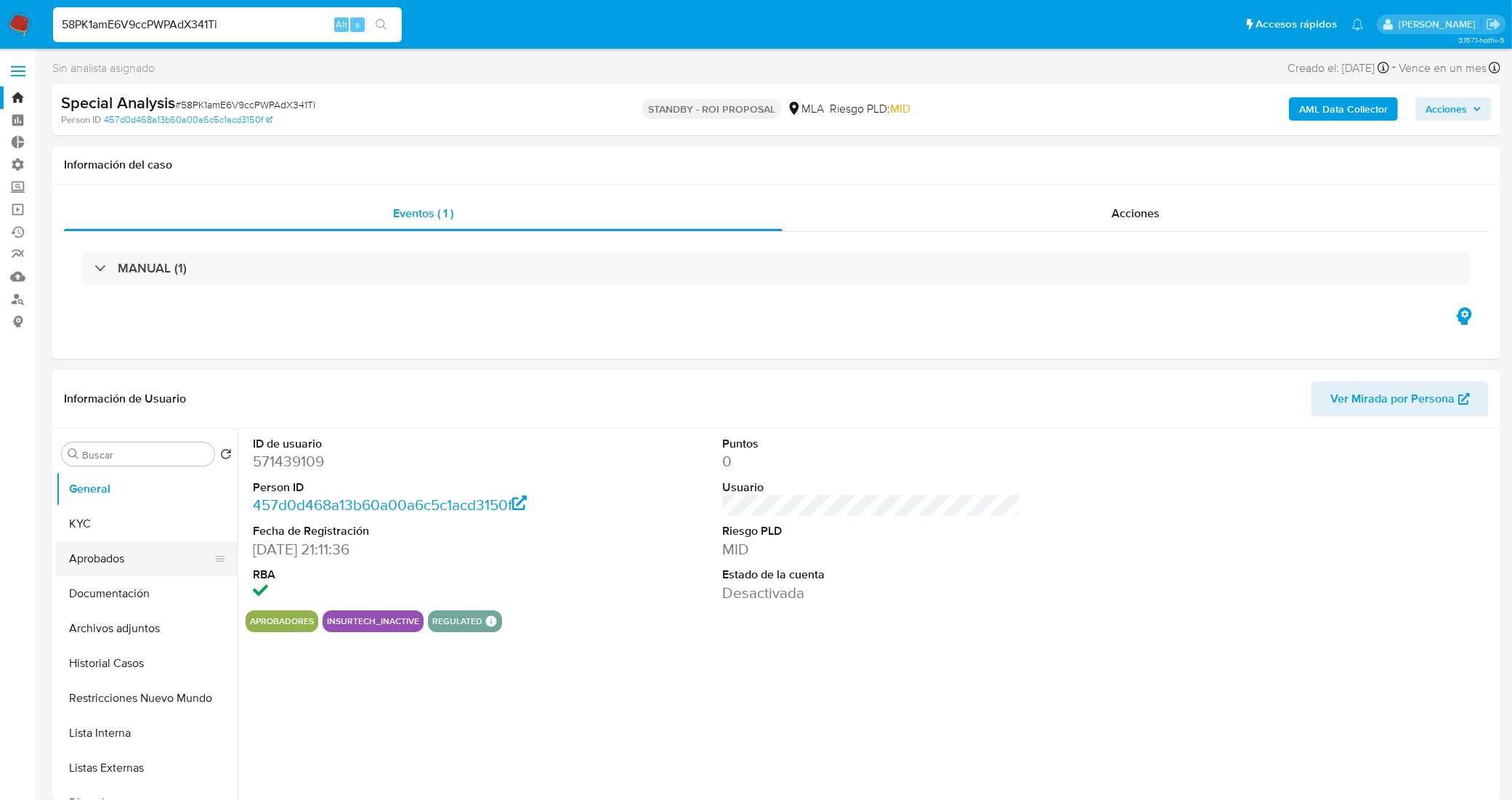
click at [125, 566] on button "Aprobados" at bounding box center [140, 558] width 170 height 35
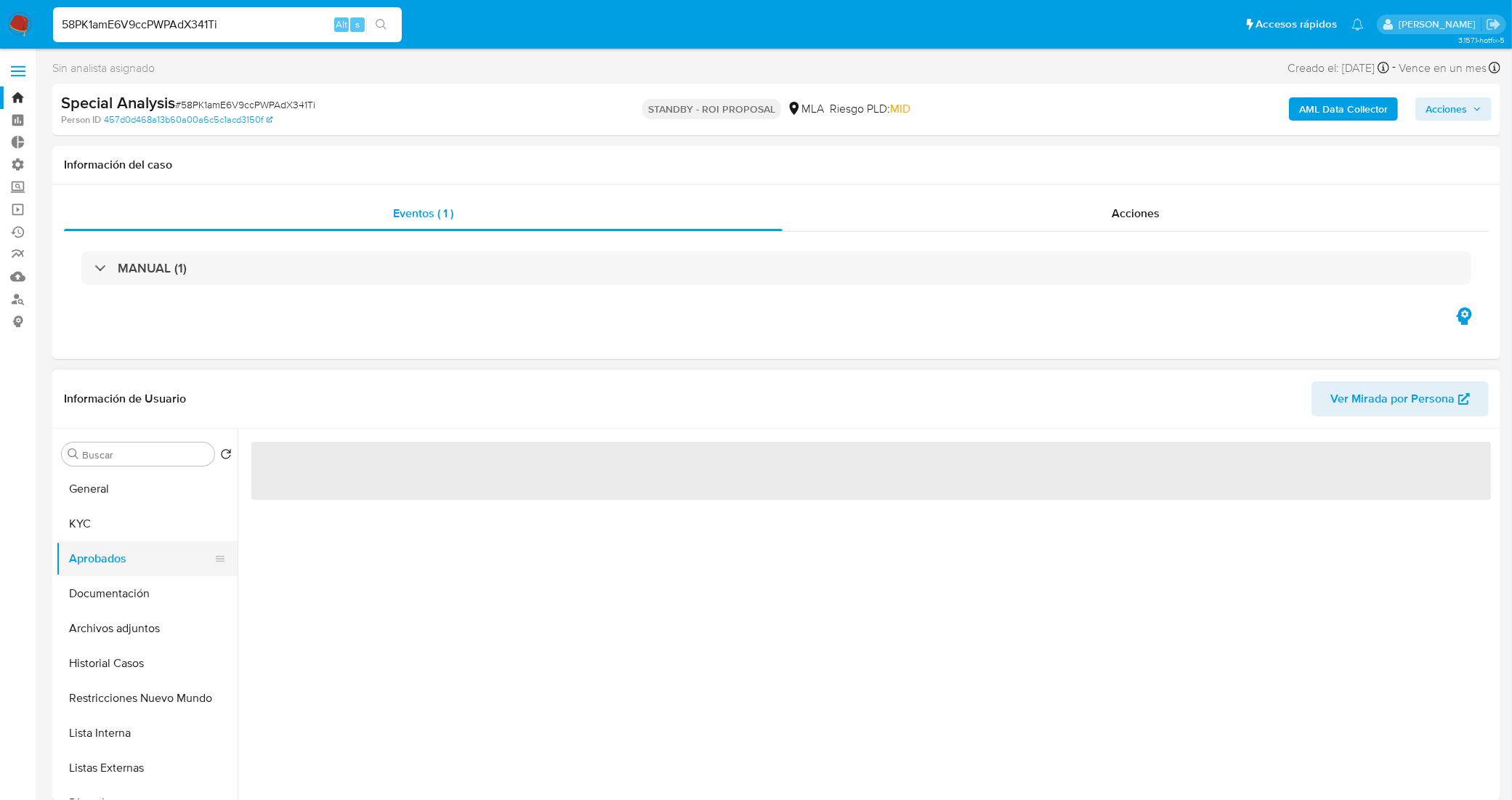
select select "10"
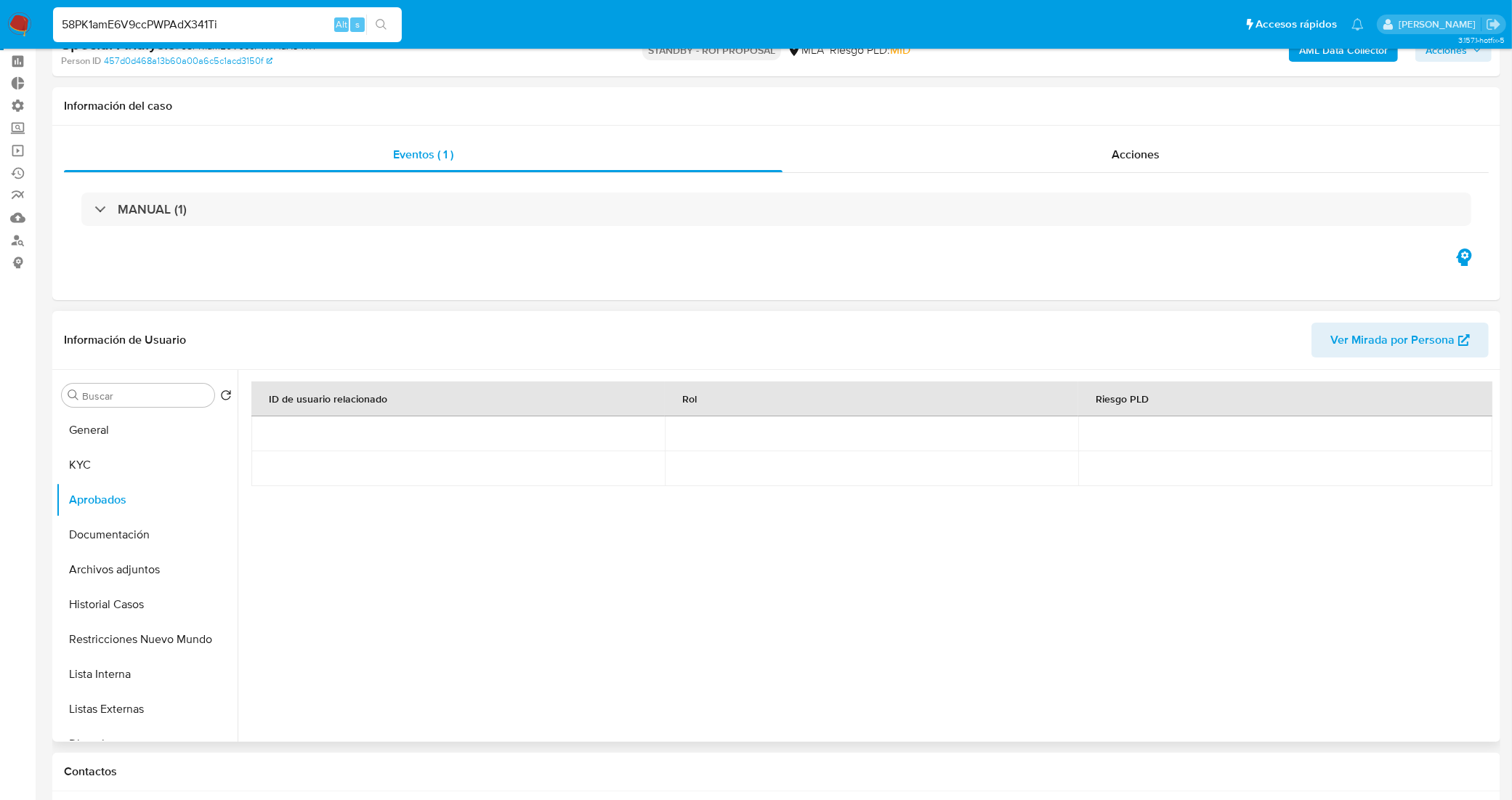
scroll to position [91, 0]
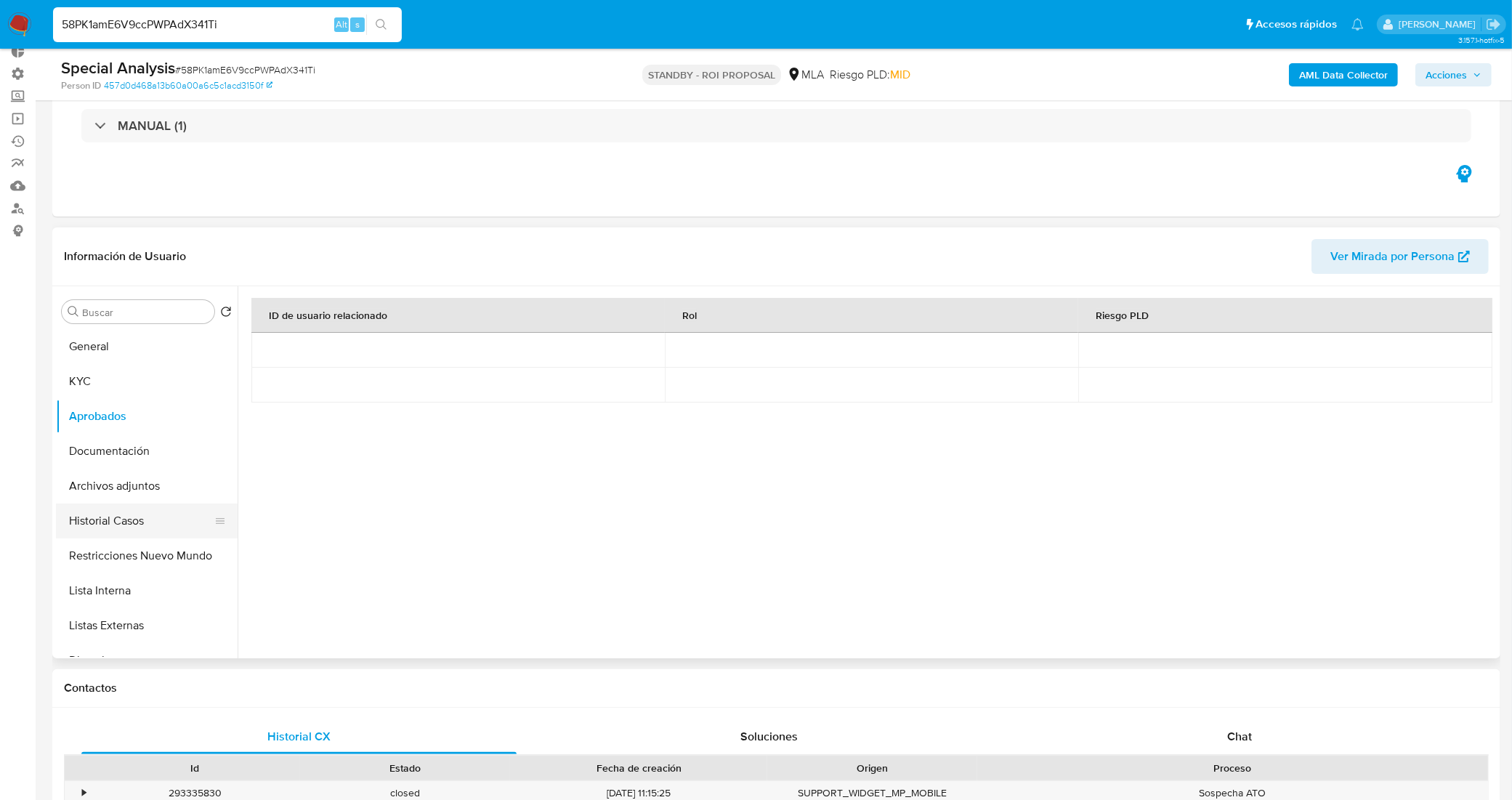
click at [152, 512] on button "Historial Casos" at bounding box center [140, 520] width 170 height 35
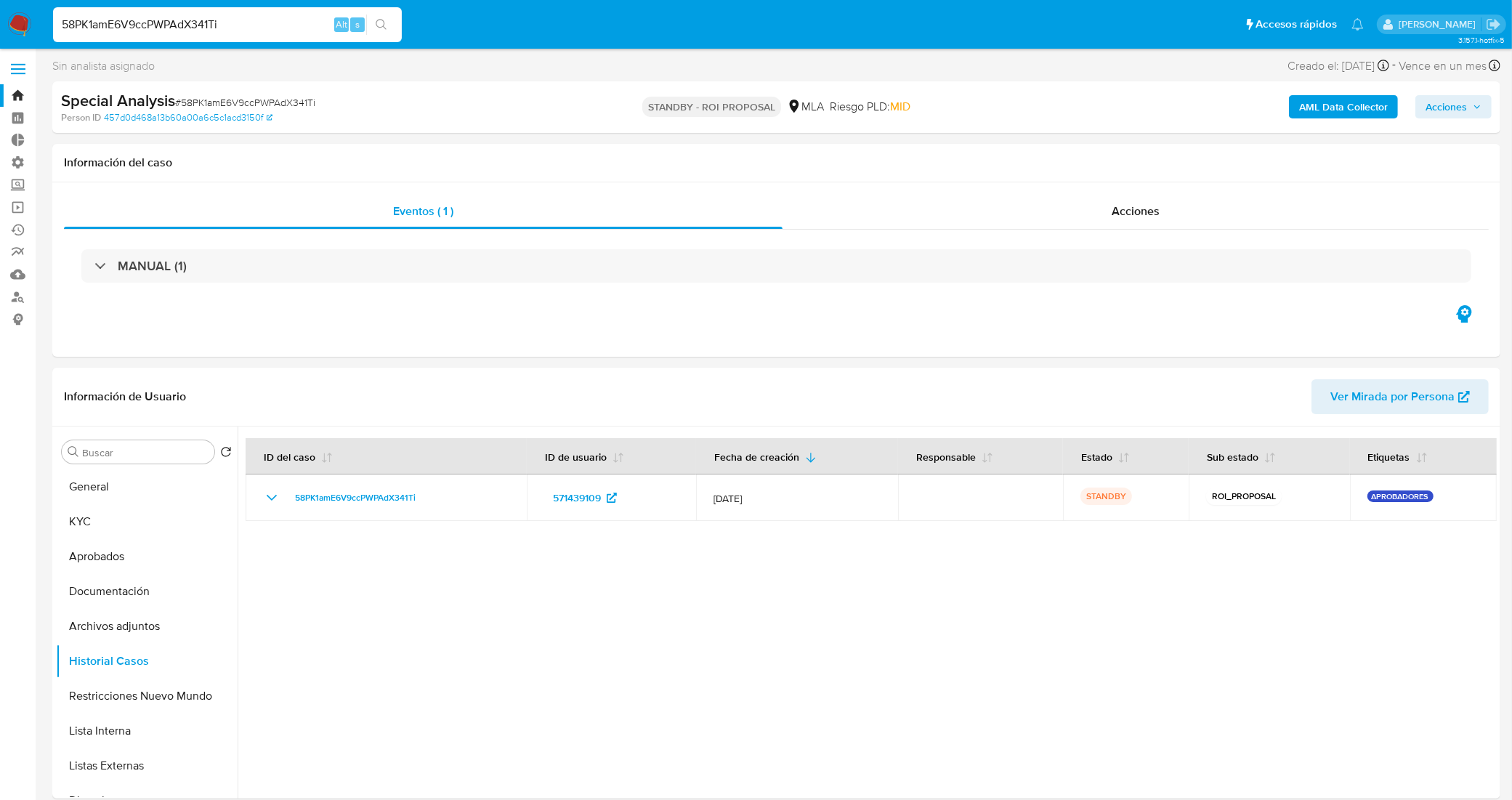
scroll to position [0, 0]
click at [11, 95] on link "Bandeja" at bounding box center [86, 97] width 173 height 22
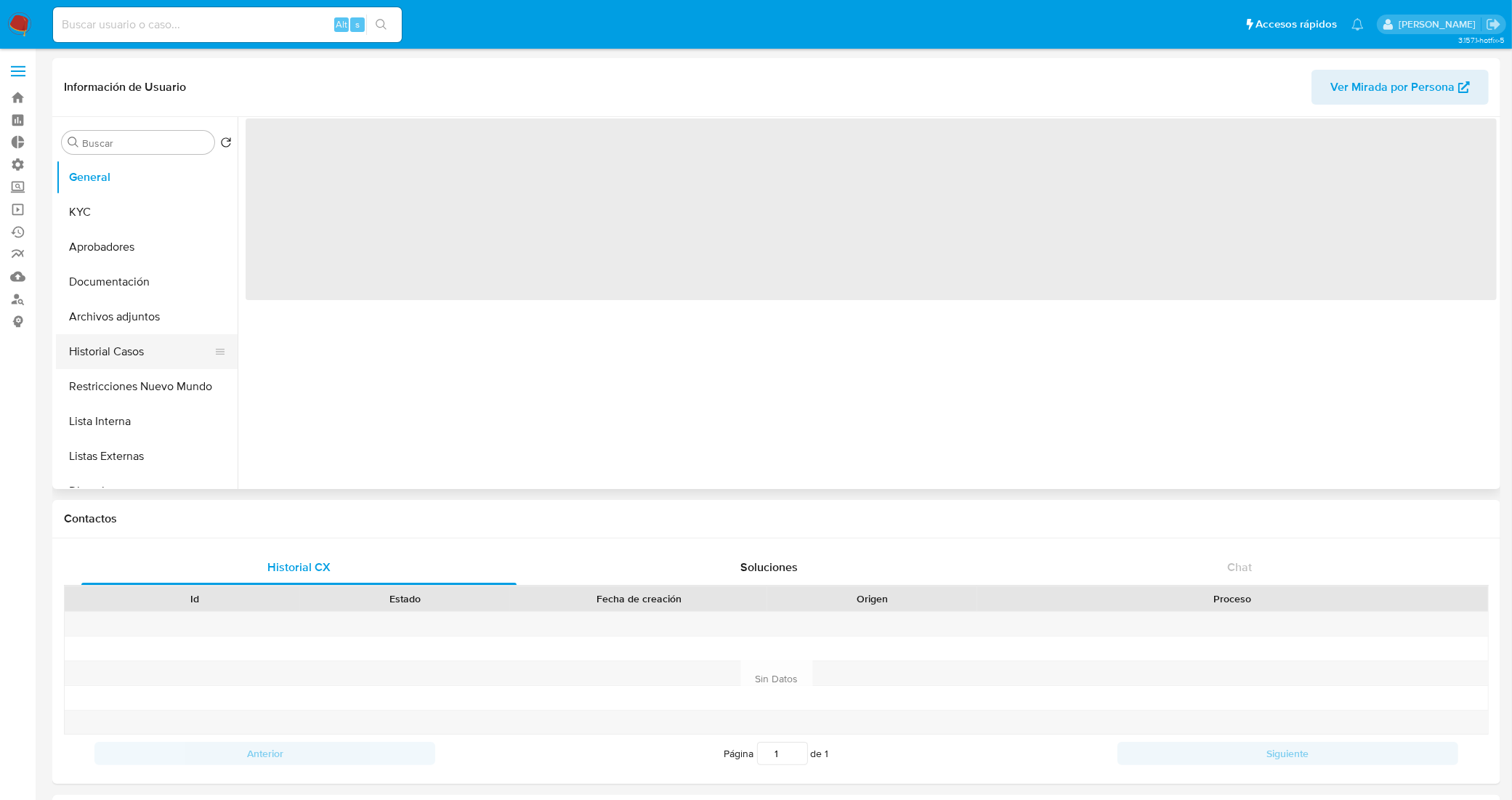
click at [165, 354] on button "Historial Casos" at bounding box center [140, 352] width 170 height 35
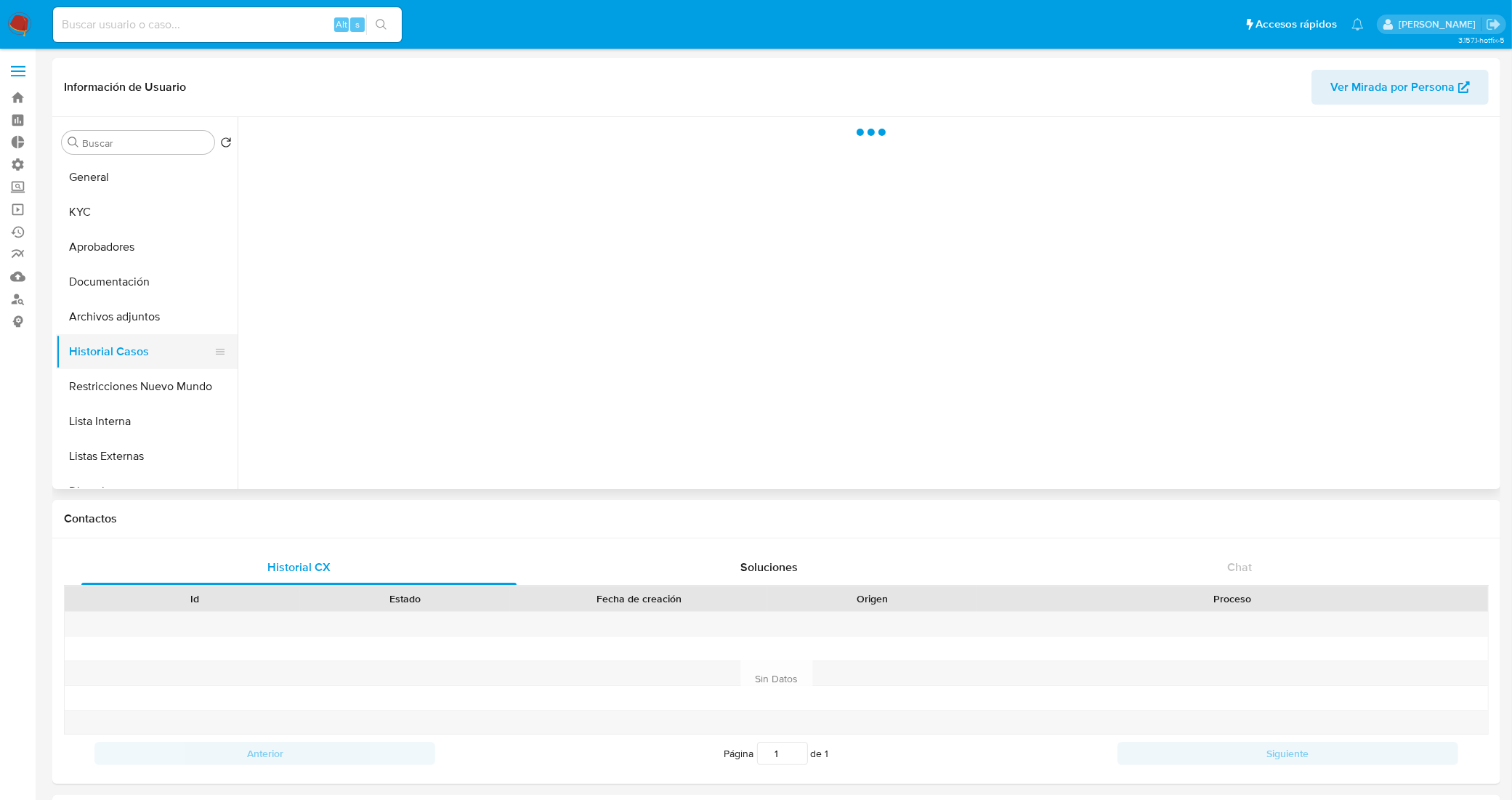
select select "10"
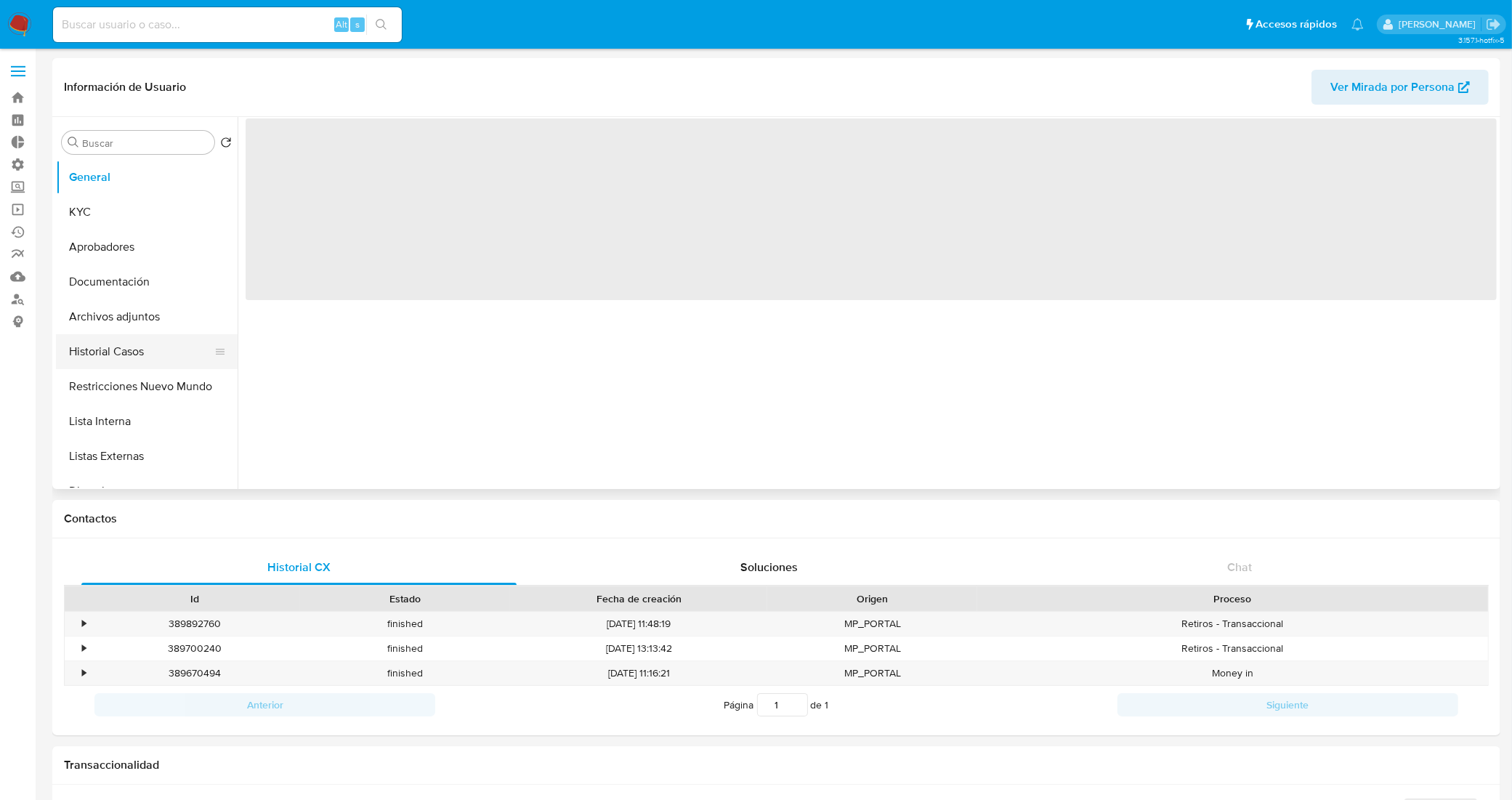
click at [137, 361] on button "Historial Casos" at bounding box center [140, 352] width 170 height 35
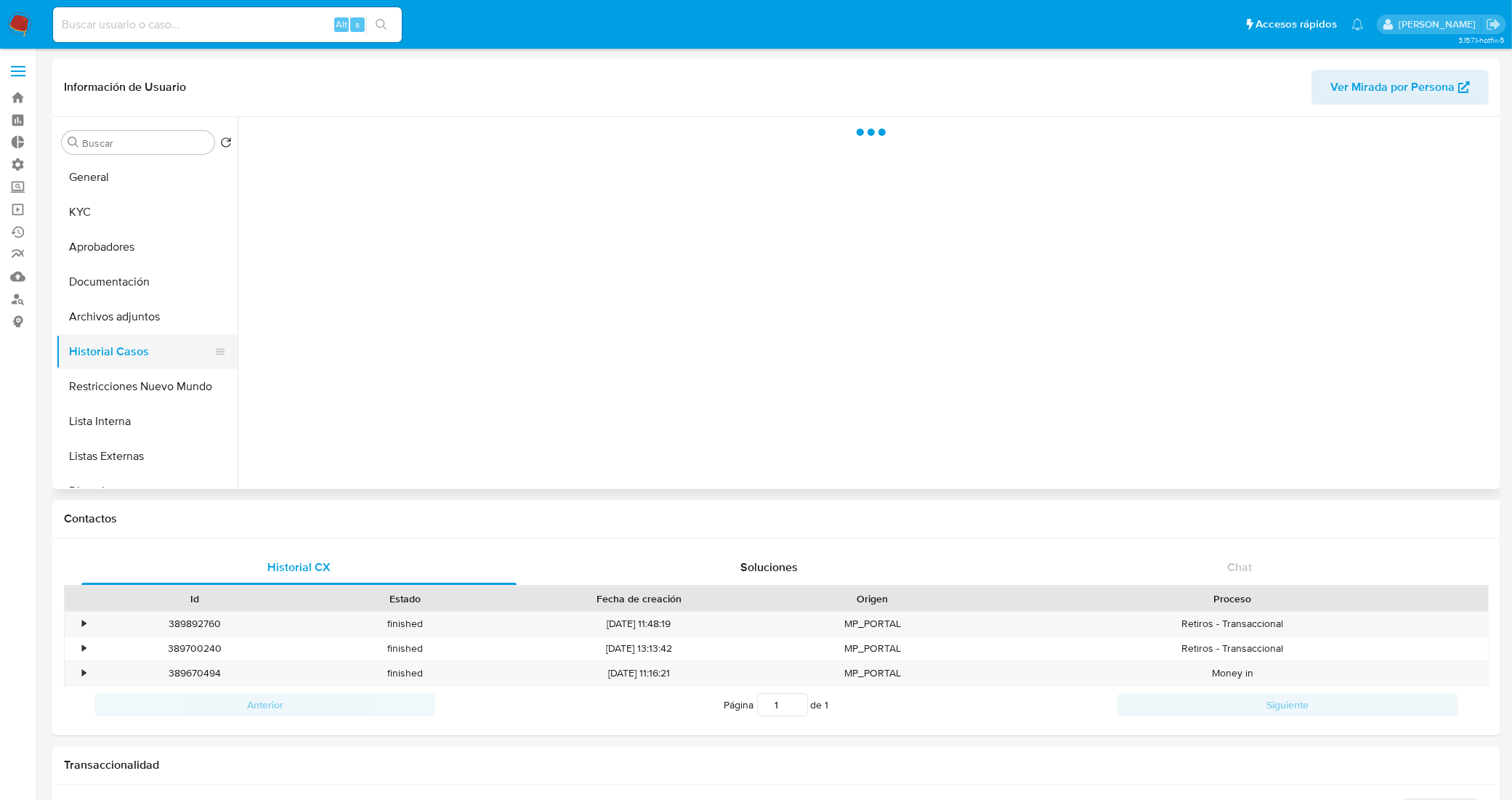
select select "10"
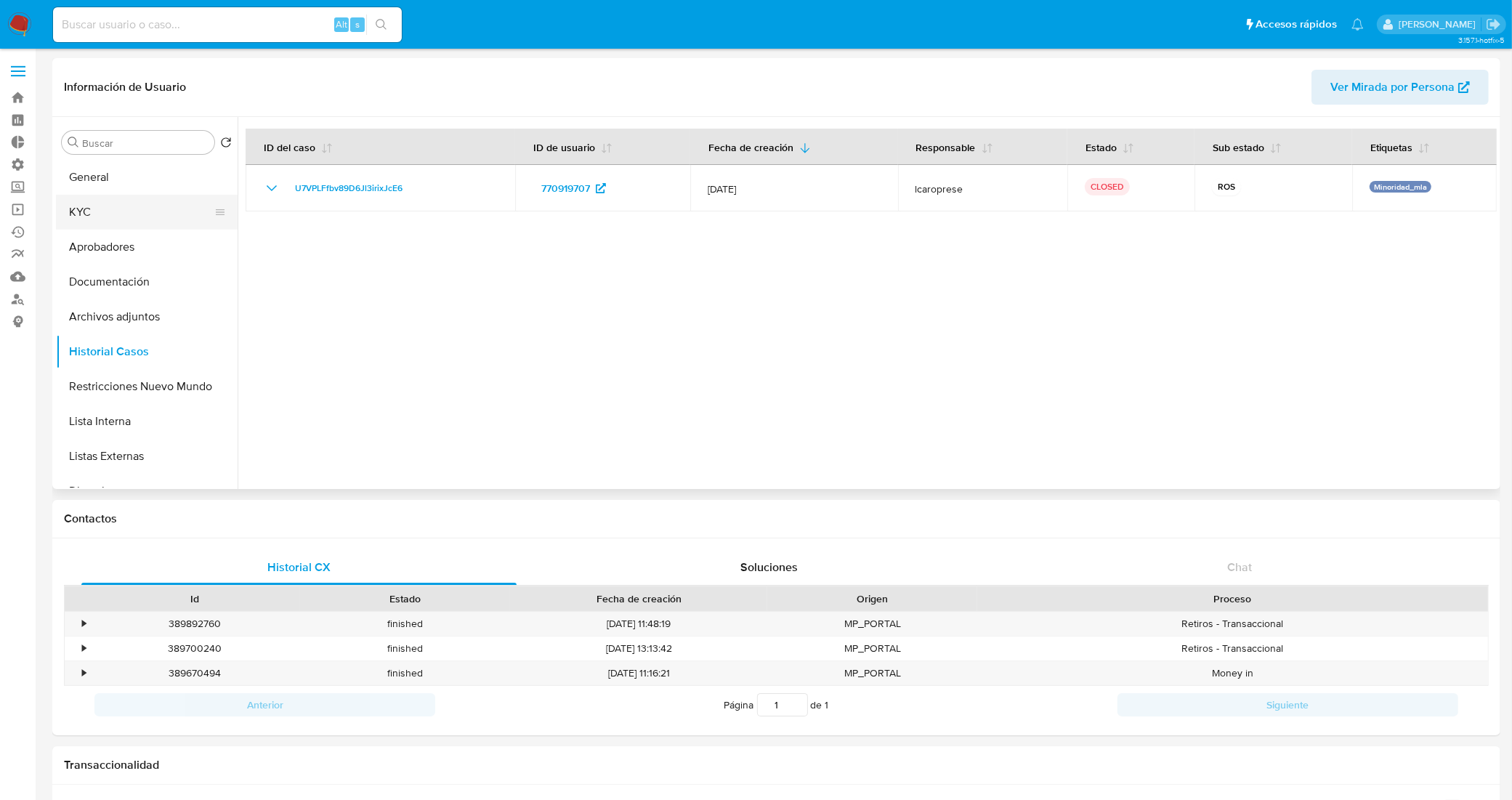
click at [145, 219] on button "KYC" at bounding box center [140, 212] width 170 height 35
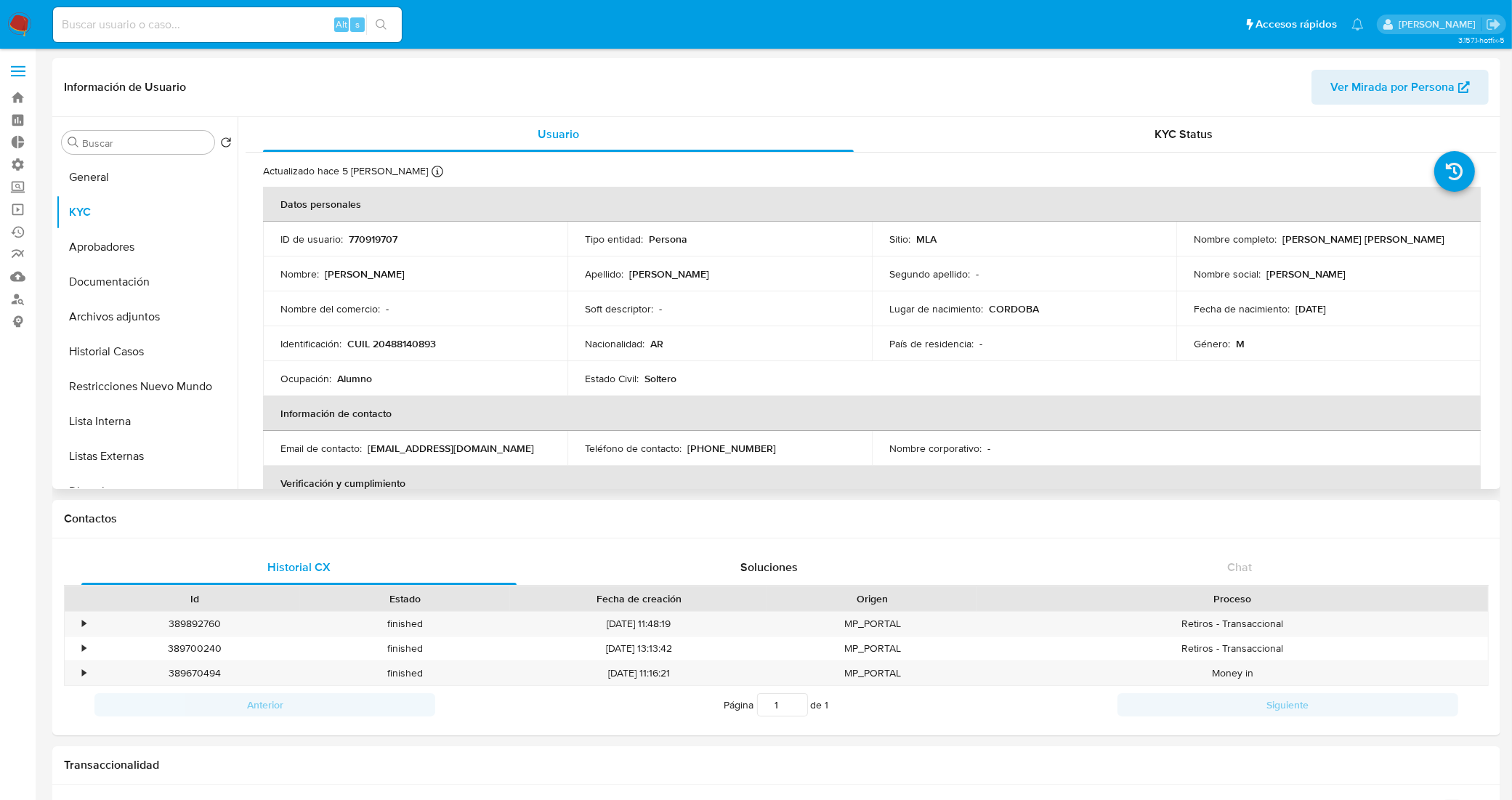
click at [375, 238] on p "770919707" at bounding box center [373, 239] width 48 height 13
click at [373, 238] on p "770919707" at bounding box center [373, 239] width 48 height 13
copy p "770919707"
click at [122, 360] on button "Historial Casos" at bounding box center [140, 352] width 170 height 35
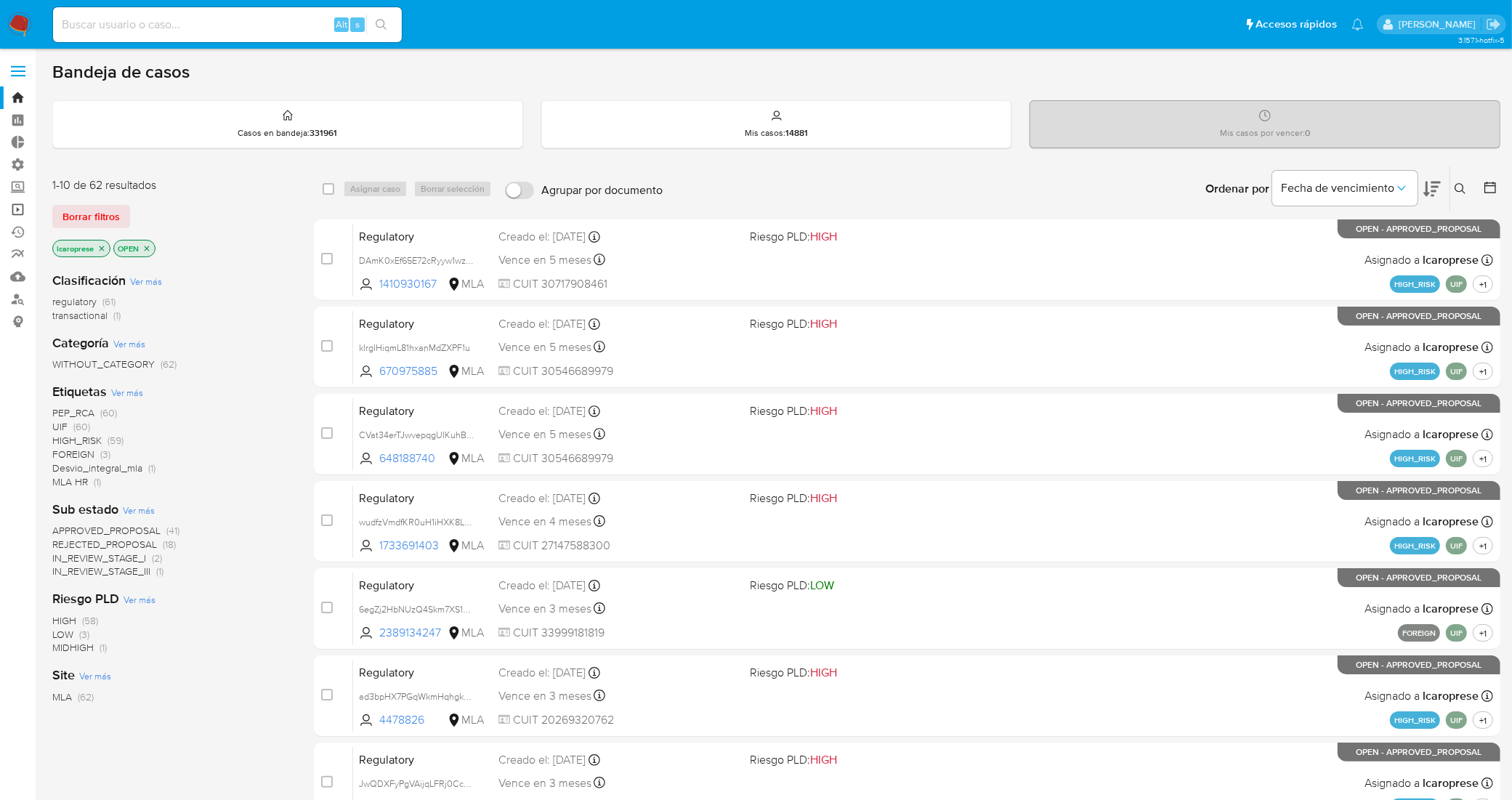
click at [18, 208] on link "Operaciones masivas" at bounding box center [86, 209] width 173 height 22
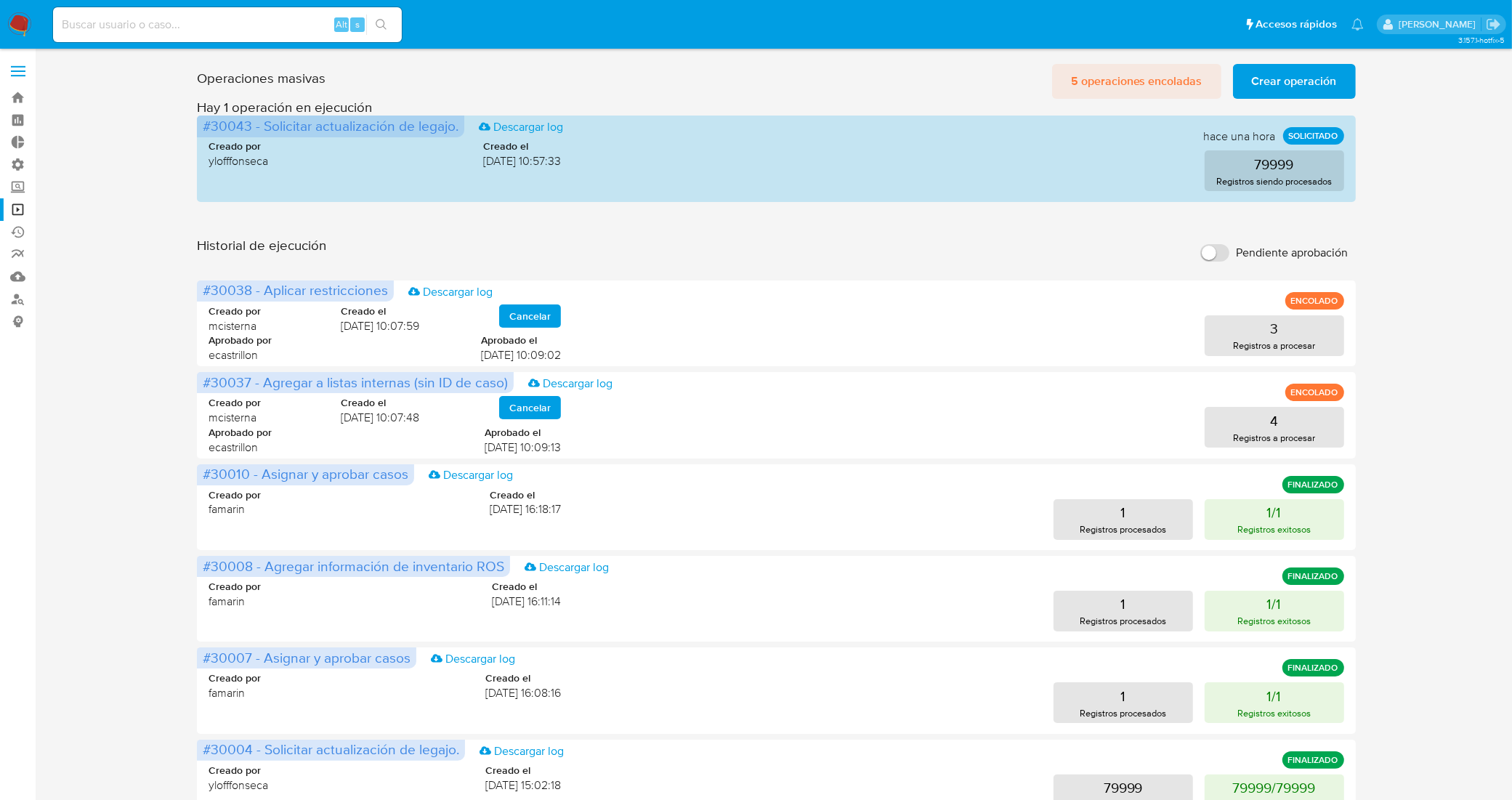
click at [1151, 86] on span "5 operaciones encoladas" at bounding box center [1137, 81] width 131 height 32
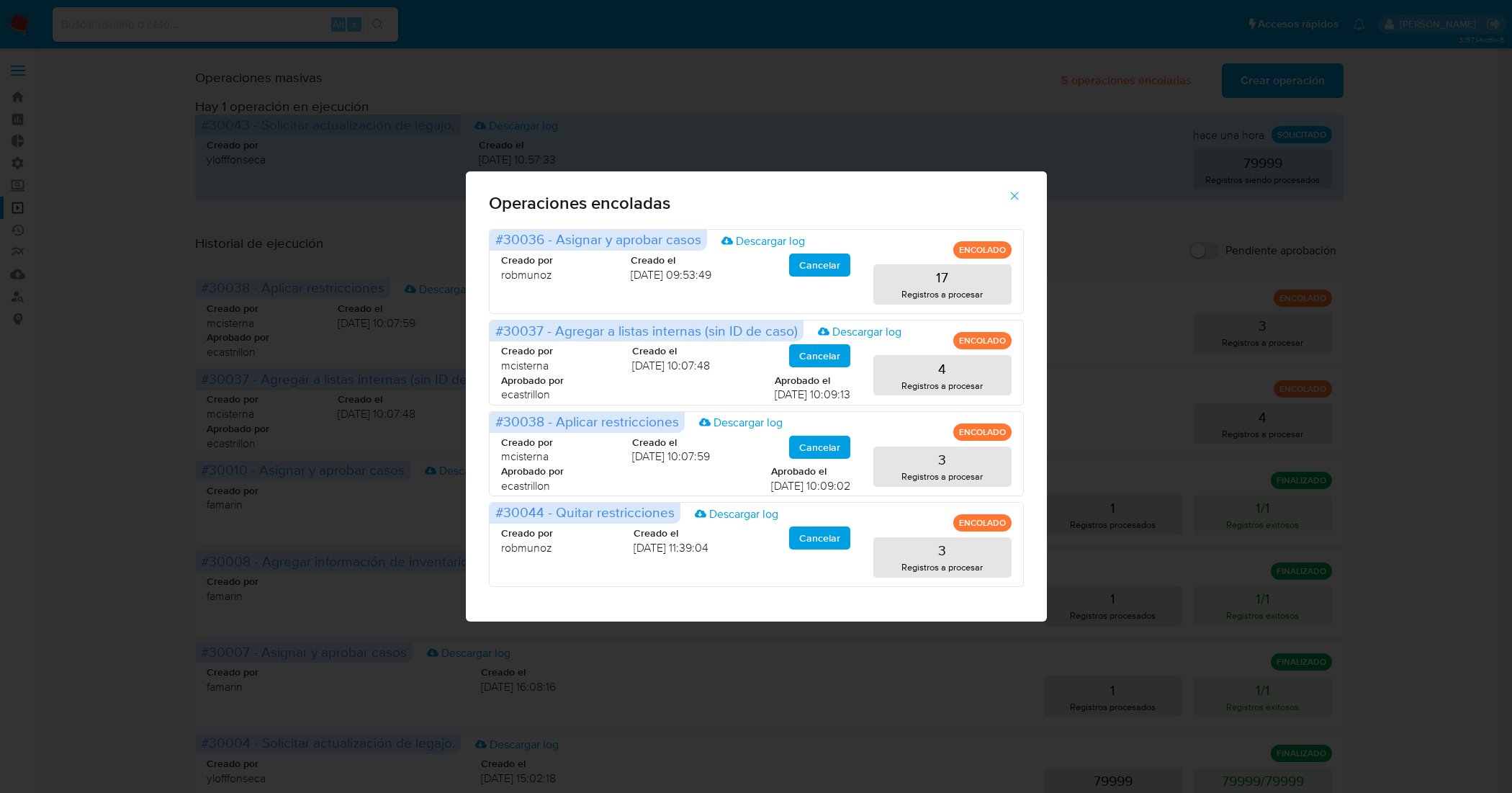
click at [1015, 199] on icon "button" at bounding box center [1014, 196] width 13 height 13
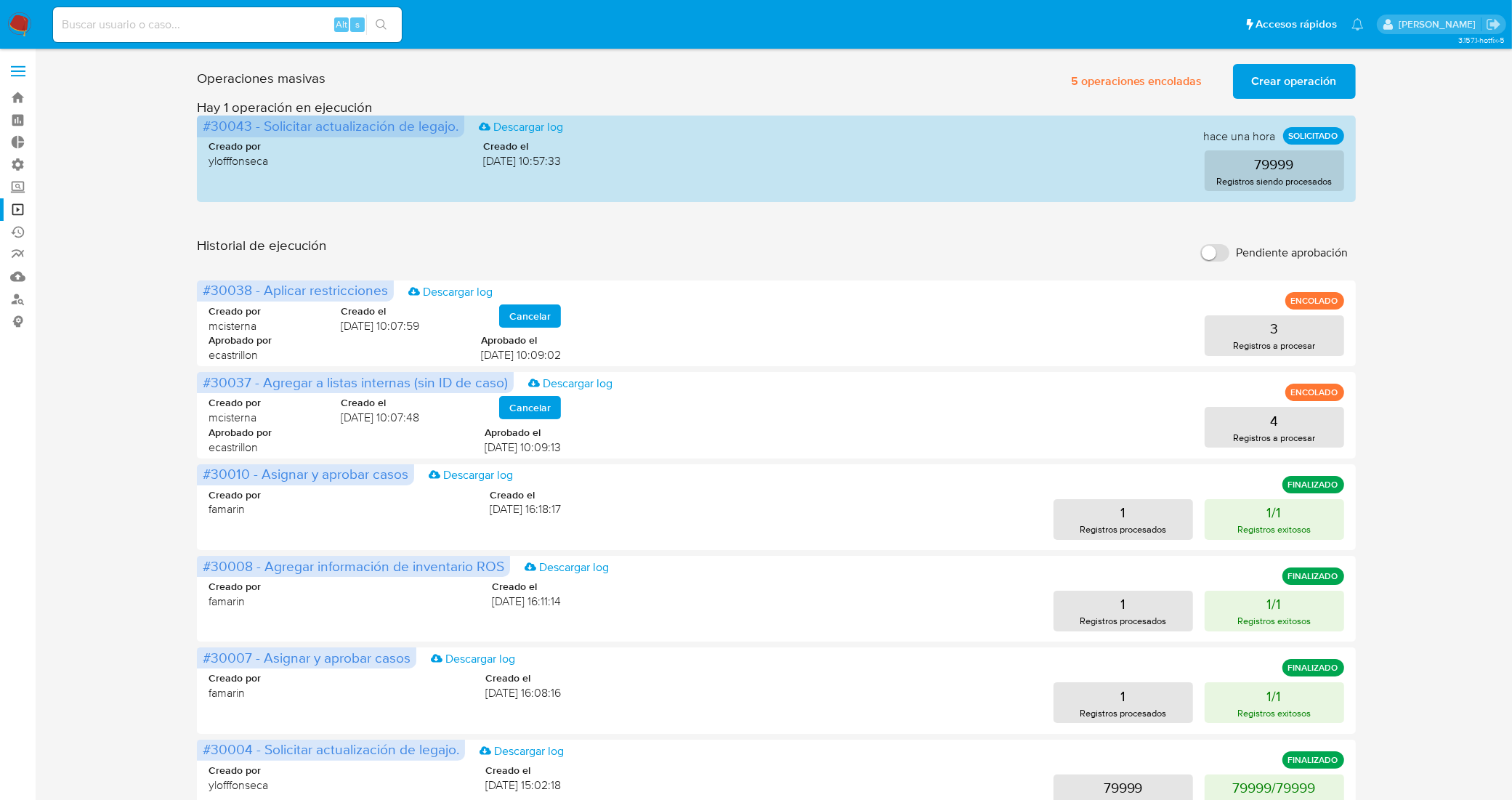
click at [125, 291] on div "Operaciones masivas 5 operaciones encoladas Crear operación Sólo puede haber ha…" at bounding box center [776, 648] width 1448 height 1181
click at [25, 96] on link "Bandeja" at bounding box center [86, 97] width 173 height 22
